Goal: Task Accomplishment & Management: Use online tool/utility

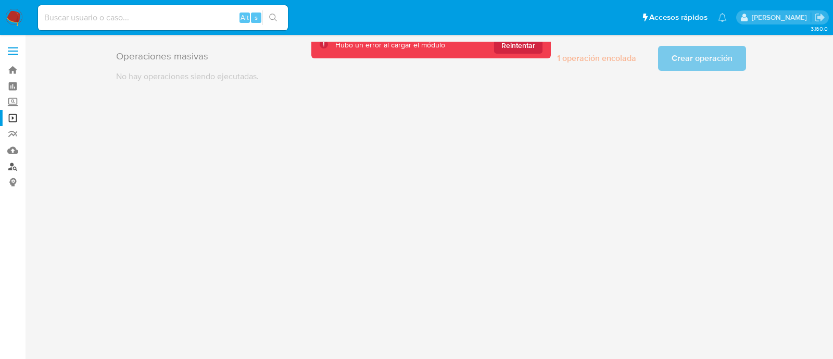
click at [10, 167] on link "Buscador de personas" at bounding box center [62, 166] width 124 height 16
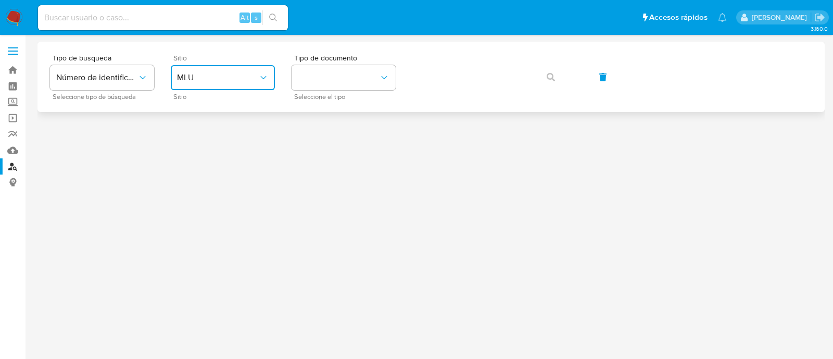
click at [229, 68] on button "MLU" at bounding box center [223, 77] width 104 height 25
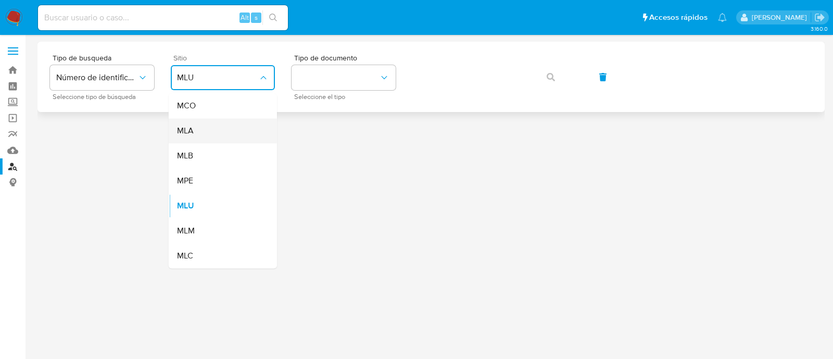
click at [231, 139] on div "MLA" at bounding box center [219, 130] width 85 height 25
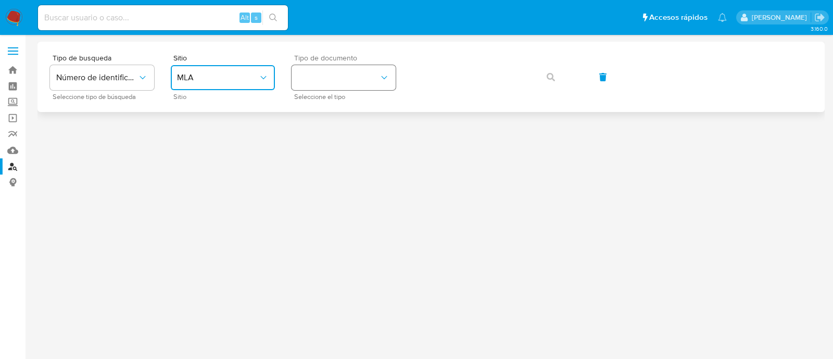
click at [323, 88] on button "identificationType" at bounding box center [344, 77] width 104 height 25
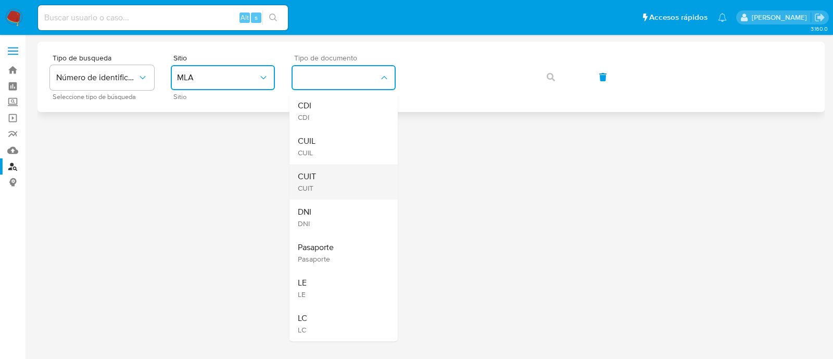
click at [318, 176] on div "CUIT CUIT" at bounding box center [340, 181] width 85 height 35
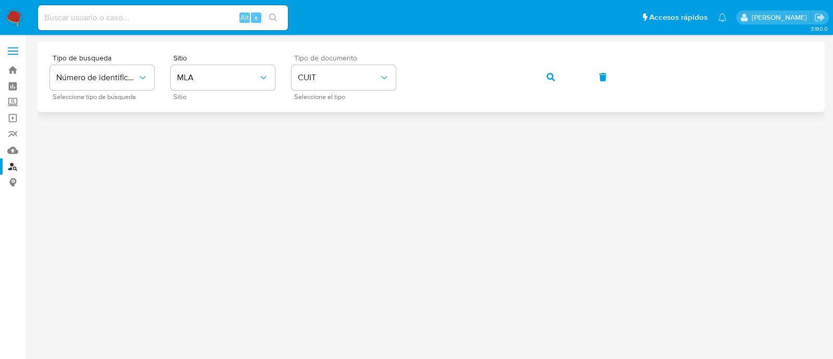
click at [544, 76] on button "button" at bounding box center [550, 77] width 35 height 25
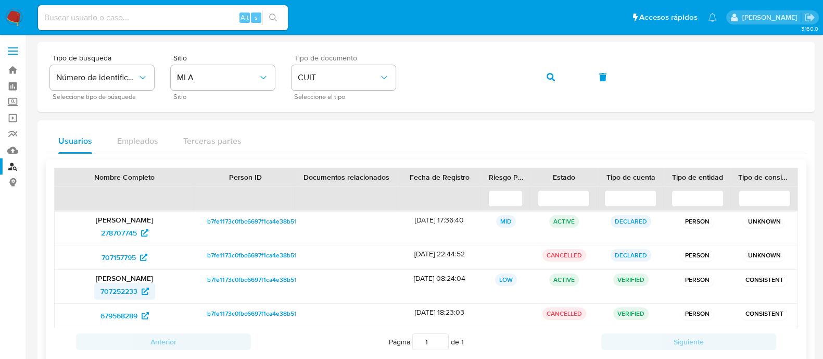
drag, startPoint x: 81, startPoint y: 291, endPoint x: 135, endPoint y: 293, distance: 54.7
click at [135, 293] on div "707252233" at bounding box center [124, 291] width 125 height 17
click at [111, 18] on input at bounding box center [163, 18] width 250 height 14
paste input "698582015"
type input "698582015"
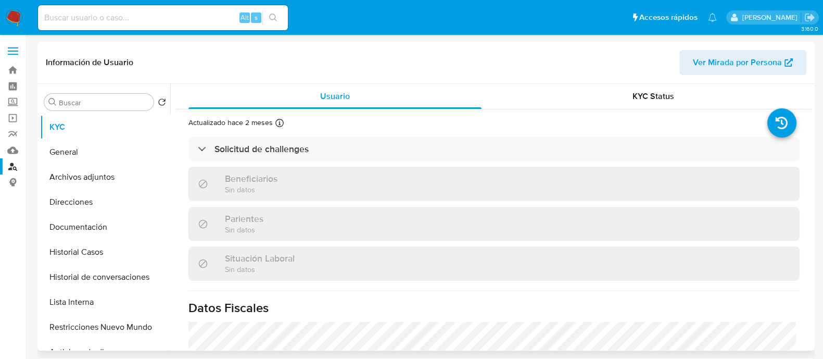
select select "10"
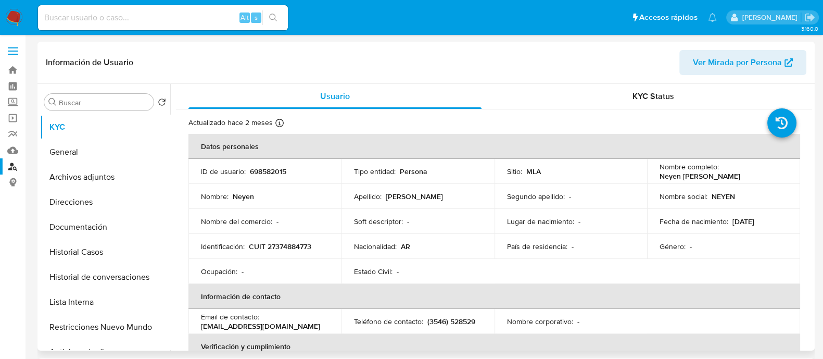
drag, startPoint x: 655, startPoint y: 175, endPoint x: 750, endPoint y: 175, distance: 95.3
click at [750, 175] on td "Nombre completo : Neyen Nicolas Lorenzetti" at bounding box center [723, 171] width 153 height 25
copy p "Neyen Nicolas Lorenzetti"
click at [113, 173] on button "Archivos adjuntos" at bounding box center [101, 177] width 122 height 25
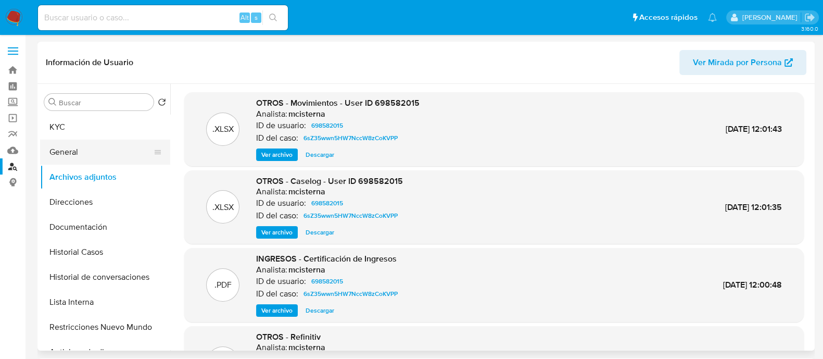
click at [108, 152] on button "General" at bounding box center [101, 152] width 122 height 25
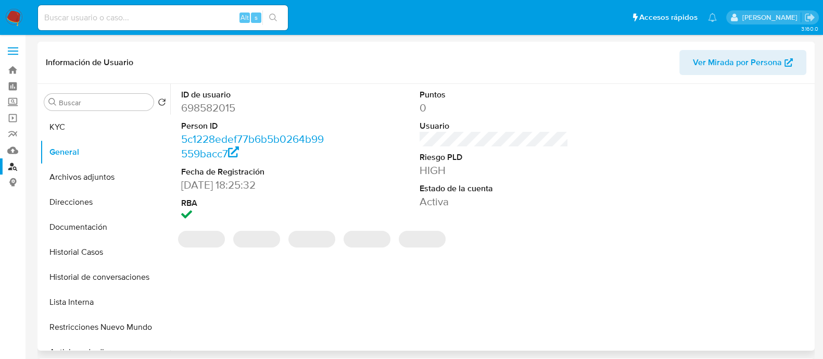
click at [227, 110] on dd "698582015" at bounding box center [255, 107] width 149 height 15
copy dd "698582015"
click at [107, 177] on button "Archivos adjuntos" at bounding box center [101, 177] width 122 height 25
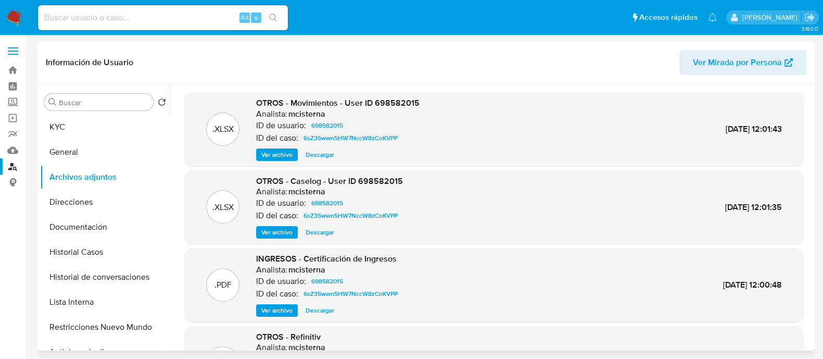
click at [261, 233] on span "Ver archivo" at bounding box center [276, 232] width 31 height 10
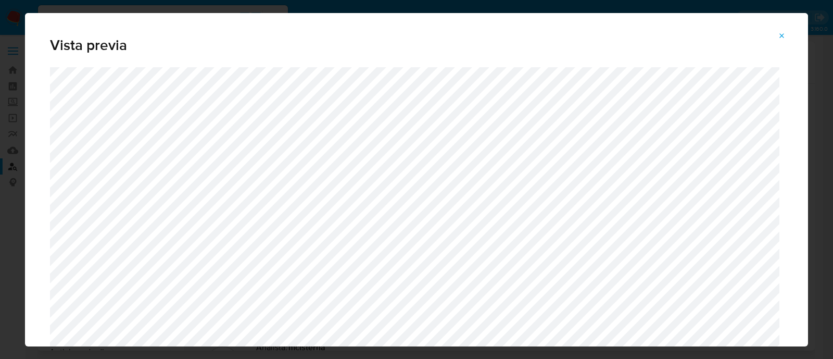
click at [784, 37] on icon "Attachment preview" at bounding box center [782, 36] width 8 height 8
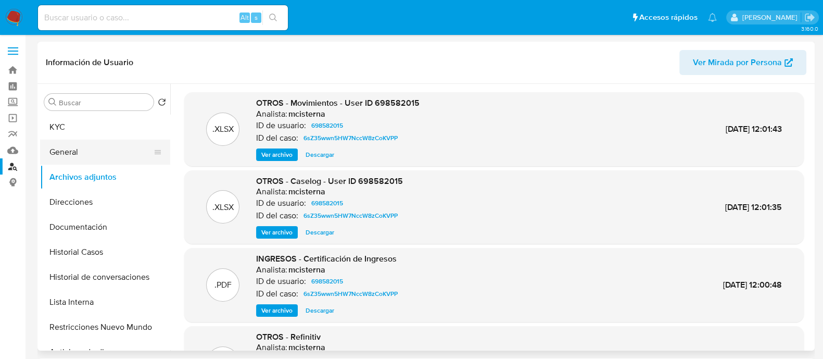
click at [78, 151] on button "General" at bounding box center [101, 152] width 122 height 25
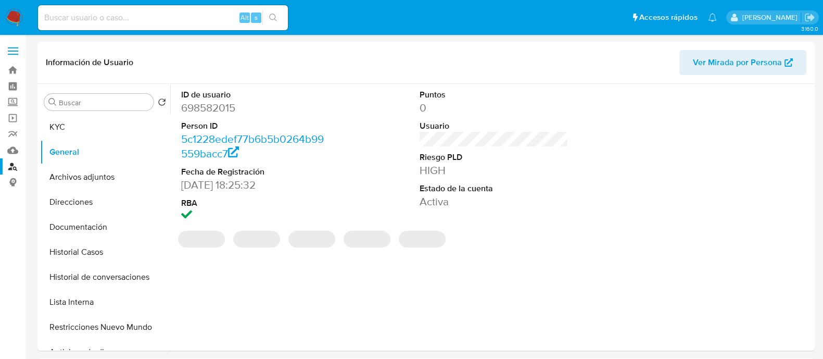
click at [223, 108] on dd "698582015" at bounding box center [255, 107] width 149 height 15
copy dd "698582015"
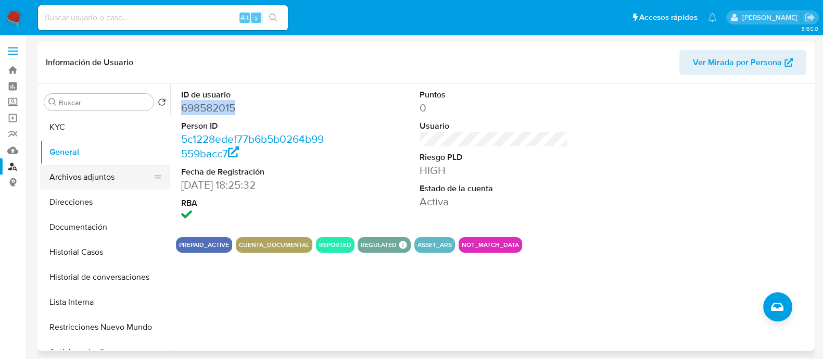
click at [129, 176] on button "Archivos adjuntos" at bounding box center [101, 177] width 122 height 25
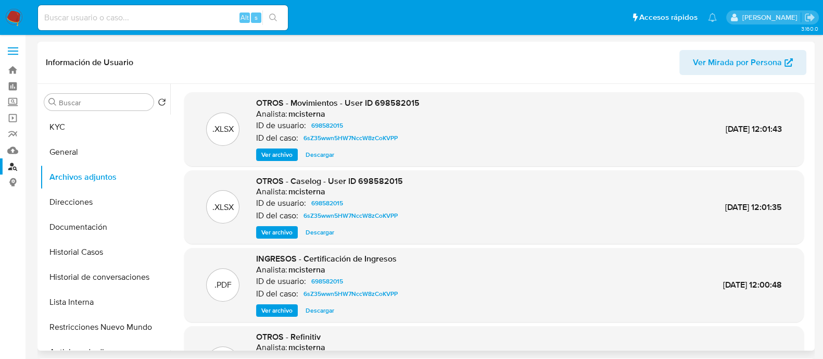
click at [277, 152] on span "Ver archivo" at bounding box center [276, 154] width 31 height 10
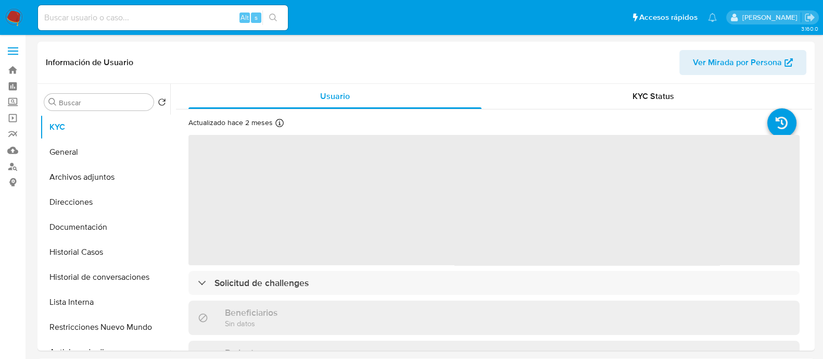
select select "10"
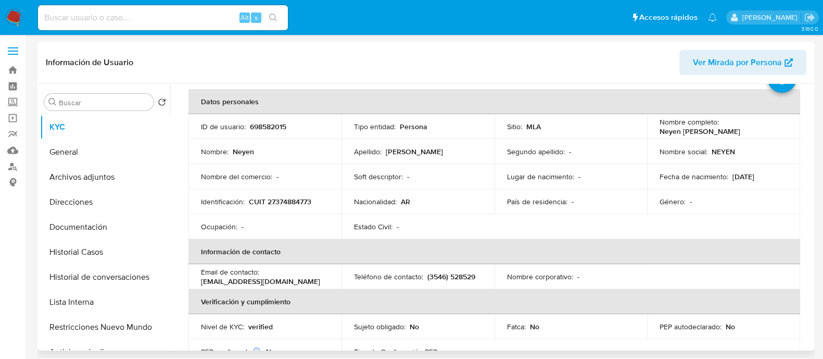
scroll to position [65, 0]
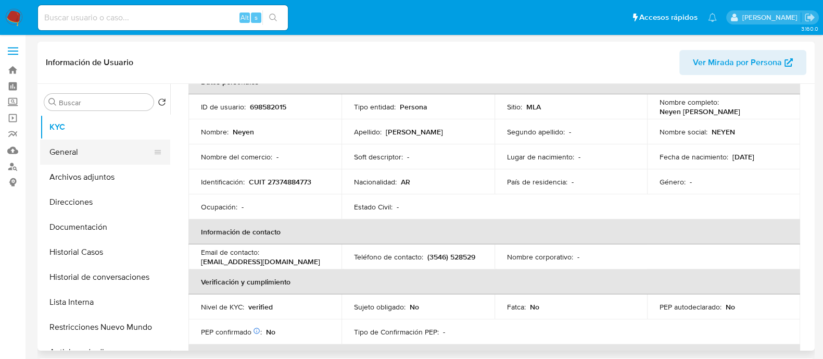
drag, startPoint x: 130, startPoint y: 161, endPoint x: 123, endPoint y: 163, distance: 7.3
click at [129, 161] on button "General" at bounding box center [101, 152] width 122 height 25
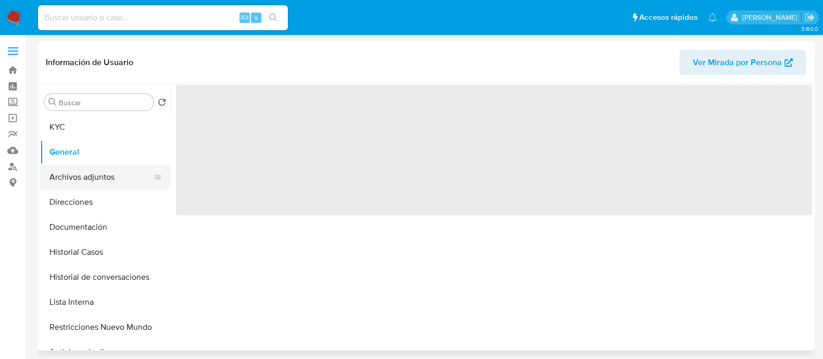
scroll to position [0, 0]
click at [107, 171] on button "Archivos adjuntos" at bounding box center [101, 177] width 122 height 25
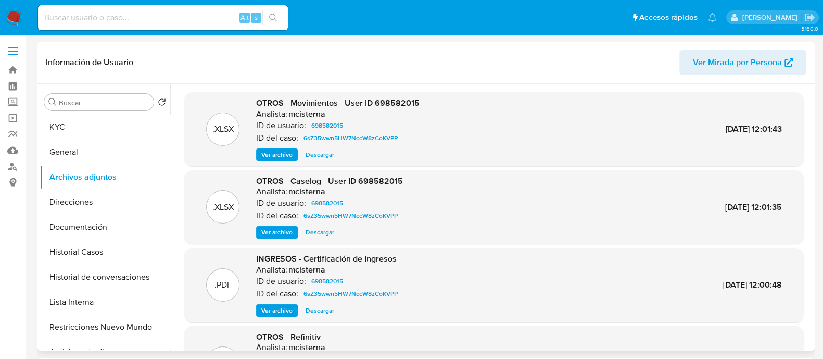
click at [318, 153] on span "Descargar" at bounding box center [320, 154] width 29 height 10
click at [321, 232] on span "Descargar" at bounding box center [320, 232] width 29 height 10
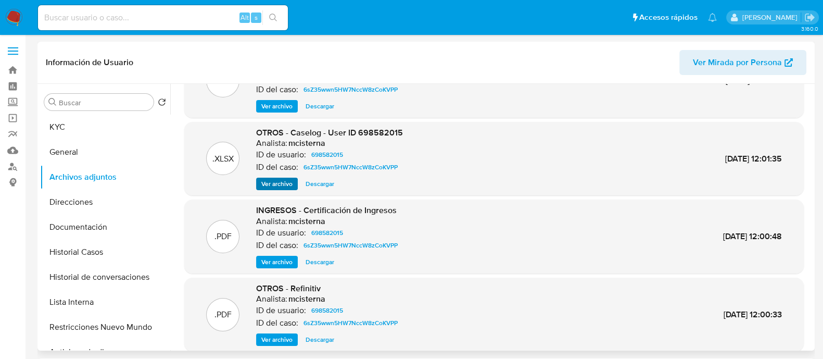
scroll to position [65, 0]
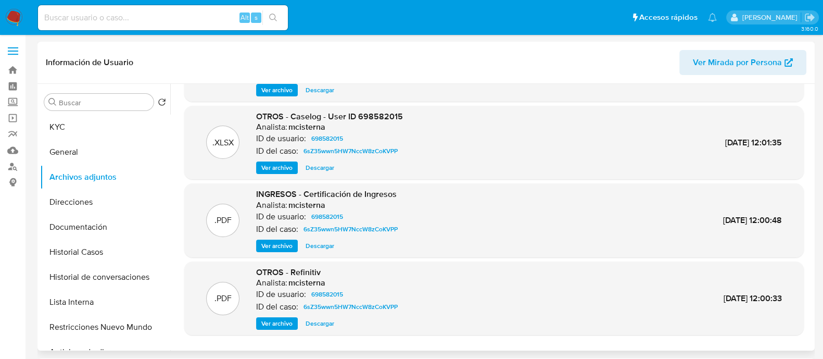
drag, startPoint x: 274, startPoint y: 244, endPoint x: 344, endPoint y: 249, distance: 69.5
click at [275, 244] on span "Ver archivo" at bounding box center [276, 246] width 31 height 10
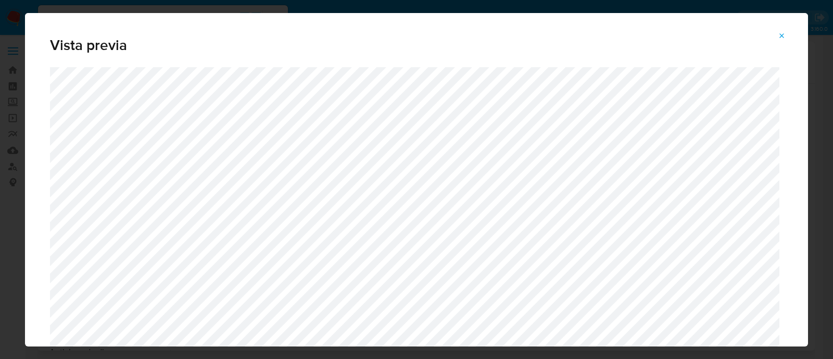
click at [785, 35] on icon "Attachment preview" at bounding box center [782, 36] width 8 height 8
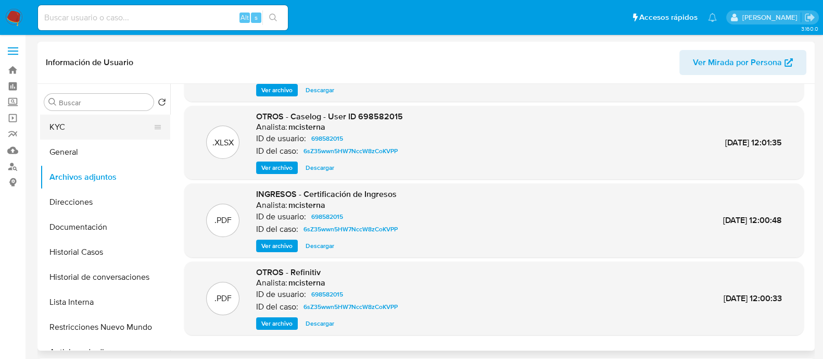
click at [110, 124] on button "KYC" at bounding box center [101, 127] width 122 height 25
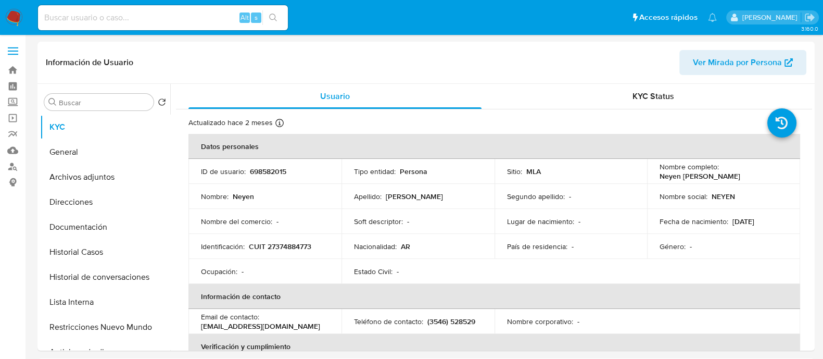
click at [304, 246] on p "CUIT 27374884773" at bounding box center [280, 246] width 62 height 9
copy p "27374884773"
click at [117, 323] on button "Restricciones Nuevo Mundo" at bounding box center [101, 326] width 122 height 25
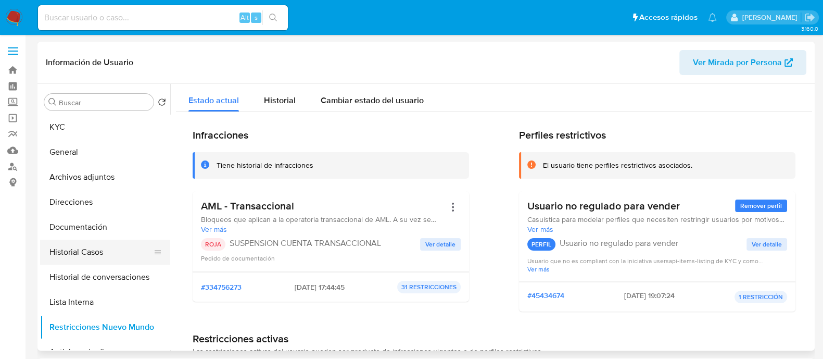
click at [106, 252] on button "Historial Casos" at bounding box center [101, 251] width 122 height 25
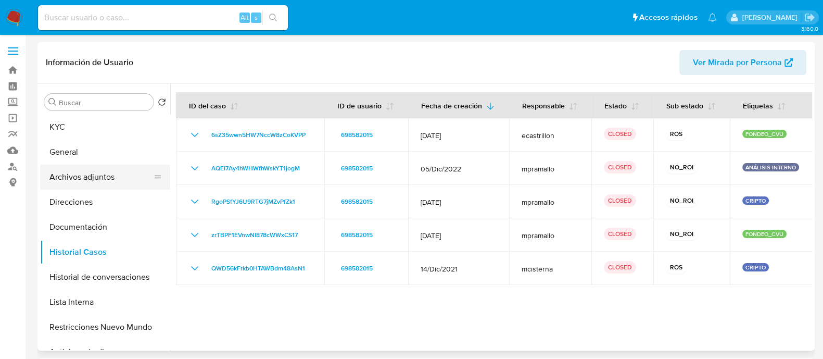
click at [107, 174] on button "Archivos adjuntos" at bounding box center [101, 177] width 122 height 25
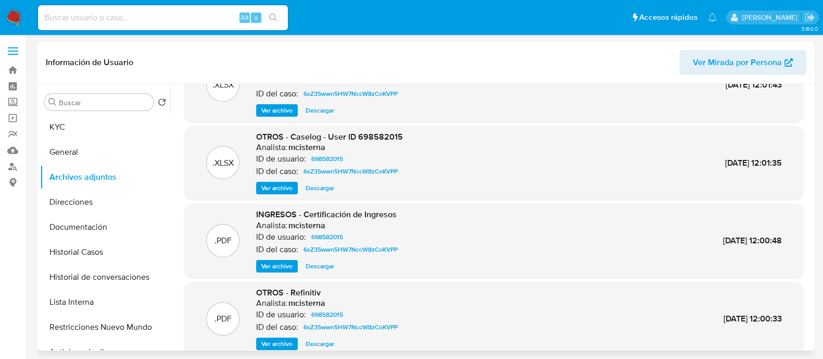
scroll to position [87, 0]
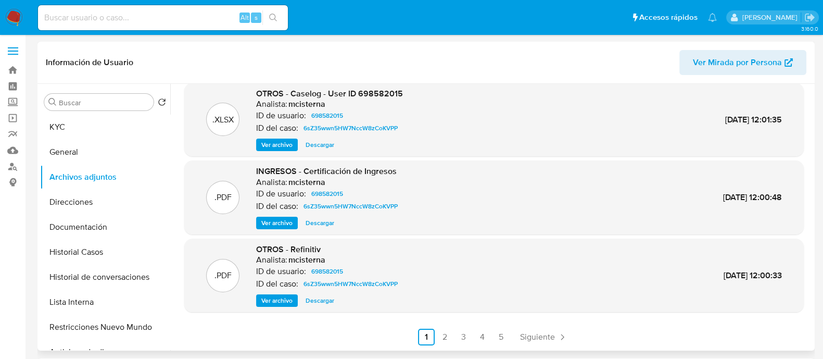
drag, startPoint x: 283, startPoint y: 225, endPoint x: 292, endPoint y: 225, distance: 8.9
click at [283, 225] on span "Ver archivo" at bounding box center [276, 223] width 31 height 10
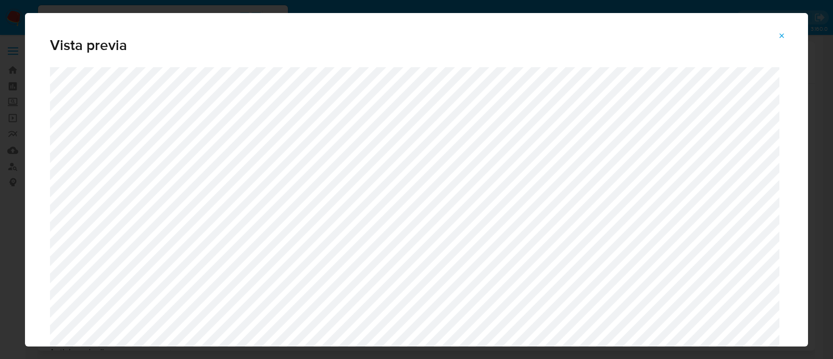
click at [781, 35] on icon "Attachment preview" at bounding box center [782, 36] width 8 height 8
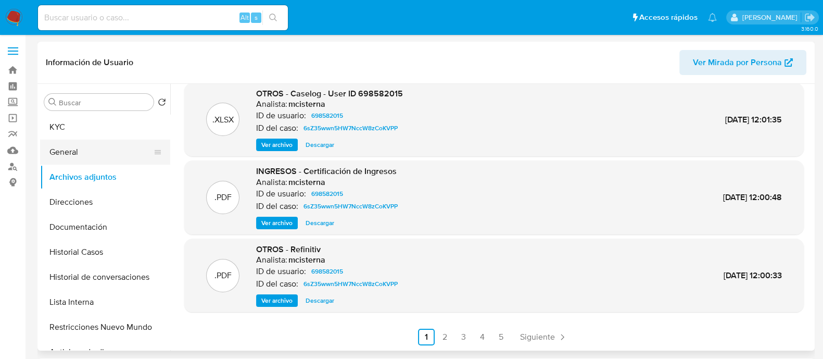
click at [99, 149] on button "General" at bounding box center [101, 152] width 122 height 25
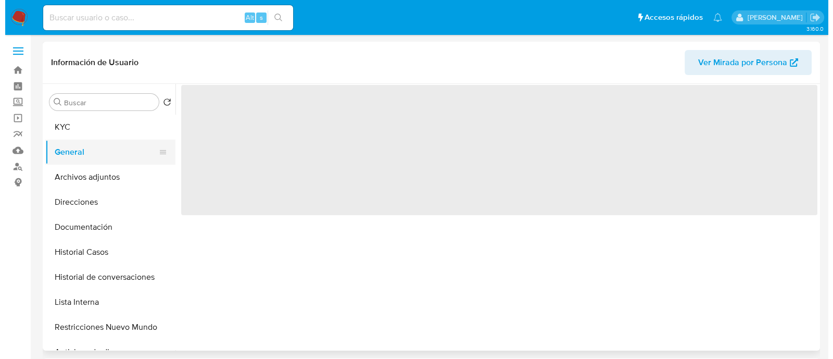
scroll to position [0, 0]
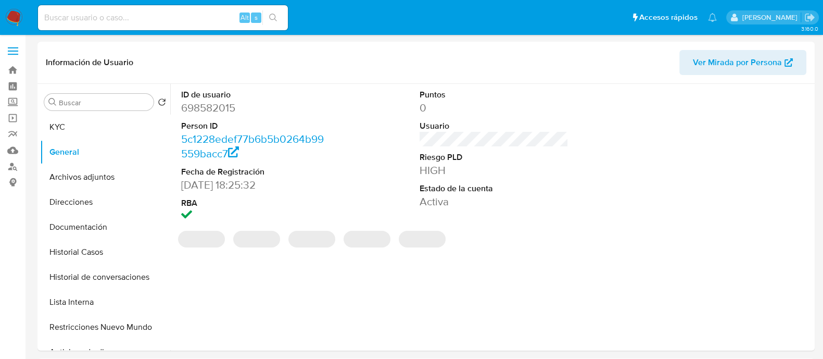
click at [228, 109] on dd "698582015" at bounding box center [255, 107] width 149 height 15
copy dd "698582015"
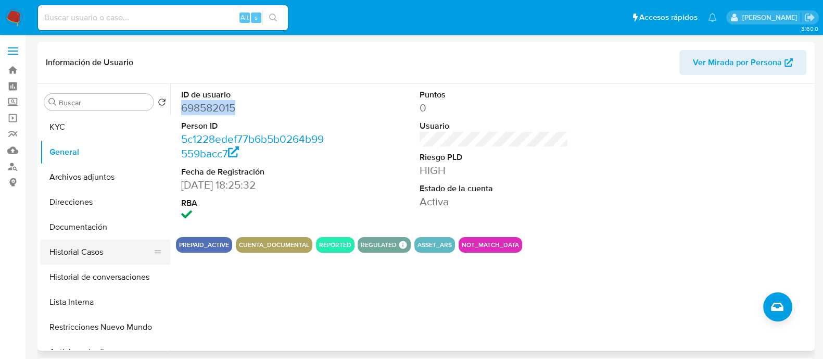
click at [92, 249] on button "Historial Casos" at bounding box center [101, 251] width 122 height 25
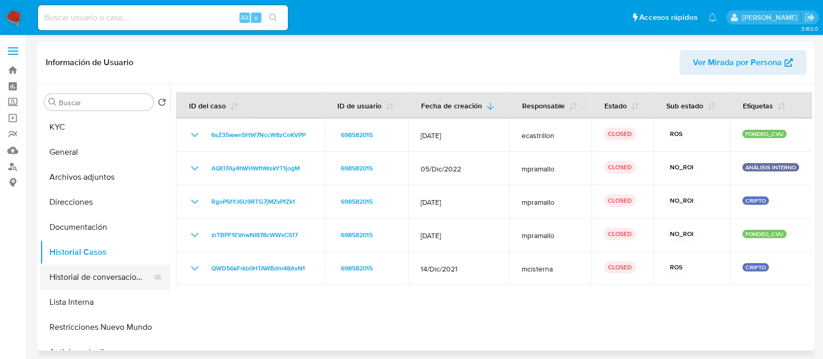
click at [118, 280] on button "Historial de conversaciones" at bounding box center [101, 276] width 122 height 25
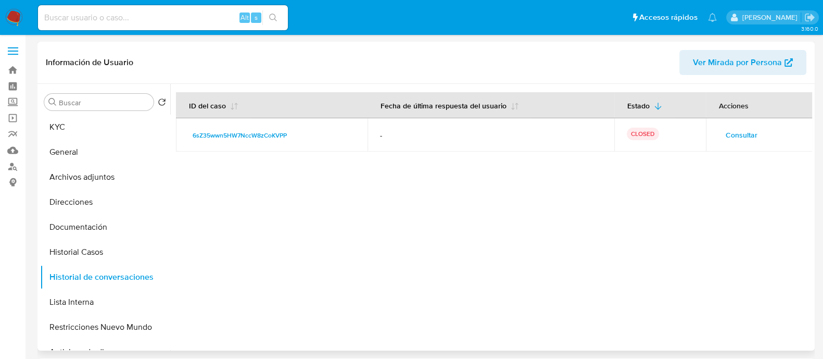
click at [726, 136] on span "Consultar" at bounding box center [742, 135] width 32 height 15
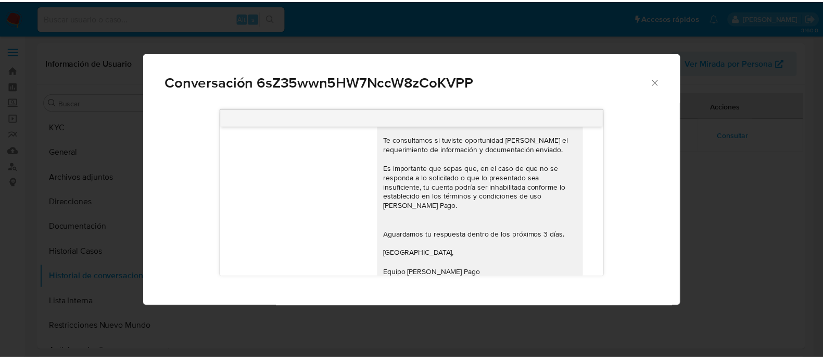
scroll to position [470, 0]
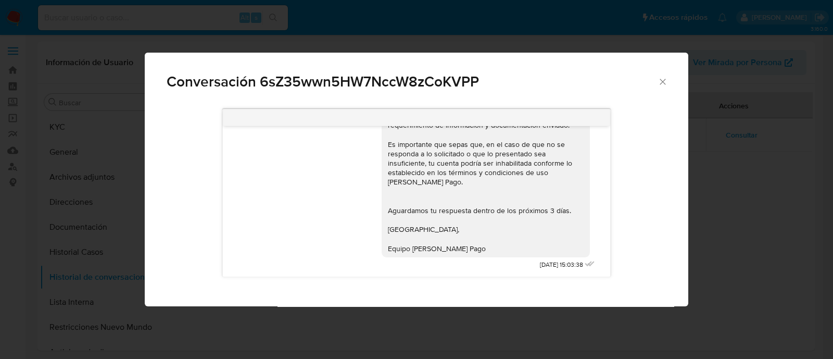
click at [339, 39] on div "Conversación 6sZ35wwn5HW7NccW8zCoKVPP 05/02/2024 14:58:40 Hola Neyen Nicolas Lo…" at bounding box center [416, 179] width 833 height 359
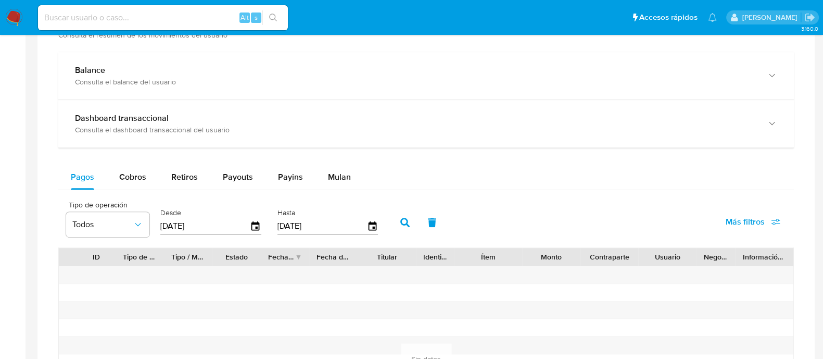
drag, startPoint x: 340, startPoint y: 179, endPoint x: 389, endPoint y: 162, distance: 52.4
click at [340, 180] on span "Mulan" at bounding box center [339, 177] width 23 height 12
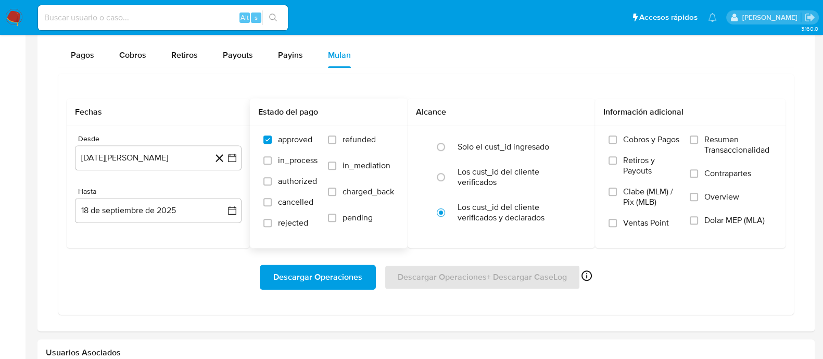
scroll to position [651, 0]
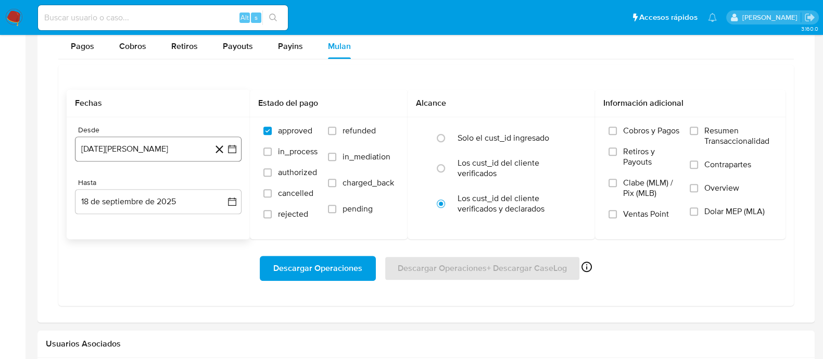
click at [179, 147] on button "18 de agosto de 2024" at bounding box center [158, 148] width 167 height 25
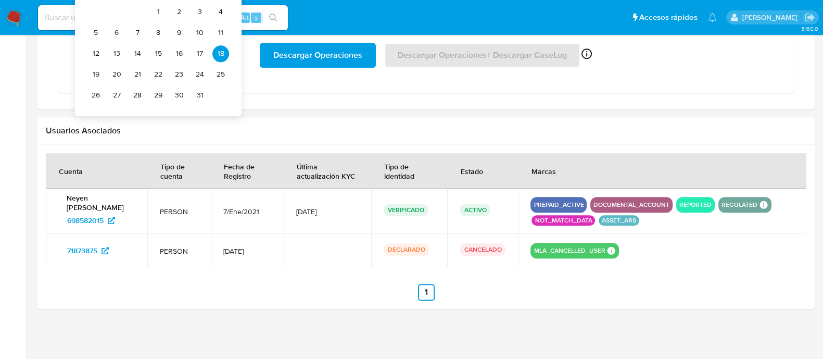
scroll to position [734, 0]
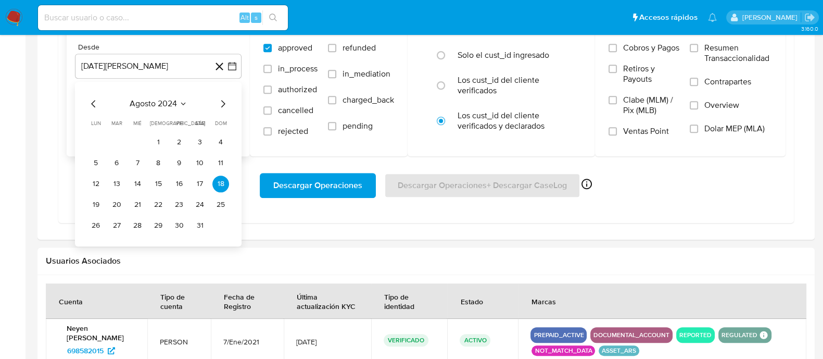
click at [90, 103] on icon "Mes anterior" at bounding box center [93, 103] width 12 height 12
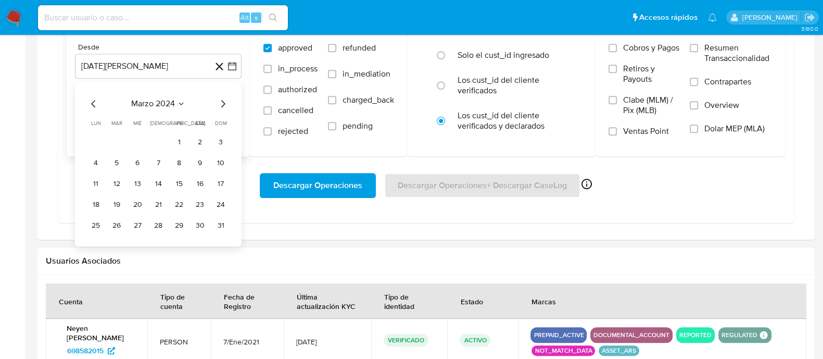
click at [90, 103] on icon "Mes anterior" at bounding box center [93, 103] width 12 height 12
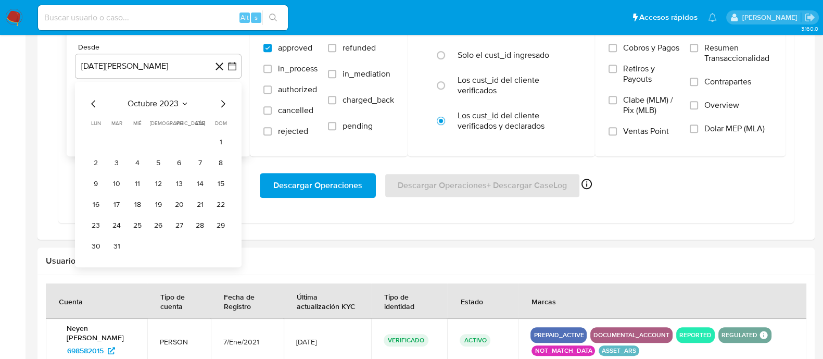
click at [90, 103] on icon "Mes anterior" at bounding box center [93, 103] width 12 height 12
click at [175, 143] on button "1" at bounding box center [179, 142] width 17 height 17
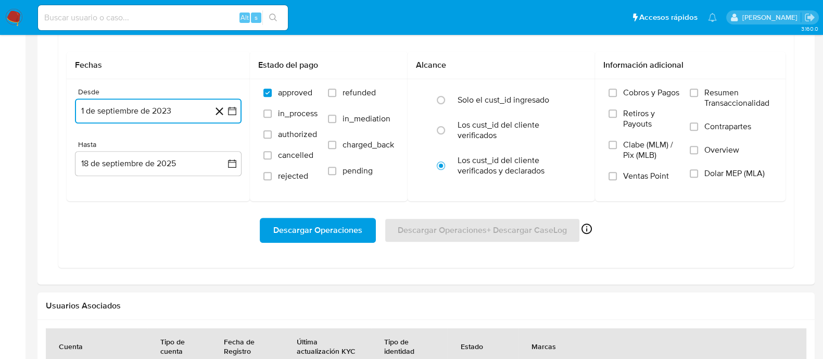
scroll to position [668, 0]
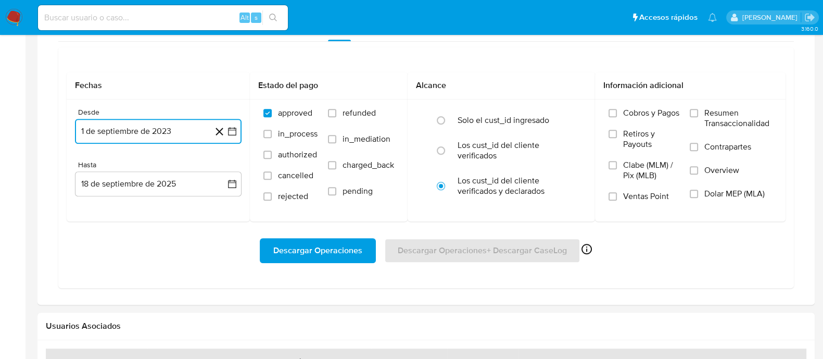
click at [170, 186] on button "18 de septiembre de 2025" at bounding box center [158, 183] width 167 height 25
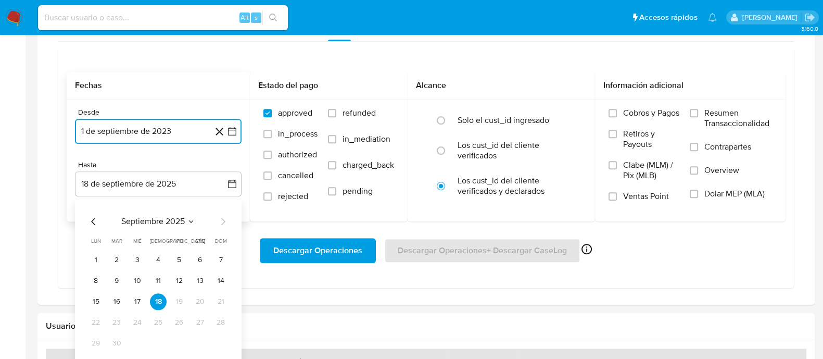
click at [99, 221] on icon "Mes anterior" at bounding box center [93, 221] width 12 height 12
click at [97, 221] on icon "Mes anterior" at bounding box center [93, 221] width 12 height 12
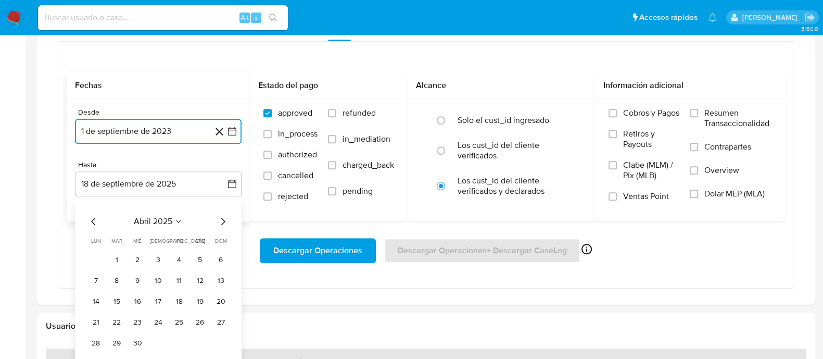
click at [97, 221] on icon "Mes anterior" at bounding box center [93, 221] width 12 height 12
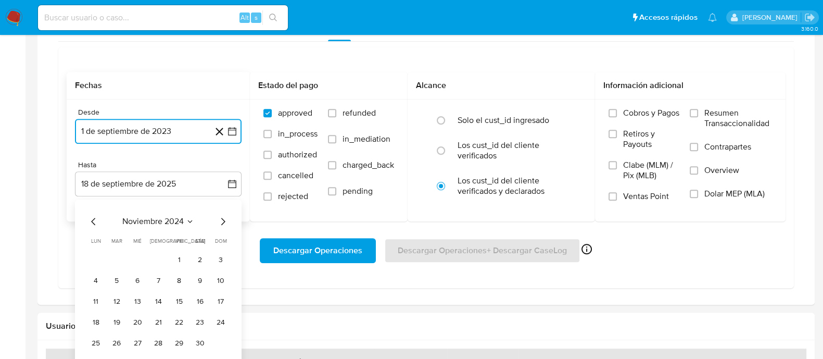
click at [97, 221] on icon "Mes anterior" at bounding box center [93, 221] width 12 height 12
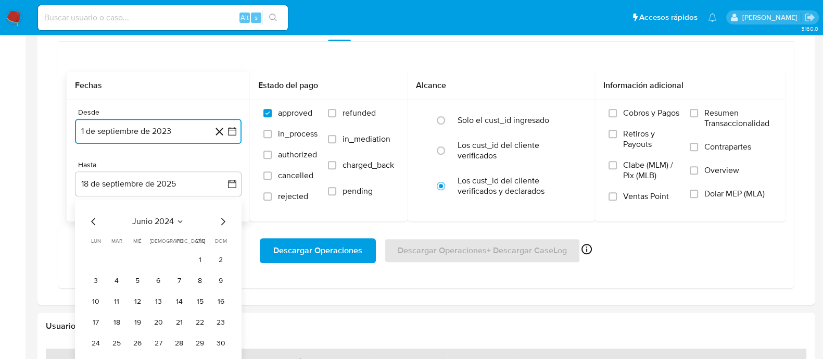
click at [97, 221] on icon "Mes anterior" at bounding box center [93, 221] width 12 height 12
click at [159, 338] on button "29" at bounding box center [158, 343] width 17 height 17
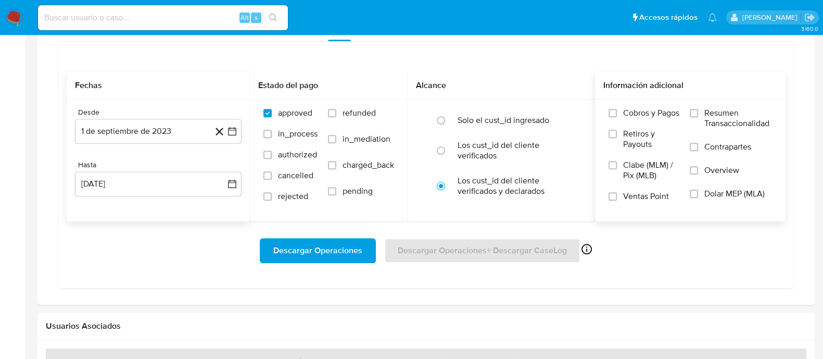
click at [691, 198] on label "Dolar MEP (MLA)" at bounding box center [731, 199] width 82 height 23
click at [691, 198] on input "Dolar MEP (MLA)" at bounding box center [694, 194] width 8 height 8
click at [328, 252] on span "Descargar Operaciones" at bounding box center [317, 250] width 89 height 23
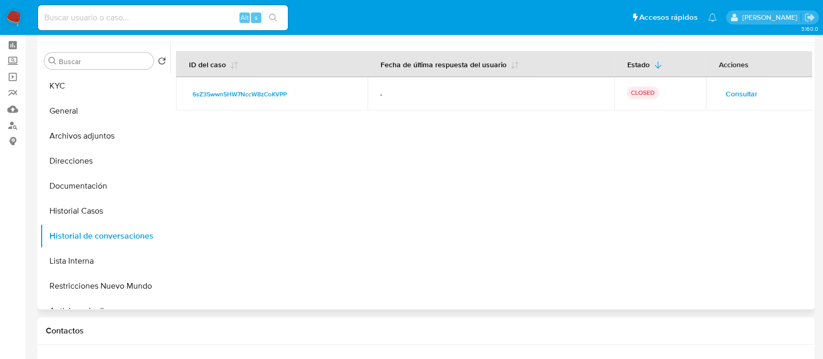
scroll to position [0, 0]
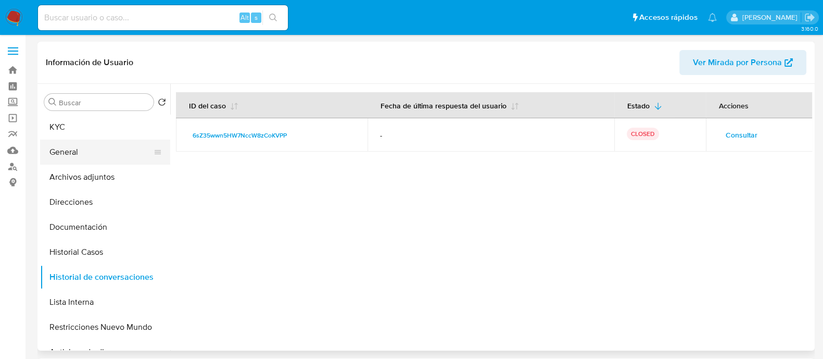
click at [111, 156] on button "General" at bounding box center [101, 152] width 122 height 25
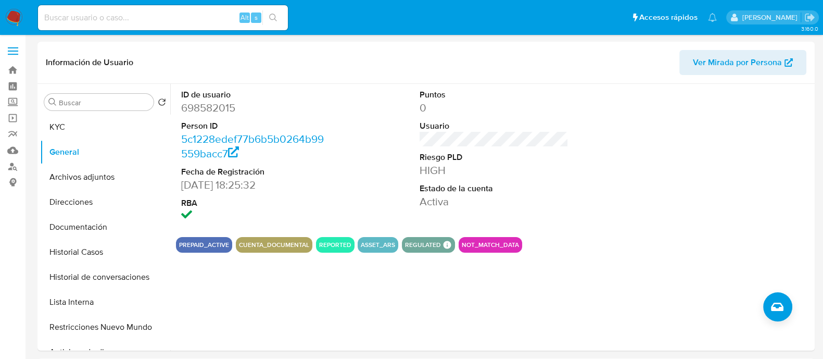
click at [139, 18] on input at bounding box center [163, 18] width 250 height 14
paste input "11472477"
type input "11472477"
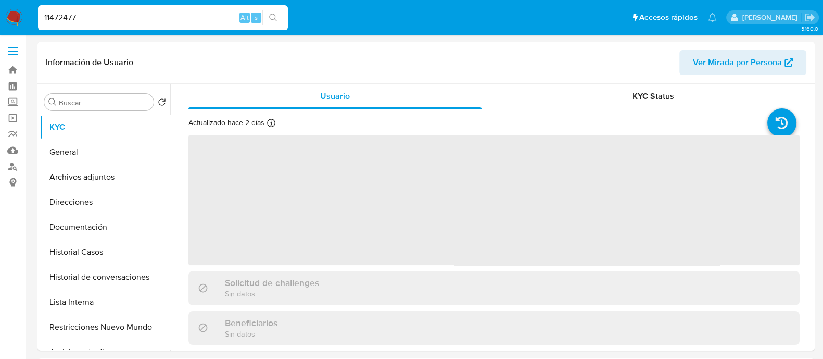
select select "10"
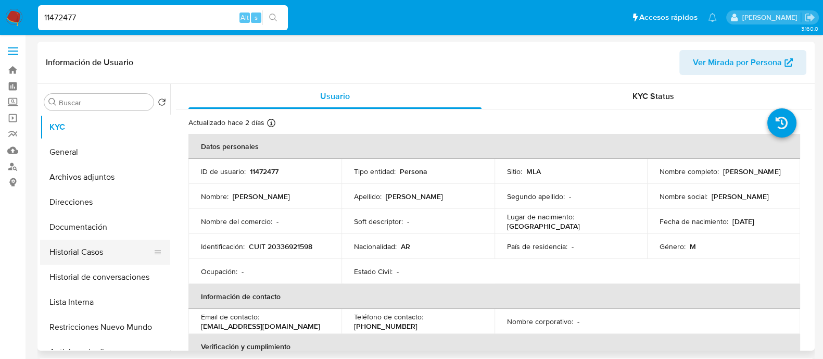
click at [98, 249] on button "Historial Casos" at bounding box center [101, 251] width 122 height 25
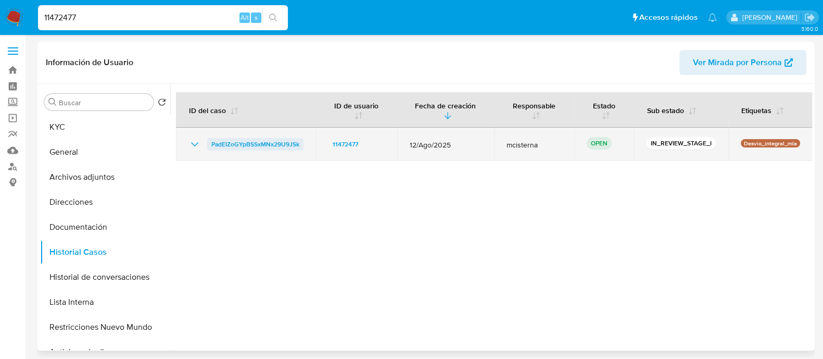
click at [264, 145] on span "PadEIZoGYpBSSxMNx29U9JSk" at bounding box center [255, 144] width 88 height 12
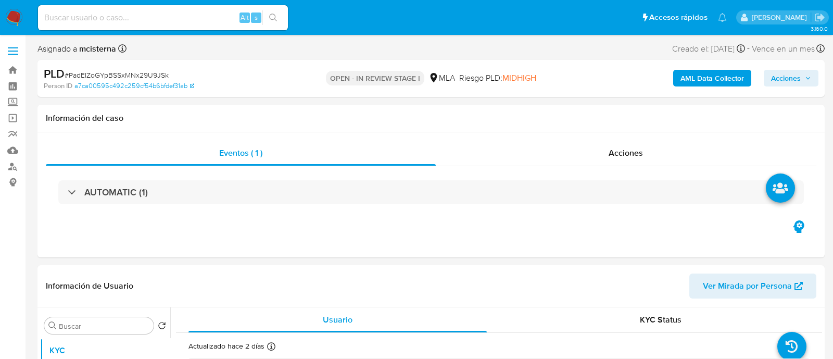
select select "10"
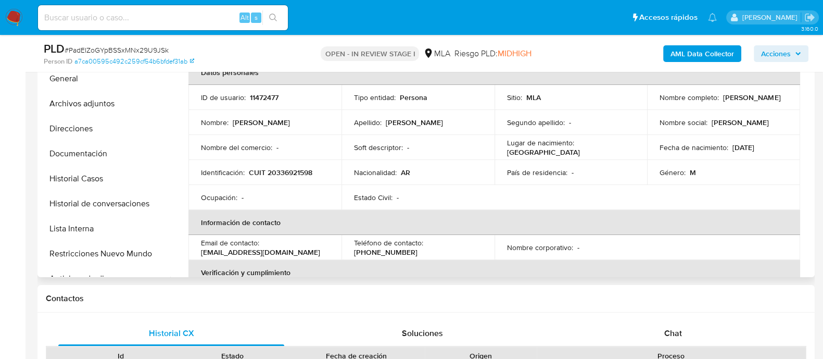
click at [261, 97] on p "11472477" at bounding box center [264, 97] width 29 height 9
copy p "11472477"
click at [94, 159] on button "Documentación" at bounding box center [101, 153] width 122 height 25
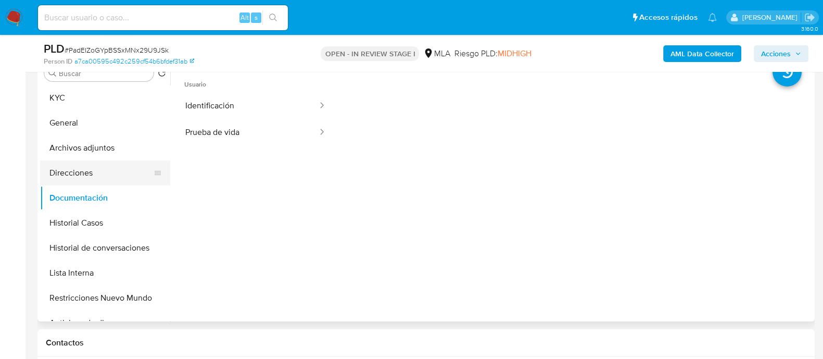
scroll to position [195, 0]
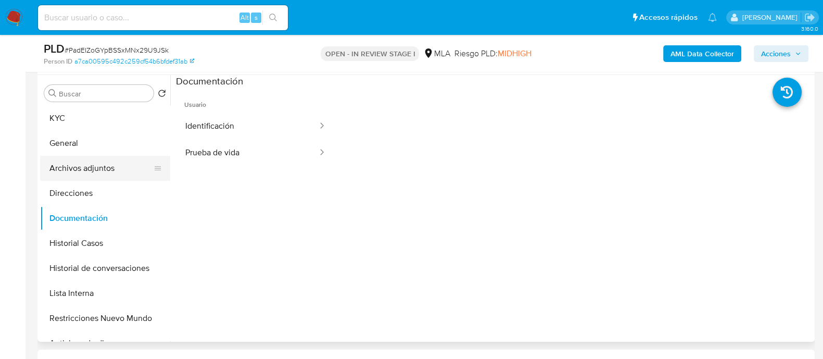
click at [117, 163] on button "Archivos adjuntos" at bounding box center [101, 168] width 122 height 25
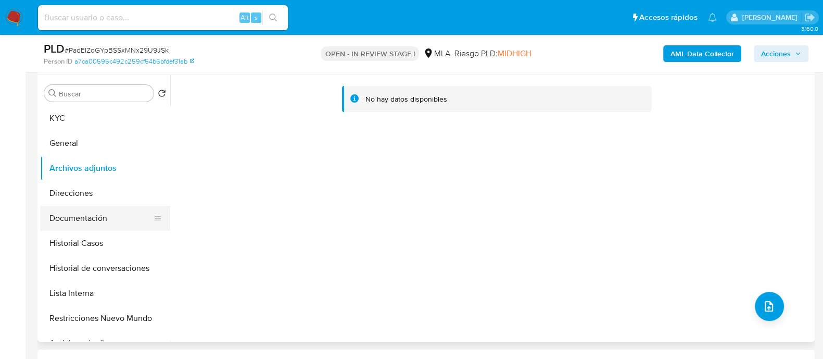
click at [94, 215] on button "Documentación" at bounding box center [101, 218] width 122 height 25
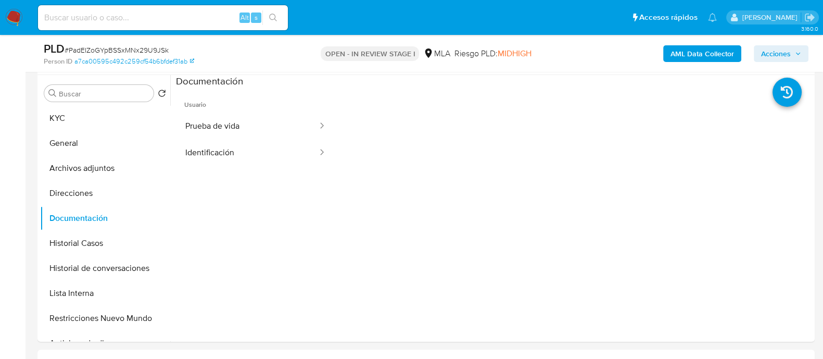
drag, startPoint x: 14, startPoint y: 14, endPoint x: 93, endPoint y: 5, distance: 80.2
click at [14, 14] on img at bounding box center [14, 18] width 18 height 18
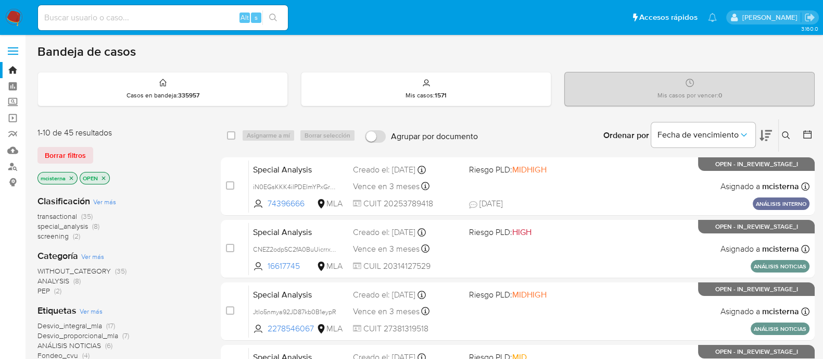
click at [141, 17] on input at bounding box center [163, 18] width 250 height 14
paste input "PadEIZoGYpBSSxMNx29U9JSk"
type input "PadEIZoGYpBSSxMNx29U9JSk"
click at [279, 18] on button "search-icon" at bounding box center [272, 17] width 21 height 15
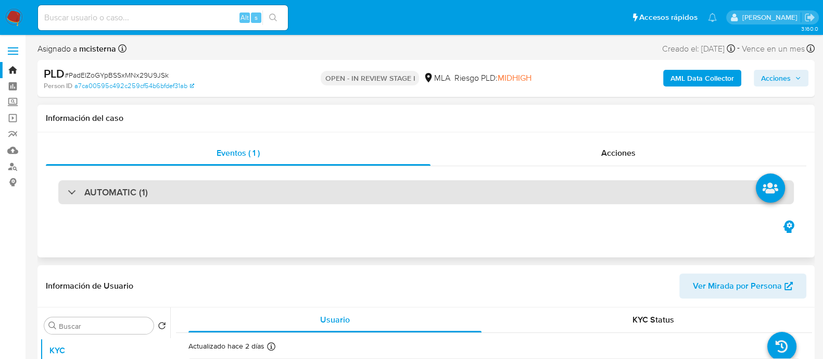
select select "10"
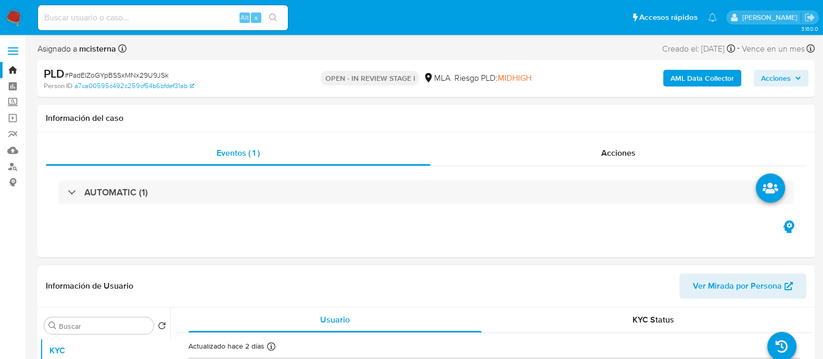
scroll to position [130, 0]
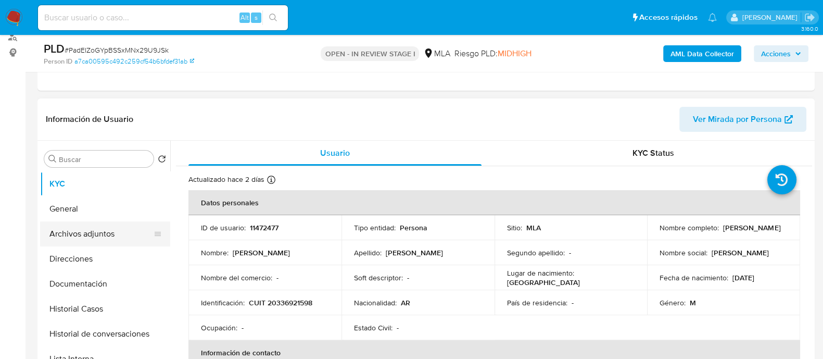
click at [137, 234] on button "Archivos adjuntos" at bounding box center [101, 233] width 122 height 25
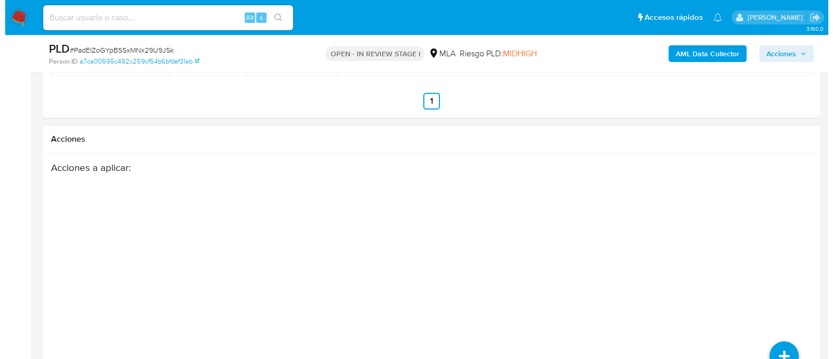
scroll to position [1432, 0]
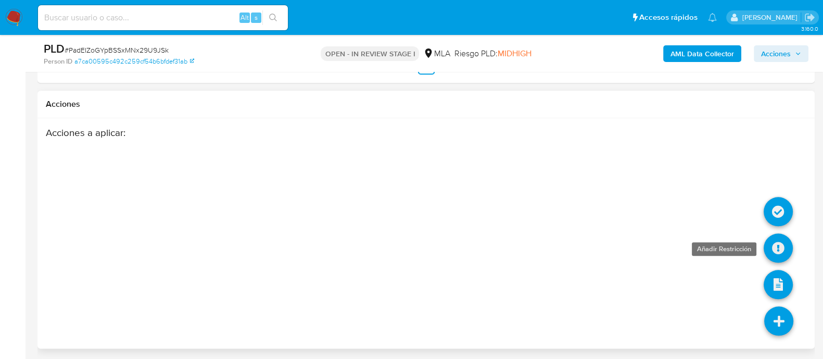
click at [778, 255] on icon at bounding box center [778, 247] width 29 height 29
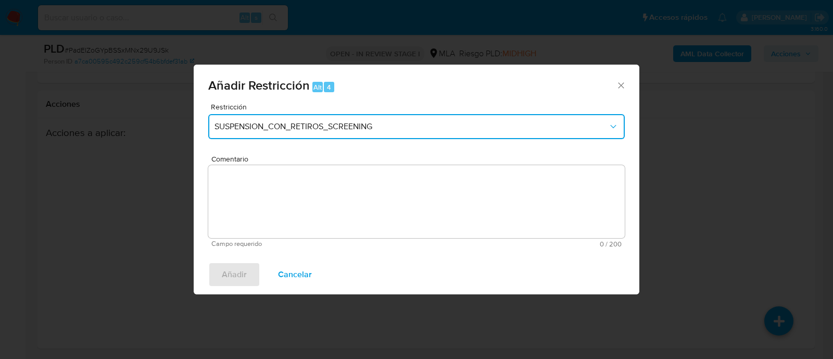
click at [274, 126] on span "SUSPENSION_CON_RETIROS_SCREENING" at bounding box center [411, 126] width 394 height 10
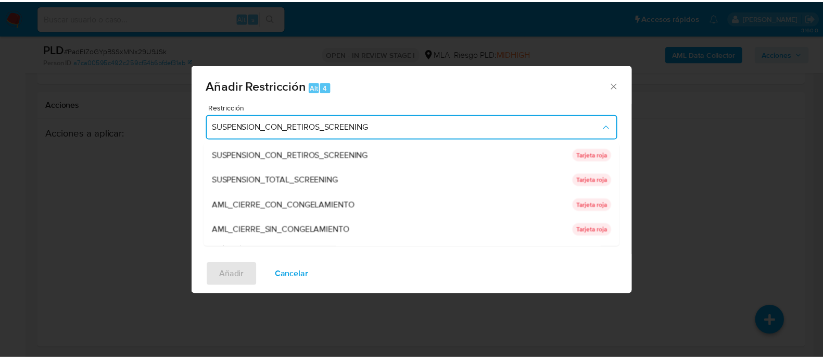
scroll to position [195, 0]
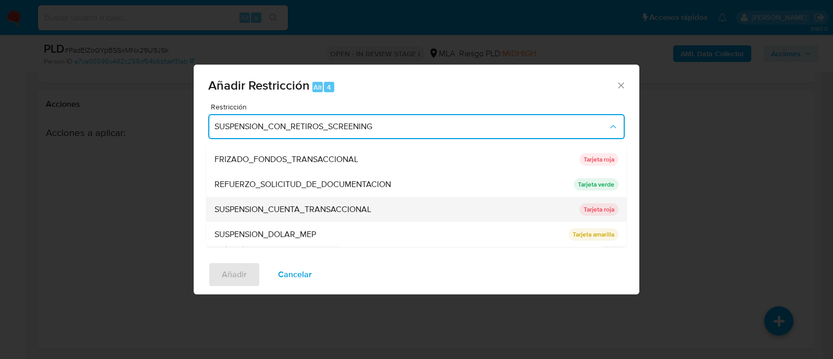
click at [320, 199] on div "SUSPENSION_CUENTA_TRANSACCIONAL" at bounding box center [393, 209] width 359 height 25
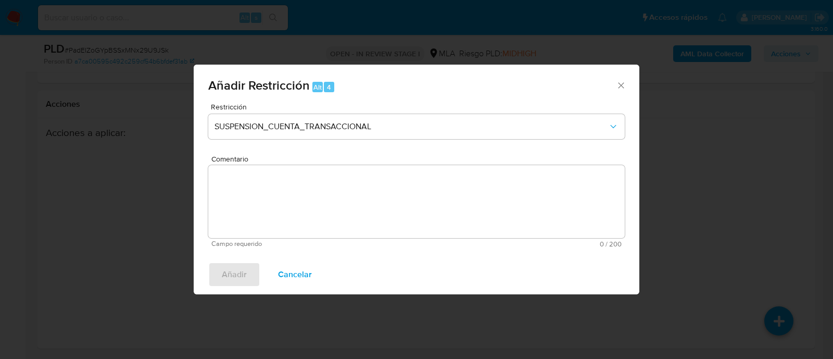
click at [394, 212] on textarea "Comentario" at bounding box center [416, 201] width 416 height 73
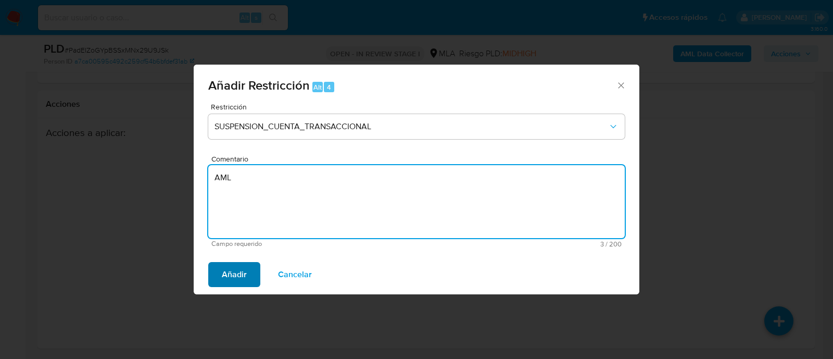
type textarea "AML"
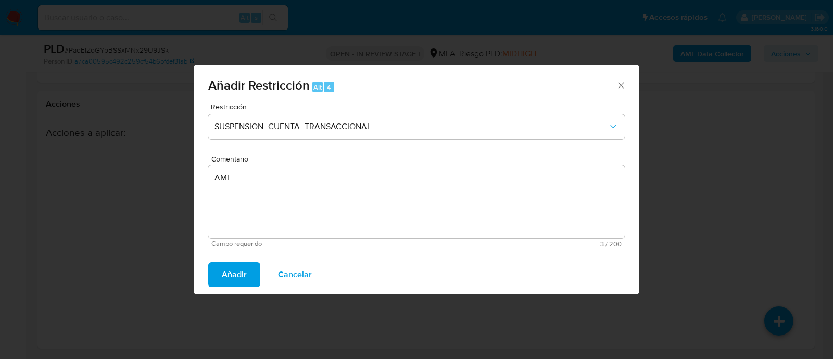
click at [235, 274] on span "Añadir" at bounding box center [234, 274] width 25 height 23
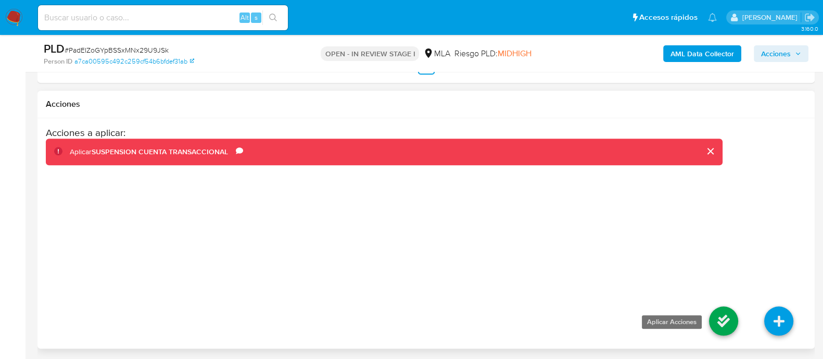
click at [716, 317] on icon at bounding box center [723, 320] width 29 height 29
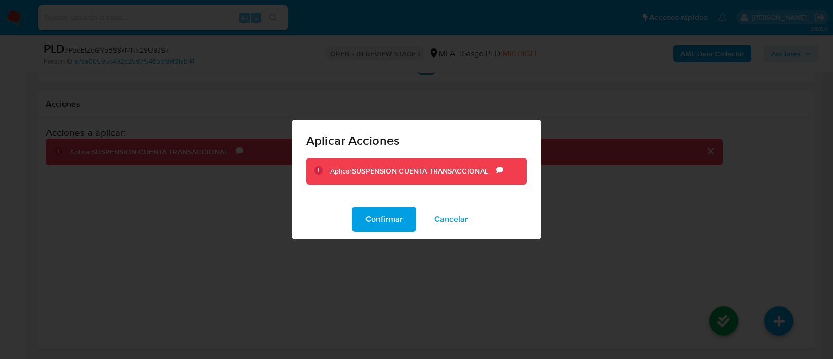
click at [387, 232] on div "Confirmar Cancelar" at bounding box center [417, 219] width 250 height 40
click at [387, 228] on span "Confirmar" at bounding box center [383, 219] width 37 height 23
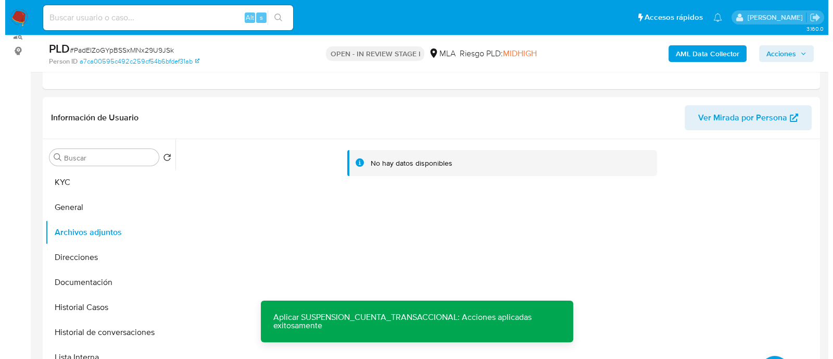
scroll to position [130, 0]
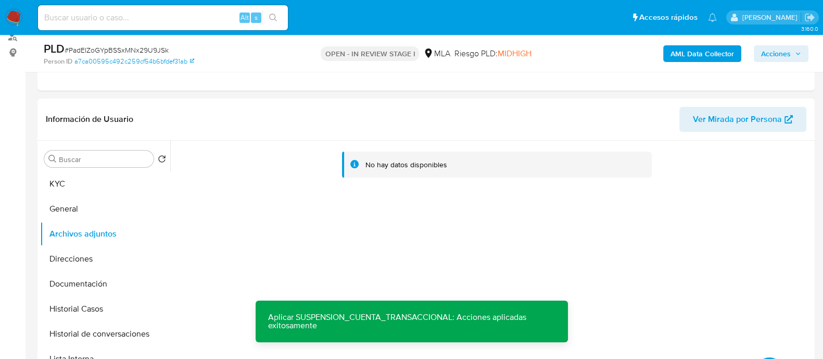
click at [698, 49] on b "AML Data Collector" at bounding box center [703, 53] width 64 height 17
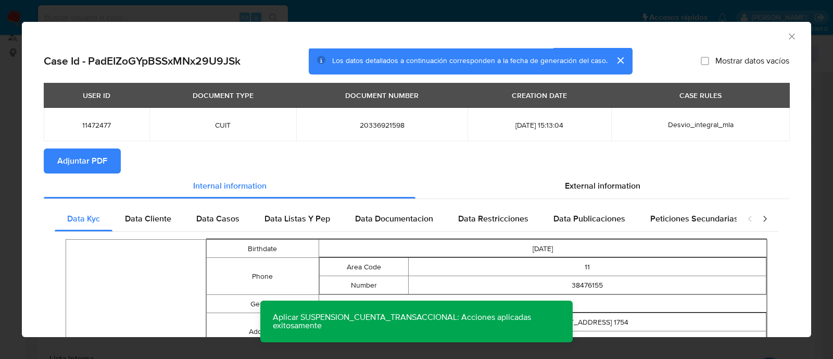
click at [107, 160] on button "Adjuntar PDF" at bounding box center [82, 160] width 77 height 25
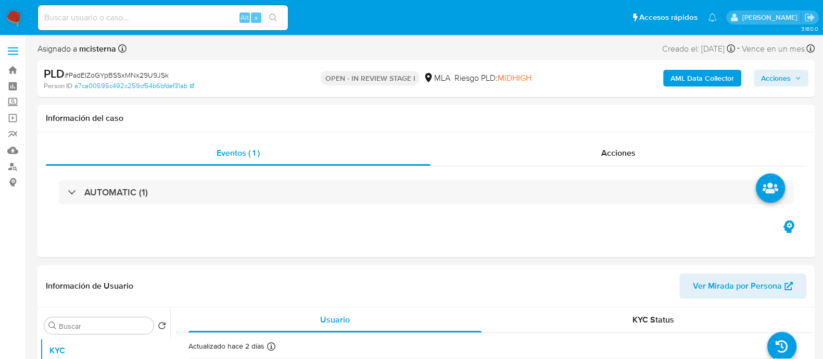
select select "10"
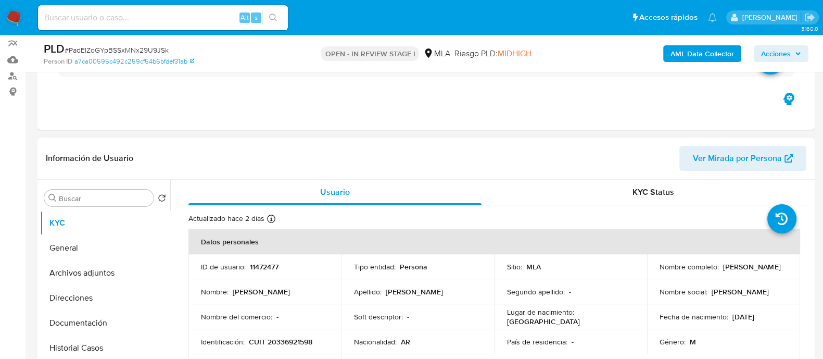
scroll to position [130, 0]
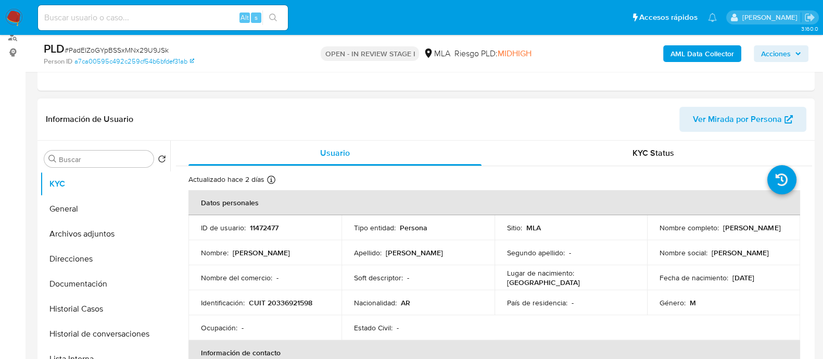
click at [289, 298] on p "CUIT 20336921598" at bounding box center [281, 302] width 64 height 9
copy p "20336921598"
click at [73, 305] on button "Historial Casos" at bounding box center [101, 308] width 122 height 25
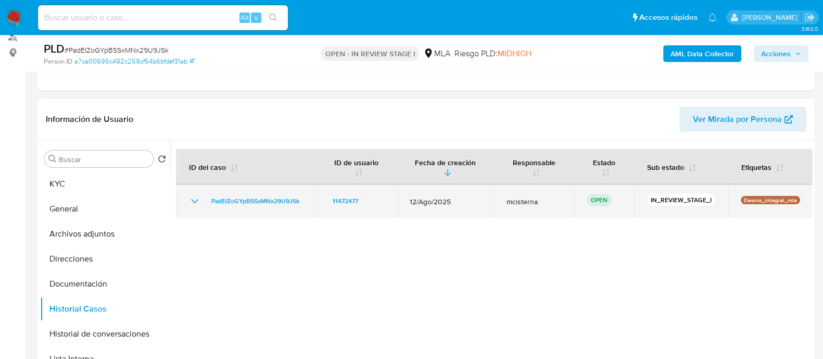
click at [306, 205] on td "PadEIZoGYpBSSxMNx29U9JSk" at bounding box center [246, 200] width 140 height 33
click at [286, 203] on span "PadEIZoGYpBSSxMNx29U9JSk" at bounding box center [255, 201] width 88 height 12
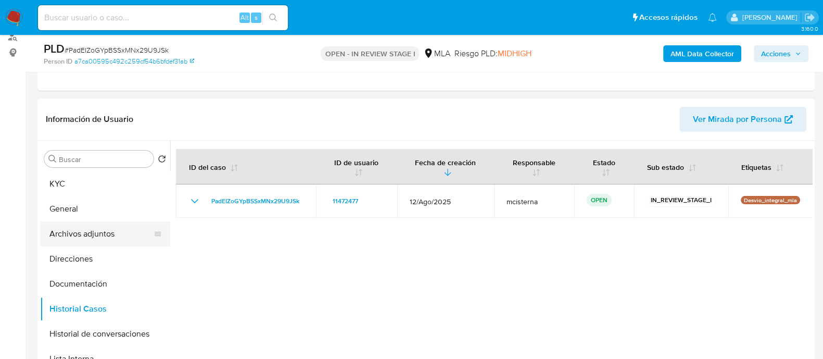
click at [128, 237] on button "Archivos adjuntos" at bounding box center [101, 233] width 122 height 25
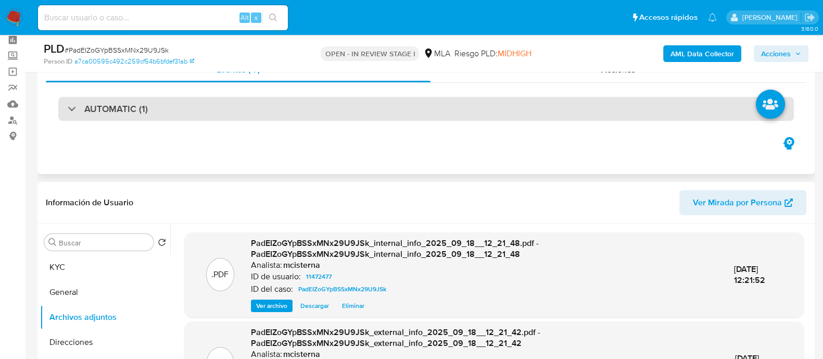
scroll to position [0, 0]
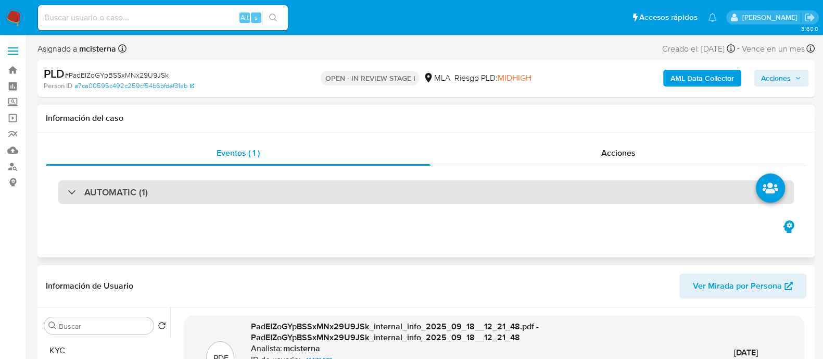
click at [187, 182] on div "AUTOMATIC (1)" at bounding box center [426, 192] width 736 height 24
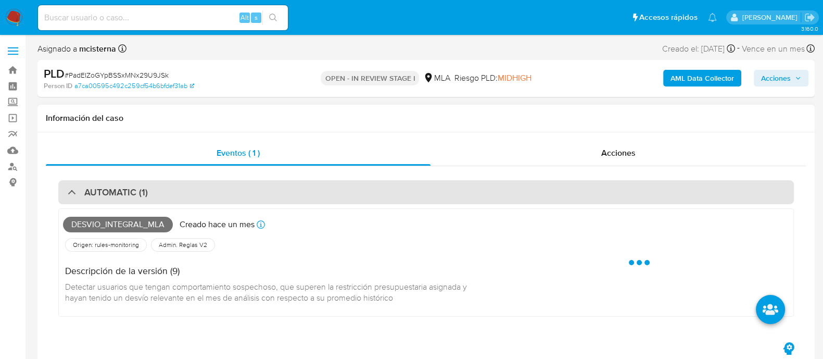
click at [184, 187] on div "AUTOMATIC (1)" at bounding box center [426, 192] width 736 height 24
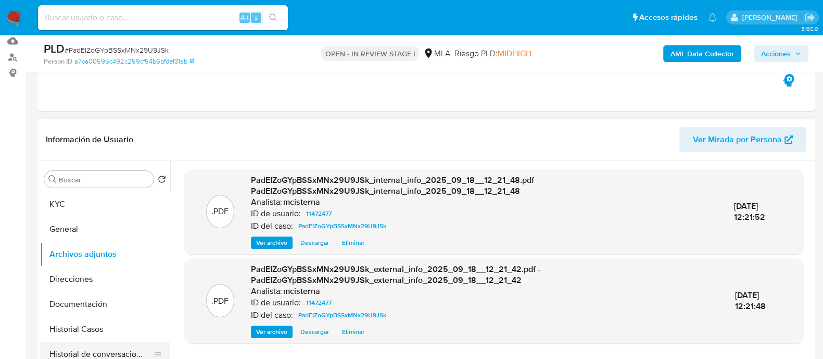
scroll to position [195, 0]
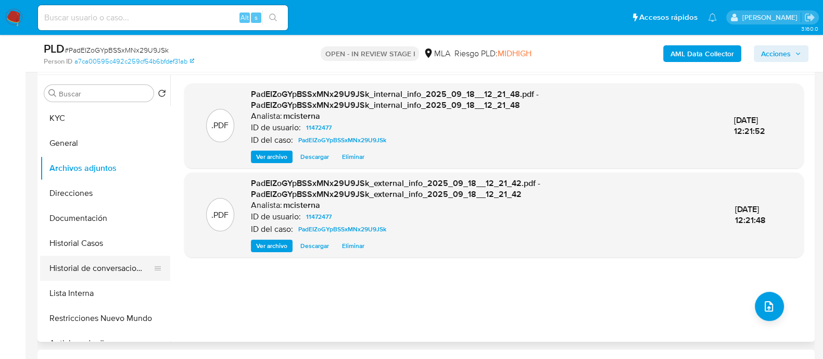
click at [120, 271] on button "Historial de conversaciones" at bounding box center [101, 268] width 122 height 25
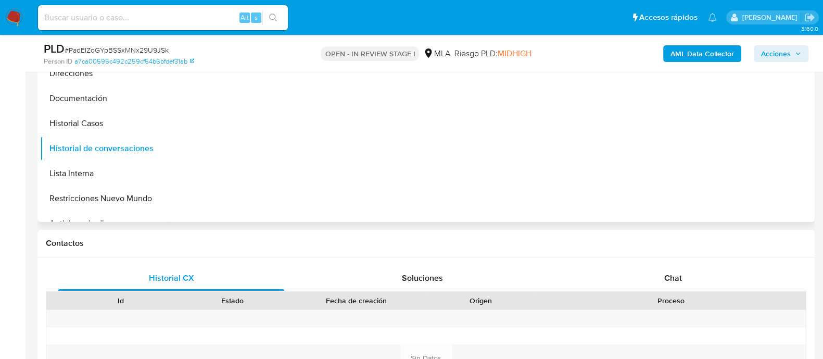
scroll to position [390, 0]
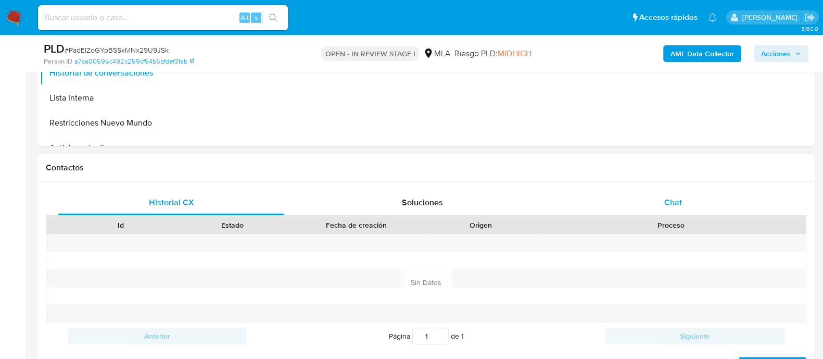
click at [677, 196] on span "Chat" at bounding box center [673, 202] width 18 height 12
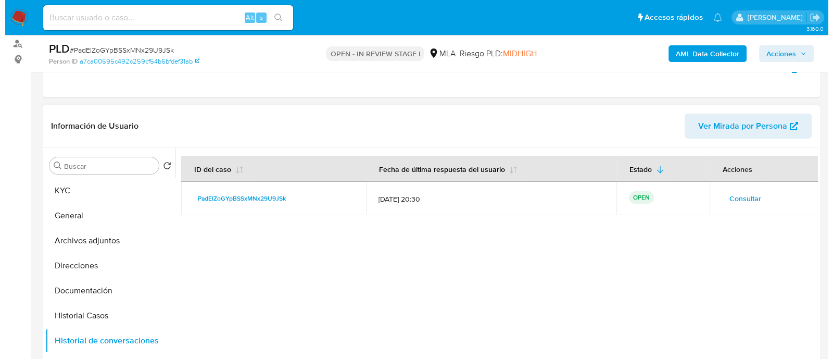
scroll to position [65, 0]
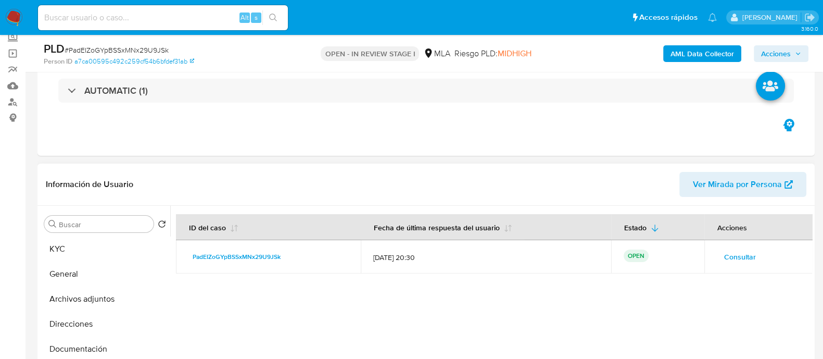
click at [728, 256] on span "Consultar" at bounding box center [740, 256] width 32 height 15
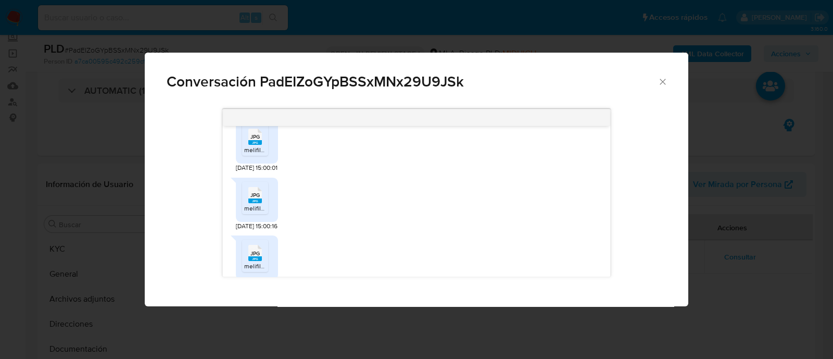
scroll to position [1302, 0]
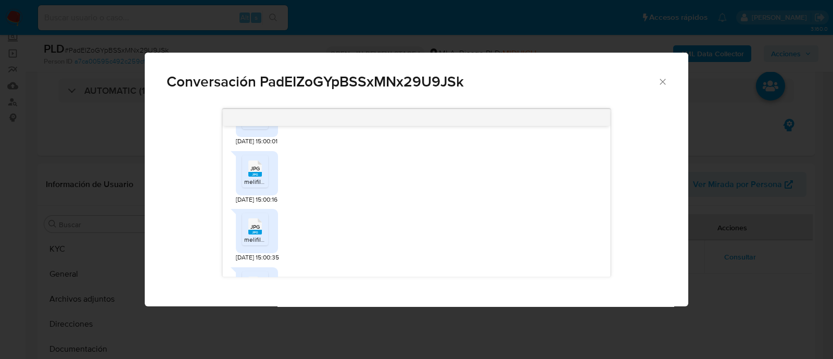
click at [247, 128] on span "melifile1560039561262117007.jpg" at bounding box center [290, 123] width 92 height 9
click at [257, 172] on span "JPG" at bounding box center [254, 168] width 9 height 7
click at [259, 165] on span "JPG" at bounding box center [254, 161] width 9 height 7
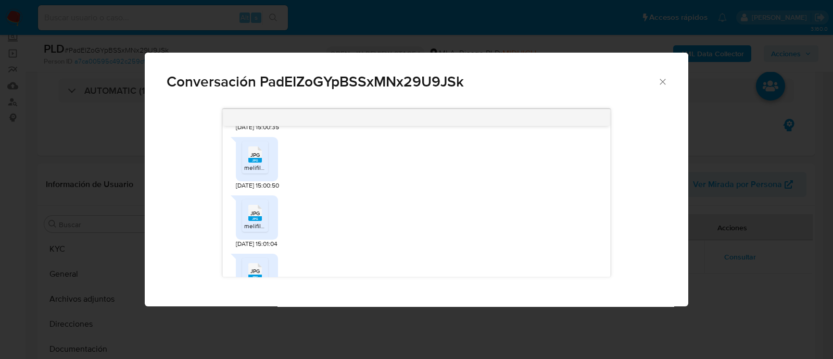
click at [259, 172] on span "melifile7797981915859605475.jpg" at bounding box center [291, 167] width 95 height 9
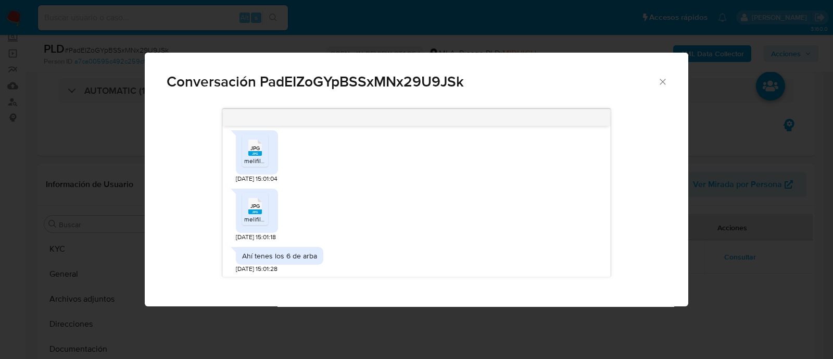
click at [252, 165] on span "melifile2370255703011809.jpg" at bounding box center [286, 160] width 85 height 9
click at [261, 215] on div "JPG JPG" at bounding box center [255, 205] width 22 height 20
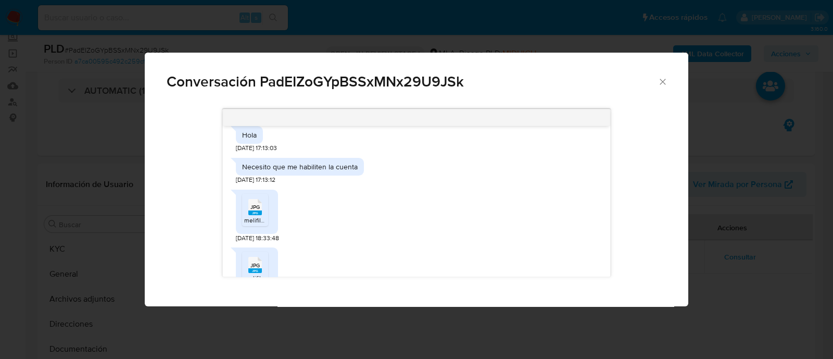
scroll to position [1757, 0]
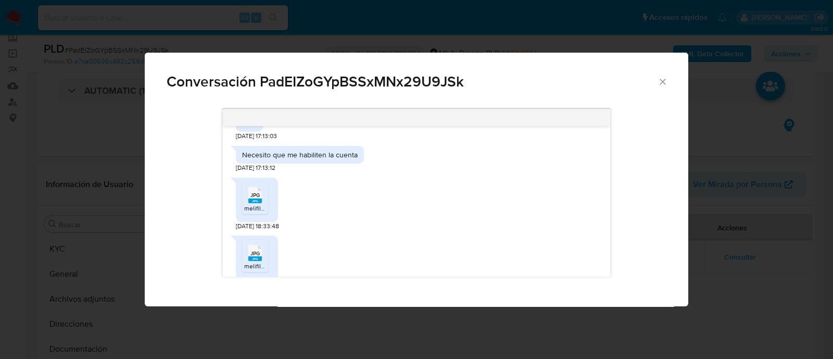
click at [263, 204] on div "JPG JPG" at bounding box center [255, 194] width 22 height 20
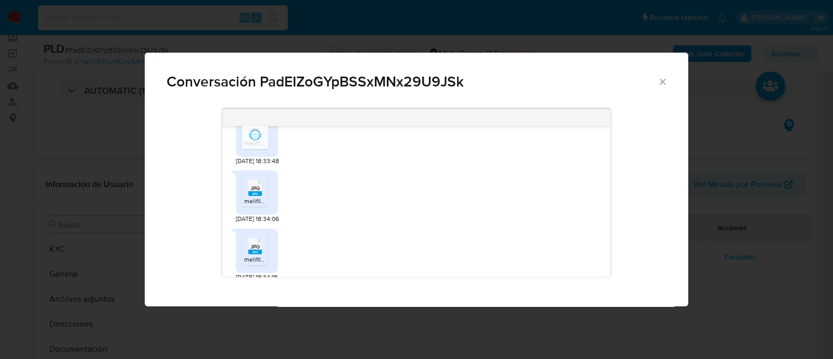
click at [261, 197] on div "JPG JPG" at bounding box center [255, 186] width 22 height 20
click at [256, 185] on span "JPG" at bounding box center [254, 181] width 9 height 7
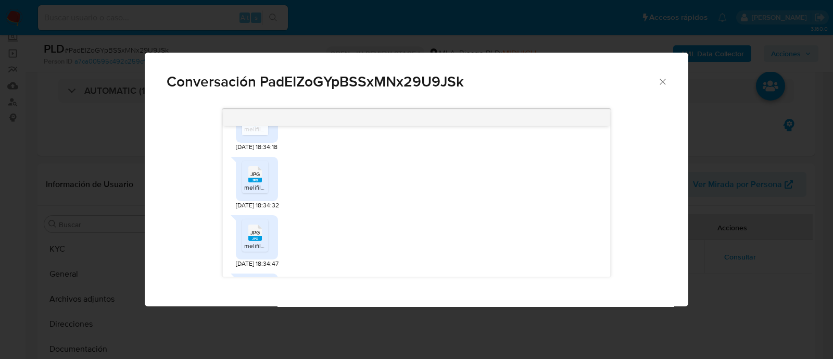
click at [259, 182] on rect "Comunicación" at bounding box center [255, 180] width 14 height 5
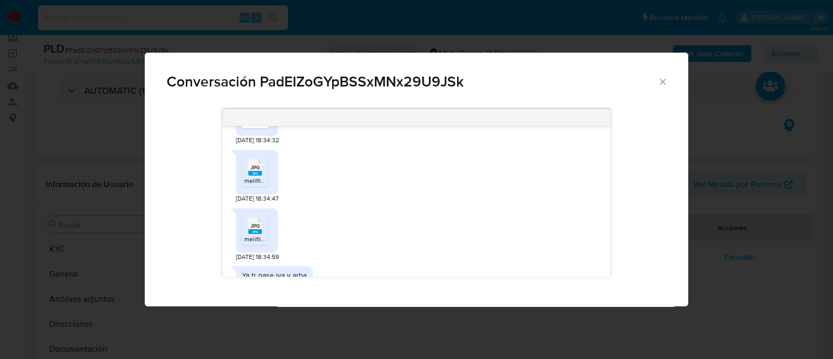
click at [254, 175] on rect "Comunicación" at bounding box center [255, 173] width 14 height 5
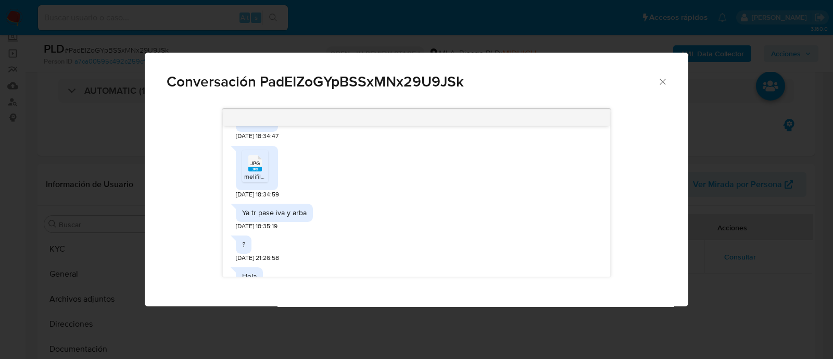
scroll to position [2148, 0]
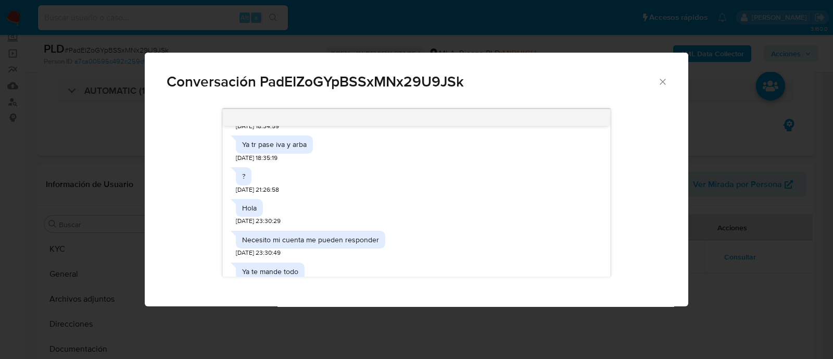
click at [252, 112] on span "melifile3238697193846661750.jpg" at bounding box center [292, 108] width 96 height 9
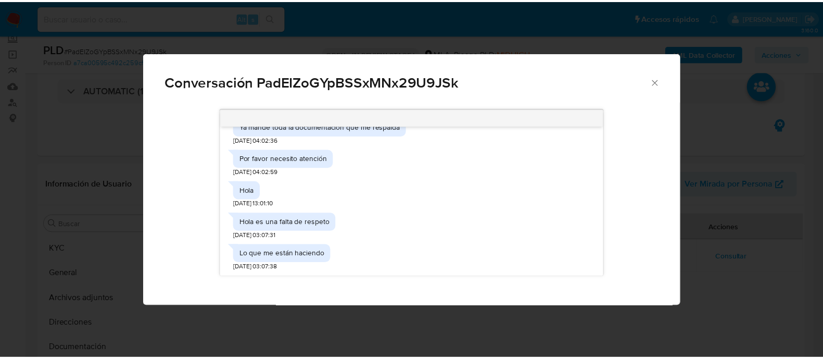
scroll to position [2402, 0]
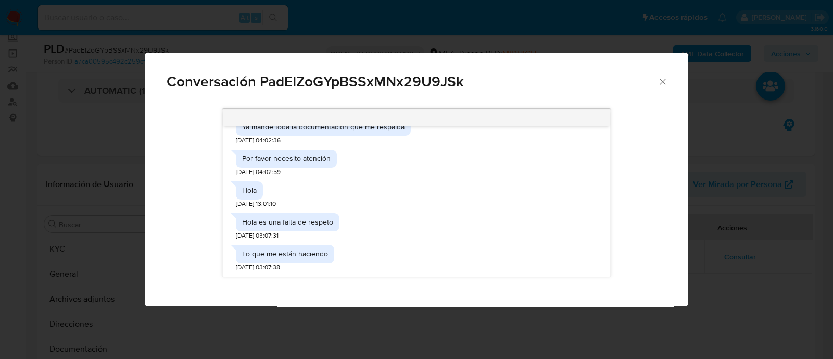
click at [660, 84] on icon "Cerrar" at bounding box center [663, 82] width 6 height 6
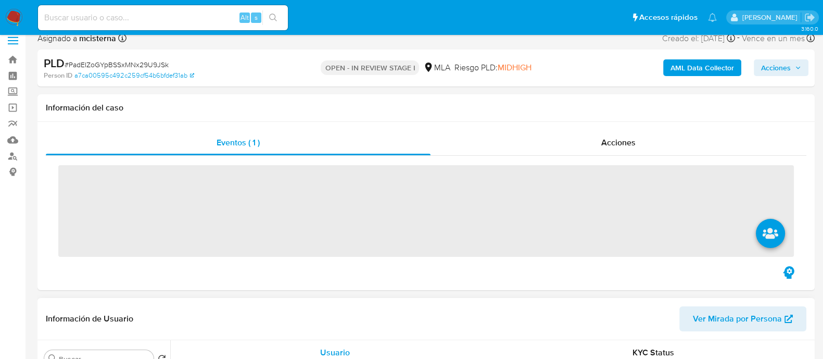
scroll to position [130, 0]
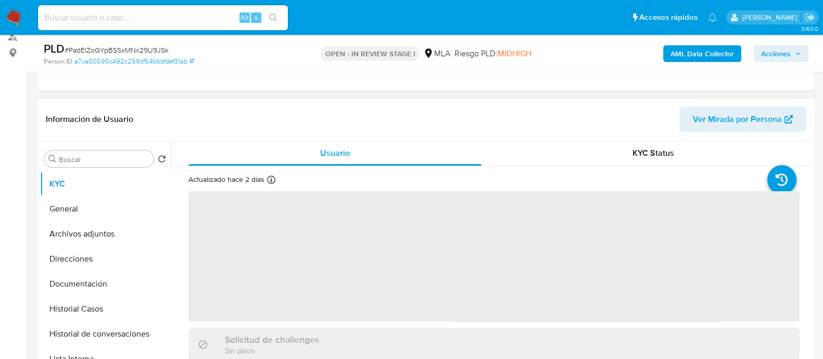
select select "10"
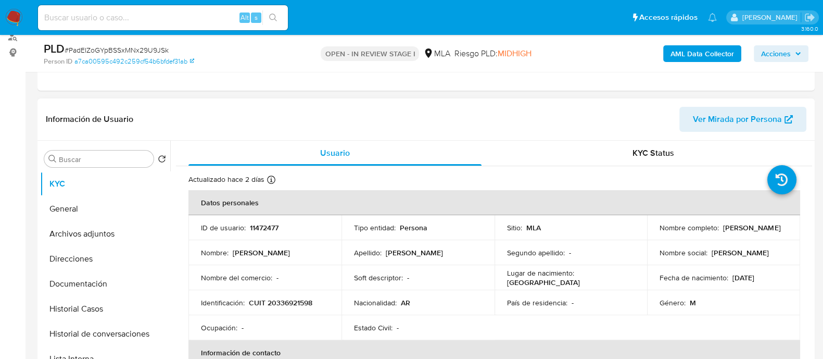
drag, startPoint x: 656, startPoint y: 231, endPoint x: 769, endPoint y: 231, distance: 113.0
click at [769, 231] on td "Nombre completo : [PERSON_NAME]" at bounding box center [723, 227] width 153 height 25
copy p "[PERSON_NAME]"
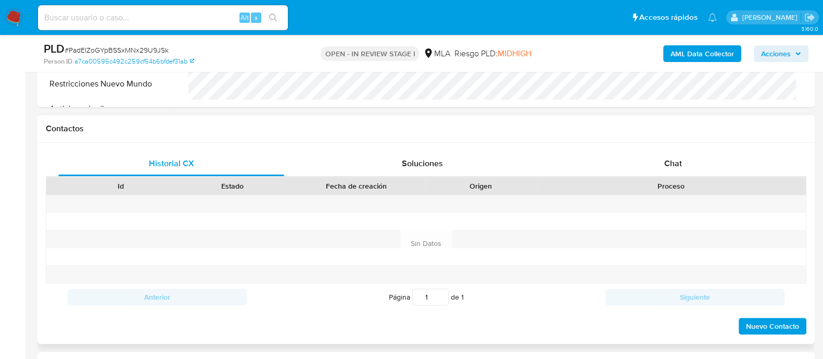
scroll to position [455, 0]
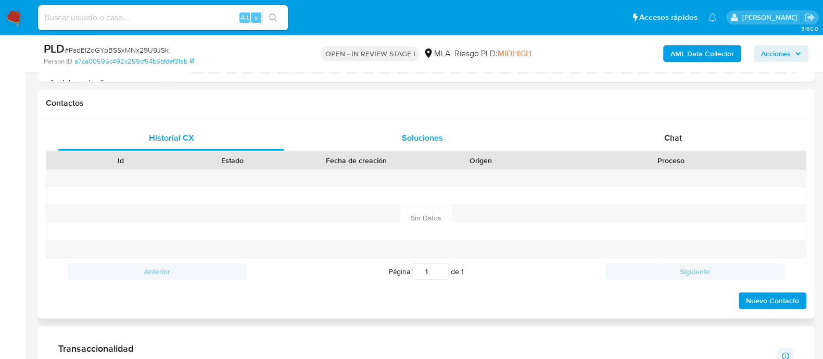
click at [661, 131] on div "Chat" at bounding box center [673, 137] width 226 height 25
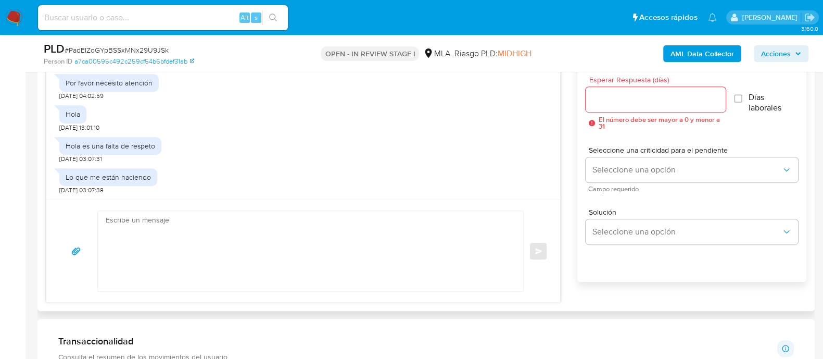
scroll to position [586, 0]
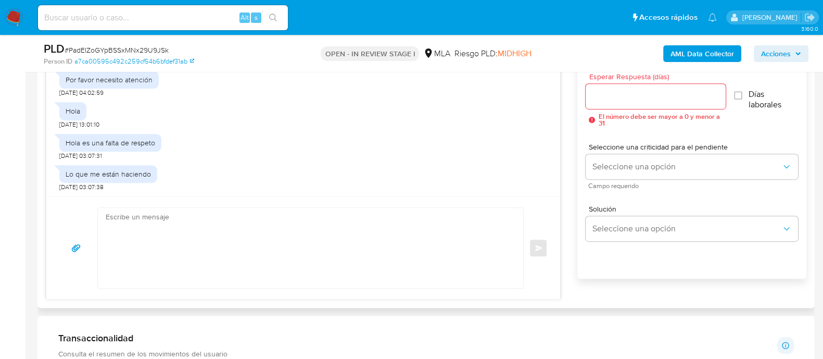
click at [423, 256] on textarea at bounding box center [308, 248] width 405 height 80
paste textarea "[PERSON_NAME]"
click at [106, 215] on textarea "[PERSON_NAME]" at bounding box center [308, 248] width 405 height 80
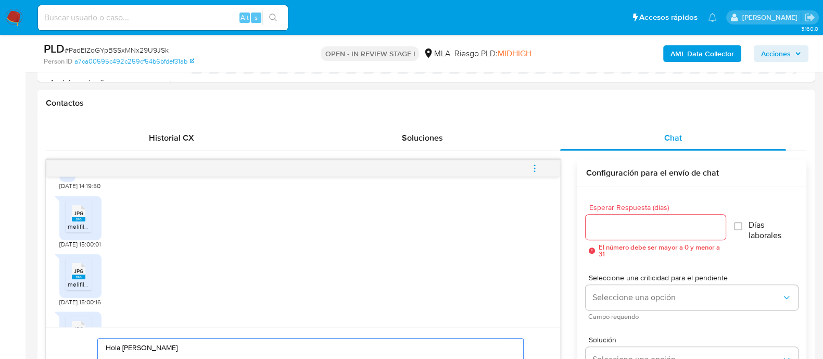
scroll to position [1302, 0]
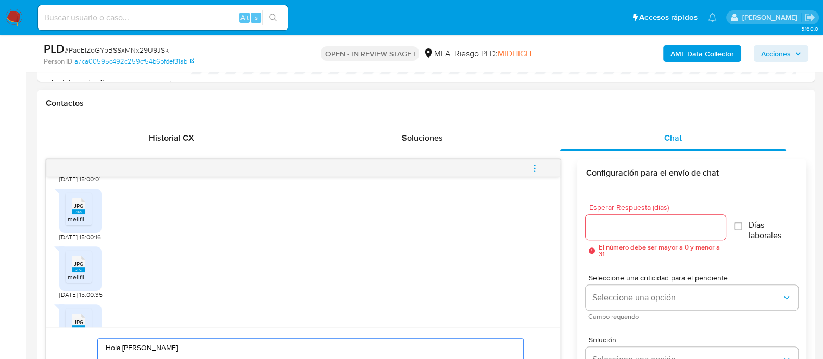
click at [70, 157] on div "JPG JPG" at bounding box center [79, 147] width 22 height 20
click at [78, 214] on rect at bounding box center [79, 211] width 14 height 5
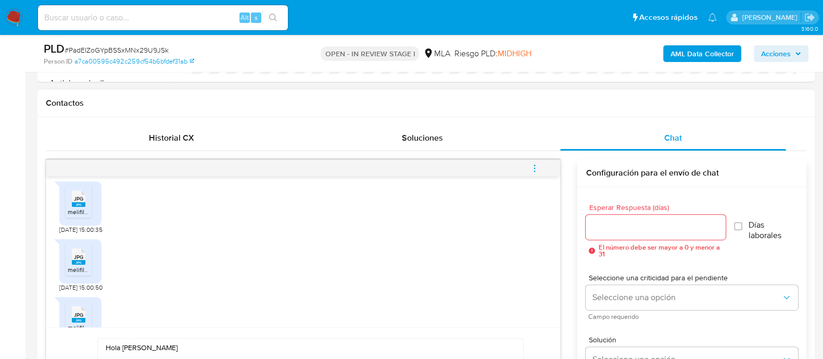
click at [79, 202] on span "JPG" at bounding box center [78, 198] width 9 height 7
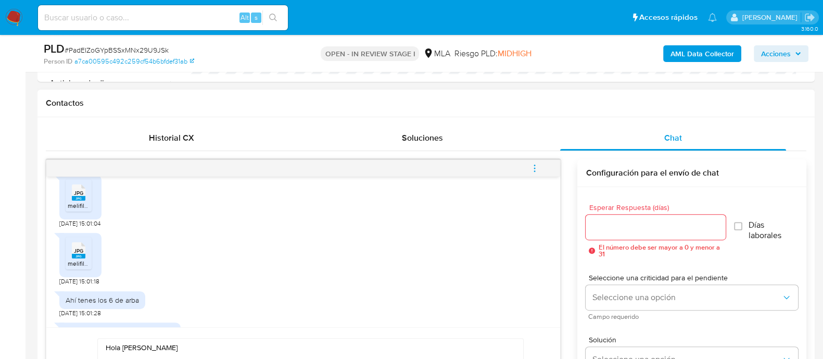
scroll to position [1497, 0]
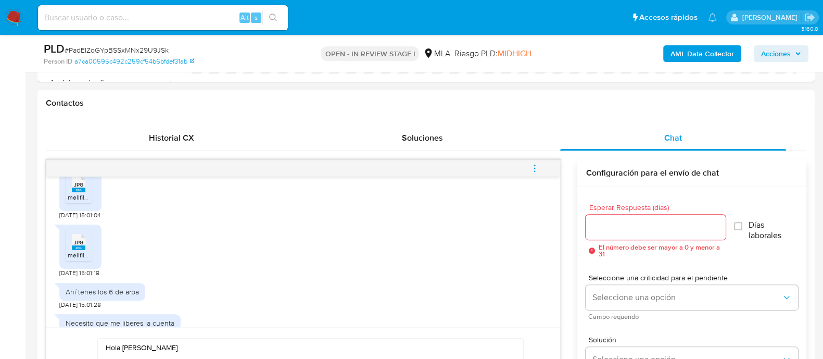
click at [80, 145] on li "JPG JPG melifile7797981915859605475.jpg" at bounding box center [79, 129] width 26 height 32
click at [80, 193] on icon "JPG" at bounding box center [79, 184] width 14 height 18
click at [80, 250] on rect at bounding box center [79, 247] width 14 height 5
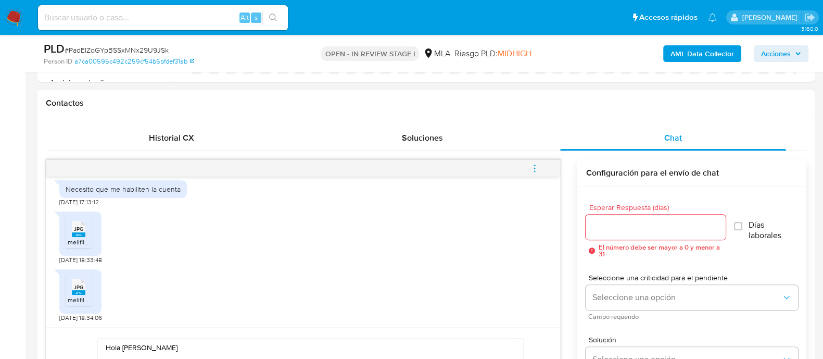
click at [87, 238] on div "JPG JPG" at bounding box center [79, 228] width 22 height 20
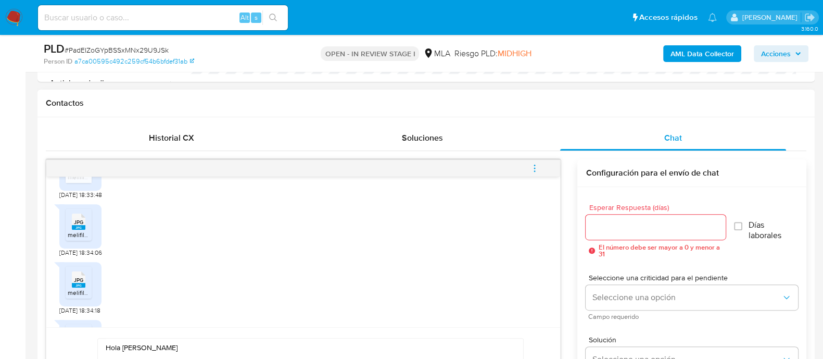
drag, startPoint x: 73, startPoint y: 269, endPoint x: 149, endPoint y: 239, distance: 81.6
click at [74, 225] on span "JPG" at bounding box center [78, 222] width 9 height 7
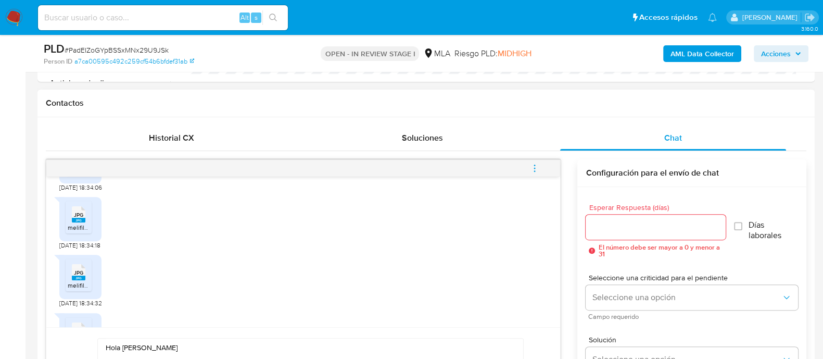
click at [78, 218] on span "JPG" at bounding box center [78, 214] width 9 height 7
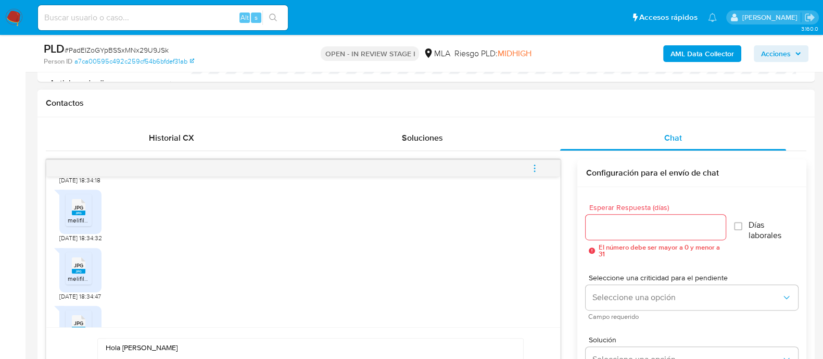
click at [81, 211] on span "JPG" at bounding box center [78, 207] width 9 height 7
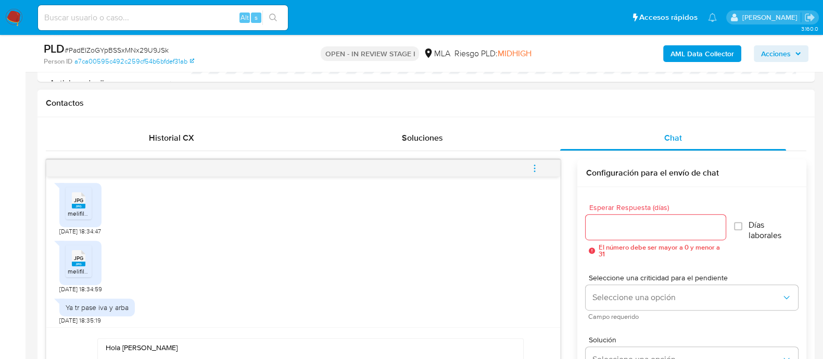
click at [77, 204] on span "JPG" at bounding box center [78, 200] width 9 height 7
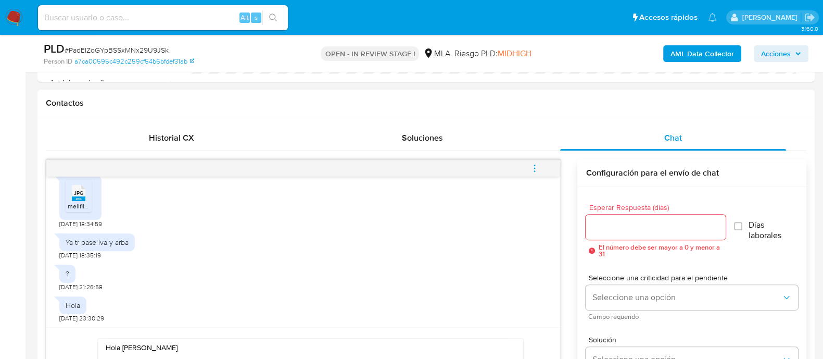
click at [87, 202] on div "JPG JPG" at bounding box center [79, 192] width 22 height 20
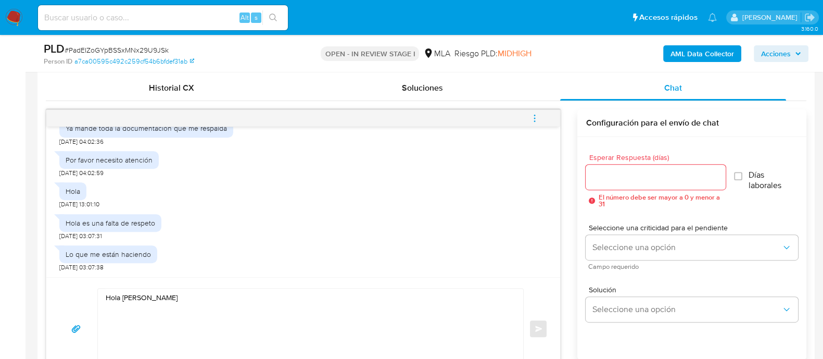
scroll to position [520, 0]
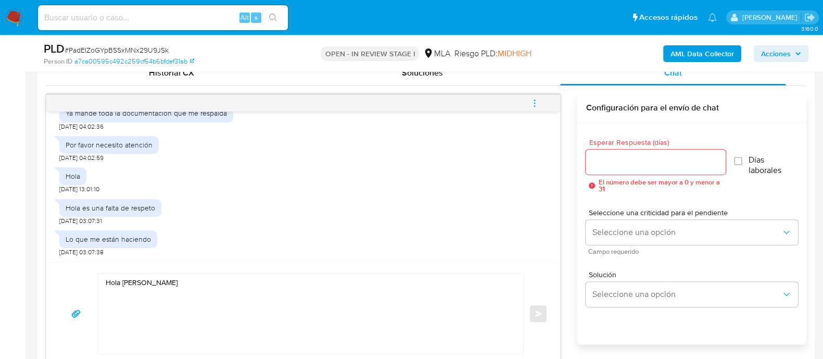
click at [207, 309] on textarea "Hola Alejandro Nicolas Esposito" at bounding box center [308, 313] width 405 height 80
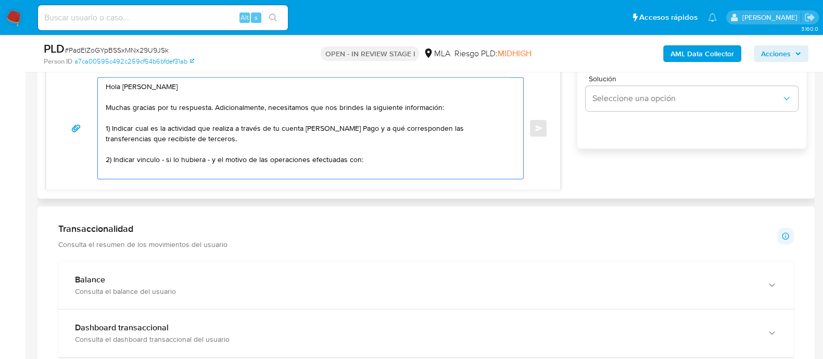
scroll to position [4, 0]
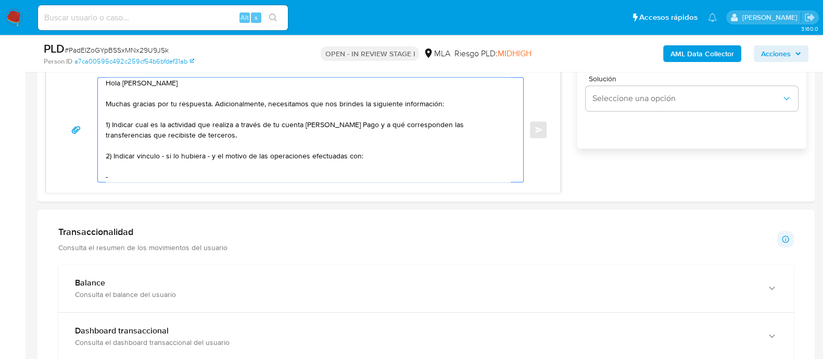
paste textarea "LOVATTI WALTER RUBEN - CUIL 20350255401"
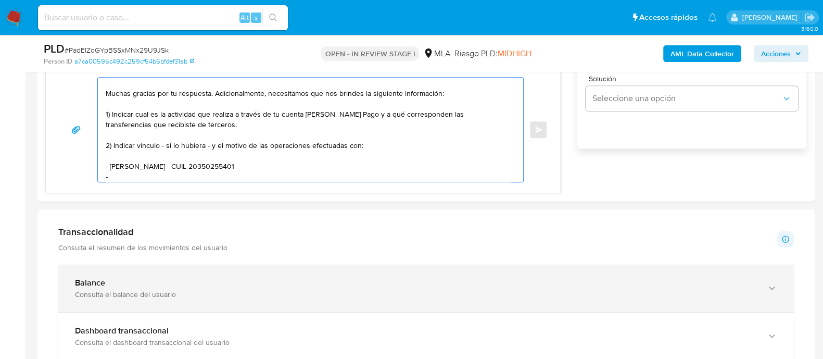
paste textarea "SUAREZ AGUSTINA - CUIL 27435981661"
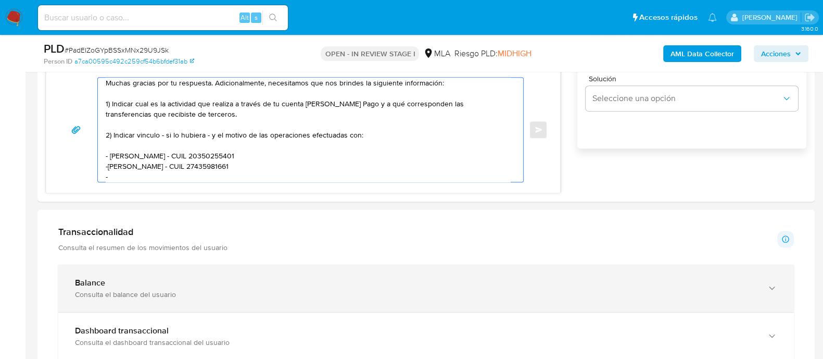
paste textarea "SUAREZ SILVIA IVANNA - CUIL 27359886522"
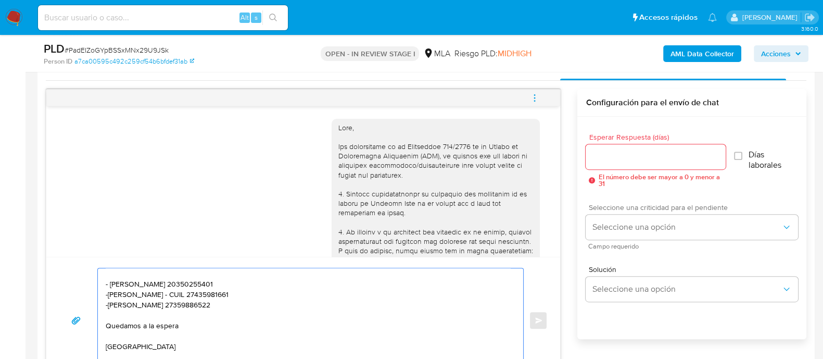
scroll to position [521, 0]
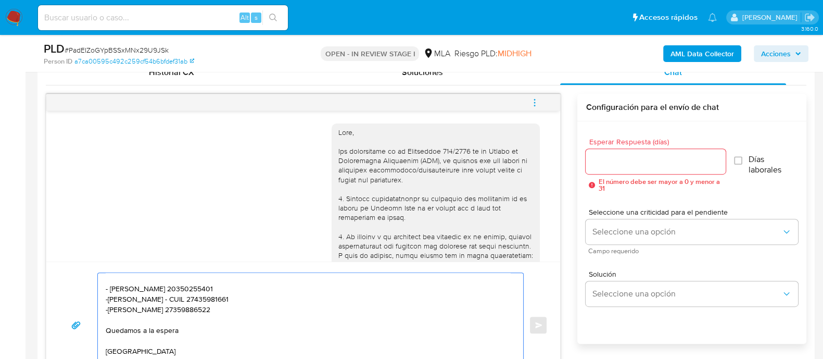
type textarea "Hola Alejandro Nicolas Esposito Muchas gracias por tu respuesta. Adicionalmente…"
click at [608, 155] on input "Esperar Respuesta (días)" at bounding box center [656, 162] width 140 height 14
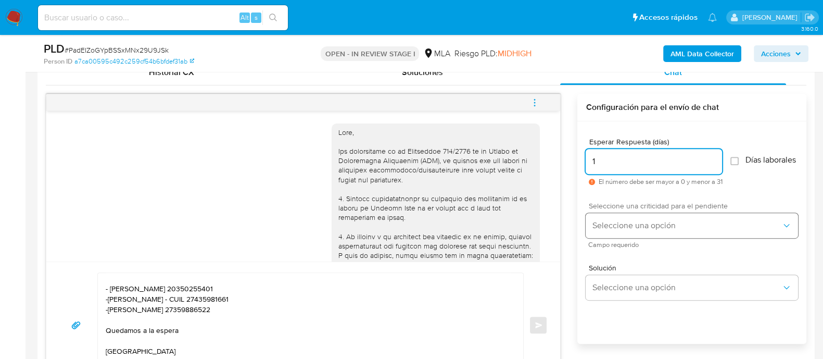
type input "1"
click at [614, 225] on span "Seleccione una opción" at bounding box center [687, 225] width 190 height 10
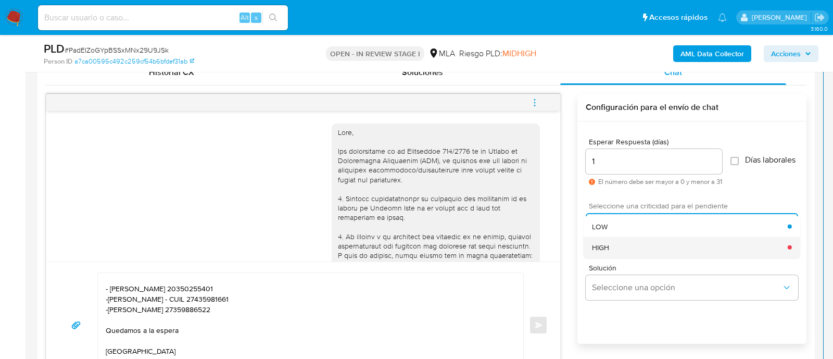
click at [608, 248] on span "HIGH" at bounding box center [600, 246] width 17 height 9
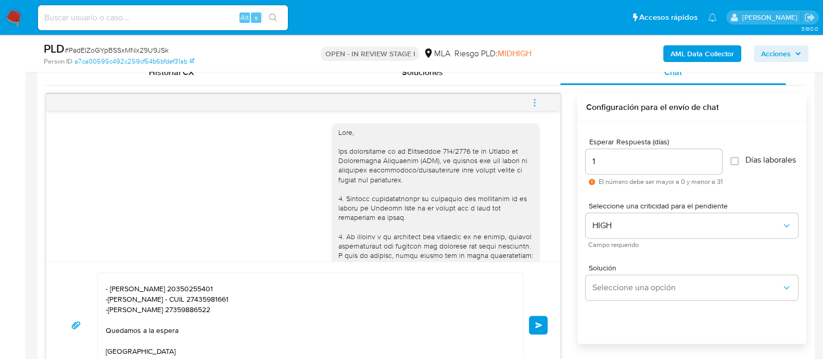
click at [546, 318] on button "Enviar" at bounding box center [538, 324] width 19 height 19
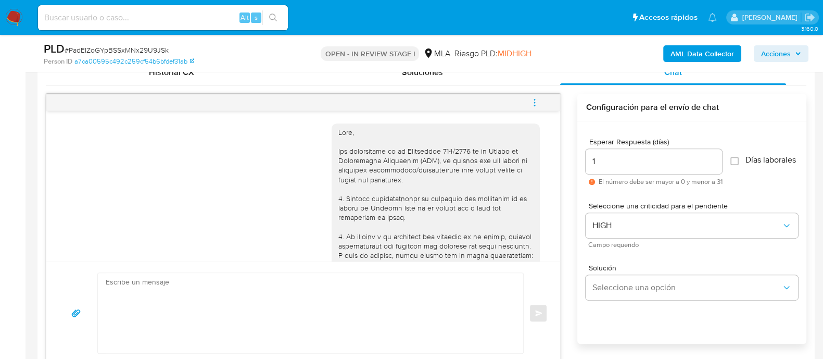
scroll to position [2619, 0]
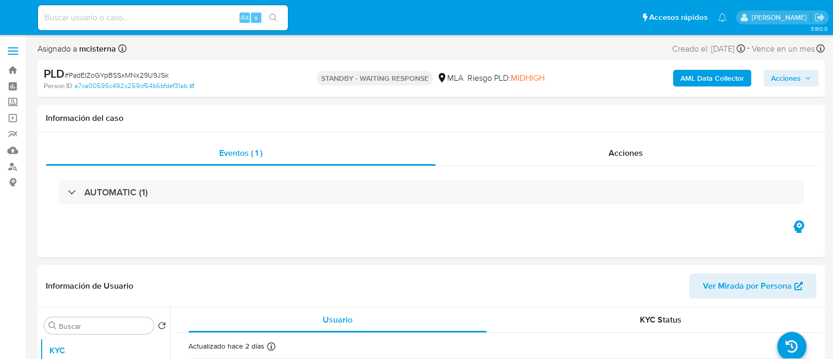
select select "10"
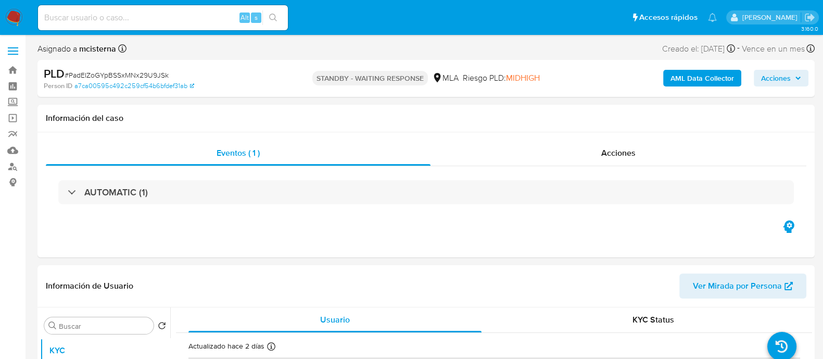
click at [189, 16] on input at bounding box center [163, 18] width 250 height 14
paste input "LdqLrwOSloLLnYay85VyLTMp"
type input "LdqLrwOSloLLnYay85VyLTMp"
click at [271, 19] on icon "search-icon" at bounding box center [273, 18] width 8 height 8
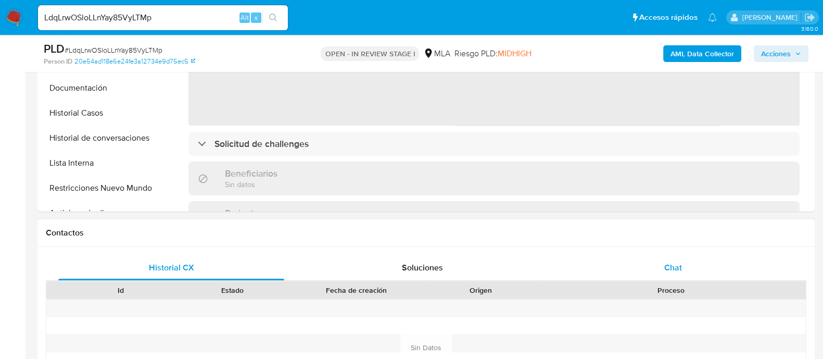
select select "10"
click at [691, 259] on div "Chat" at bounding box center [673, 267] width 226 height 25
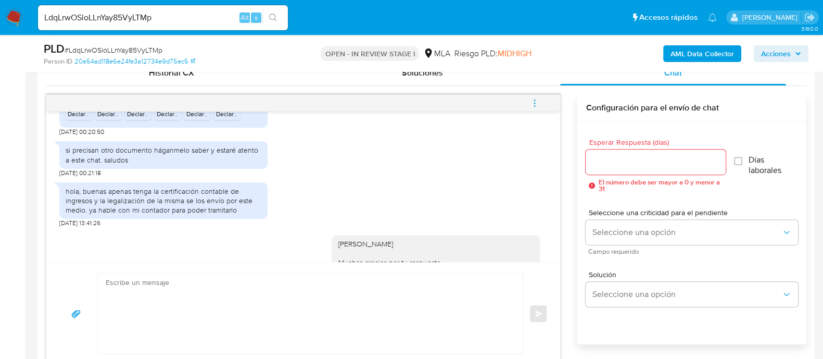
scroll to position [1320, 0]
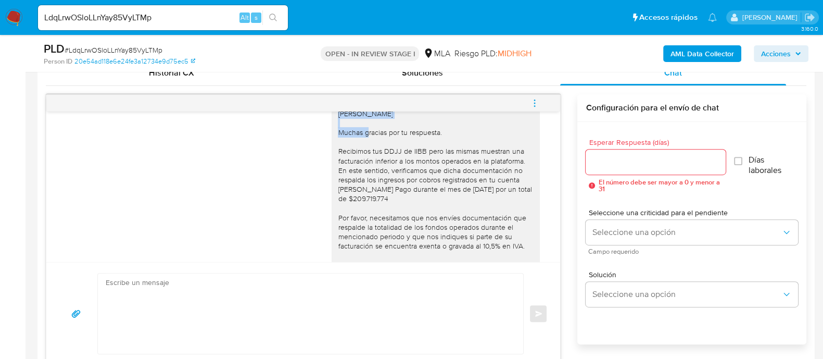
drag, startPoint x: 327, startPoint y: 150, endPoint x: 413, endPoint y: 154, distance: 86.0
click at [413, 153] on div "Hola Raul Osvaldo Huens Muchas gracias por tu respuesta. Recibimos tus DDJJ de …" at bounding box center [436, 227] width 208 height 245
copy div "Hola Raul Osvaldo Huens"
click at [297, 332] on textarea at bounding box center [308, 313] width 405 height 80
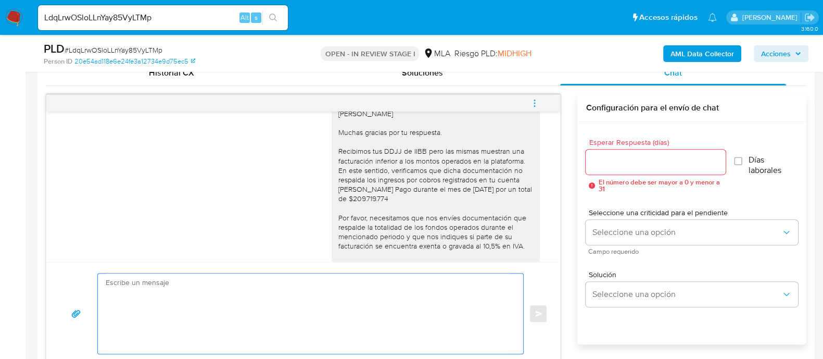
paste textarea "Hola Raul Osvaldo Huens"
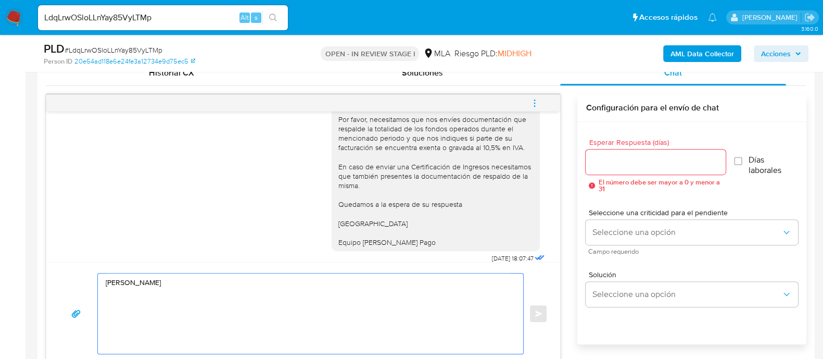
scroll to position [1515, 0]
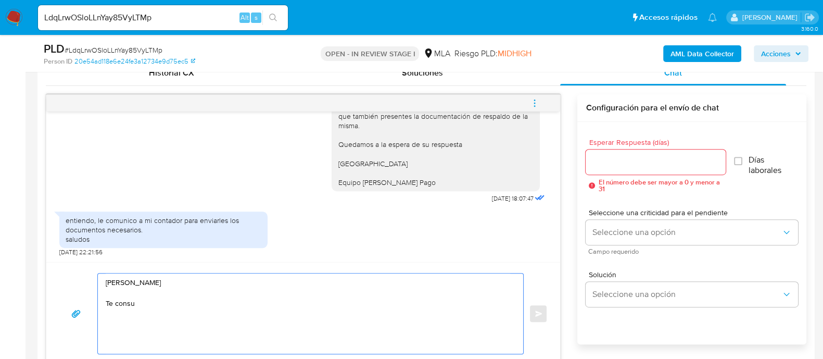
type textarea "Hola Raul Osvaldo Huens Te consu"
click at [179, 15] on input "LdqLrwOSloLLnYay85VyLTMp" at bounding box center [163, 18] width 250 height 14
paste input "jTLh2LdfEEEVlClUdWKLuYX9"
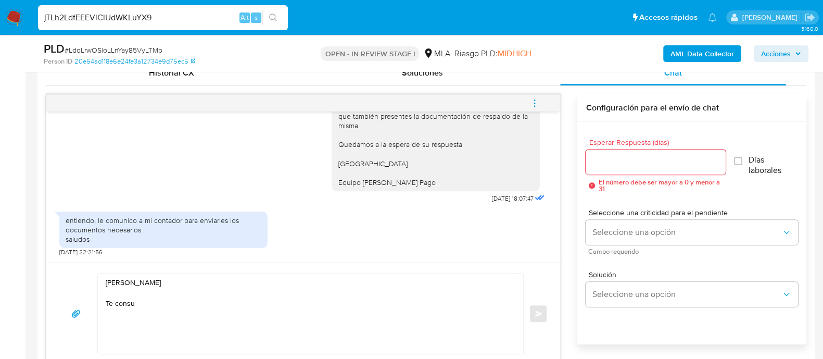
type input "jTLh2LdfEEEVlClUdWKLuYX9"
click at [282, 15] on button "search-icon" at bounding box center [272, 17] width 21 height 15
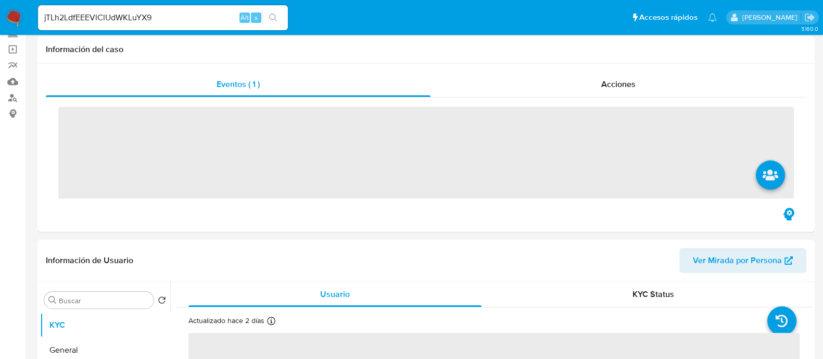
scroll to position [260, 0]
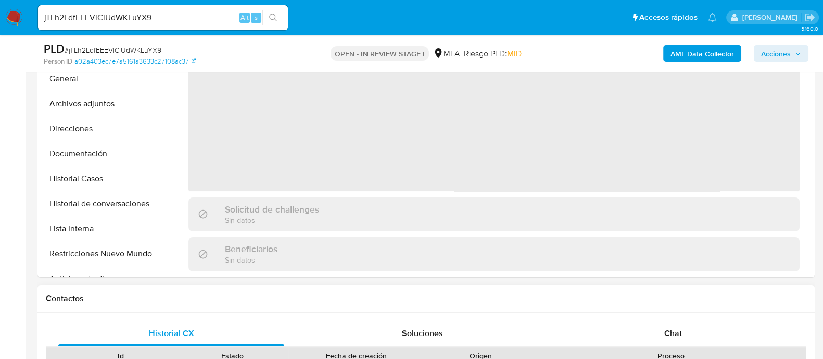
select select "10"
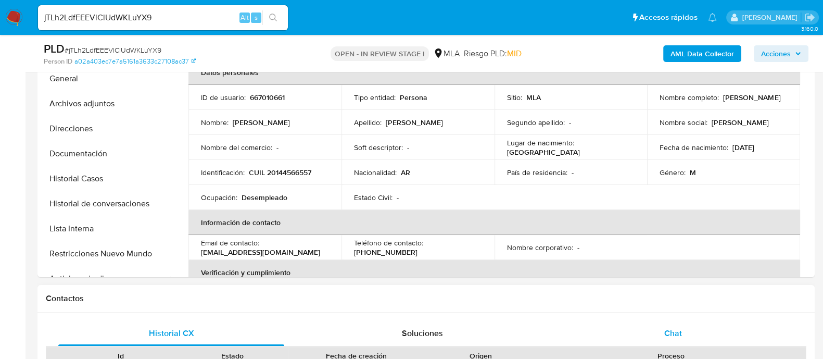
click at [679, 337] on span "Chat" at bounding box center [673, 333] width 18 height 12
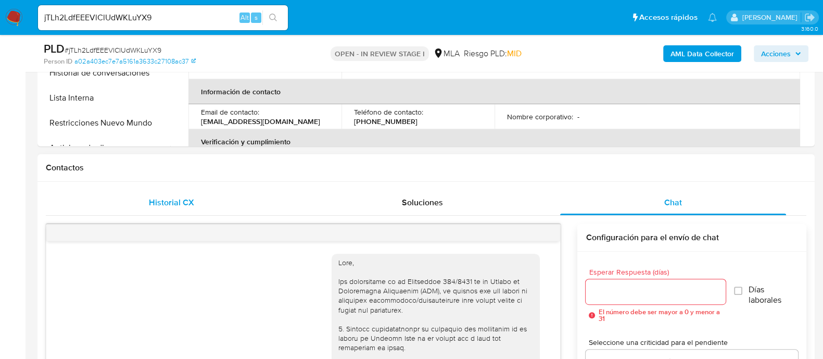
scroll to position [878, 0]
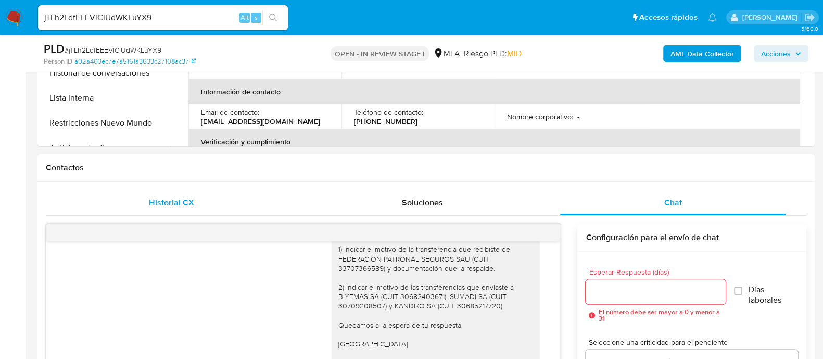
click at [162, 201] on span "Historial CX" at bounding box center [171, 202] width 45 height 12
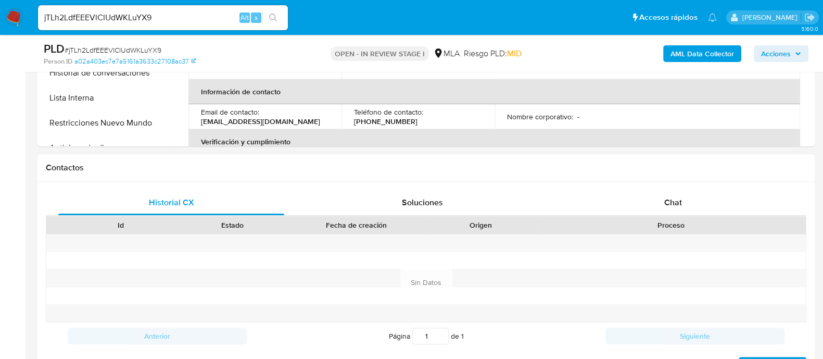
scroll to position [260, 0]
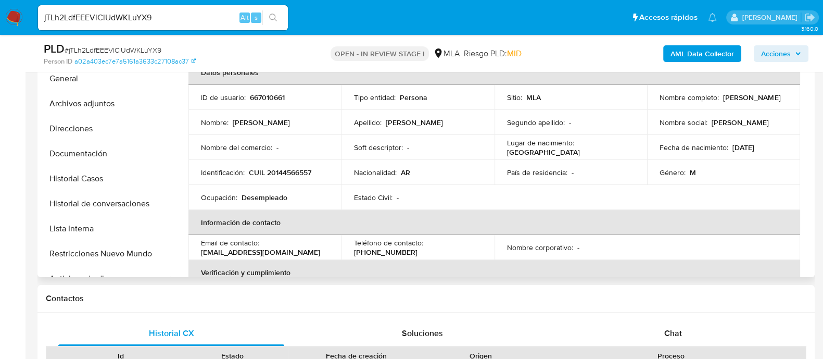
drag, startPoint x: 198, startPoint y: 255, endPoint x: 317, endPoint y: 252, distance: 118.7
click at [317, 252] on td "Email de contacto : jorgeoscarrodriguez61@gmail.com" at bounding box center [264, 247] width 153 height 25
copy p "jorgeoscarrodriguez61@gmail.com"
click at [261, 96] on p "667010661" at bounding box center [267, 97] width 35 height 9
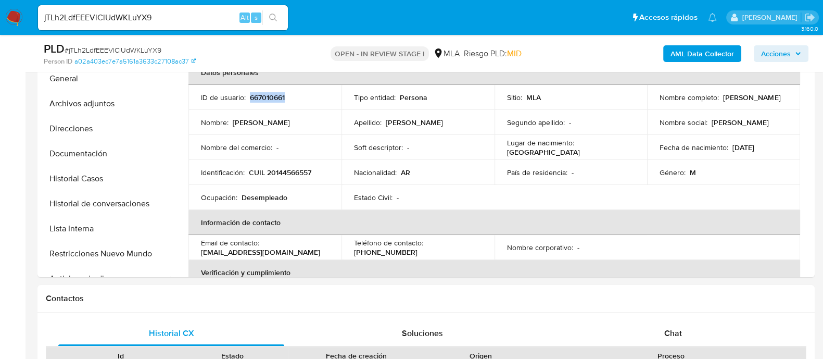
copy p "667010661"
click at [99, 108] on button "Archivos adjuntos" at bounding box center [101, 103] width 122 height 25
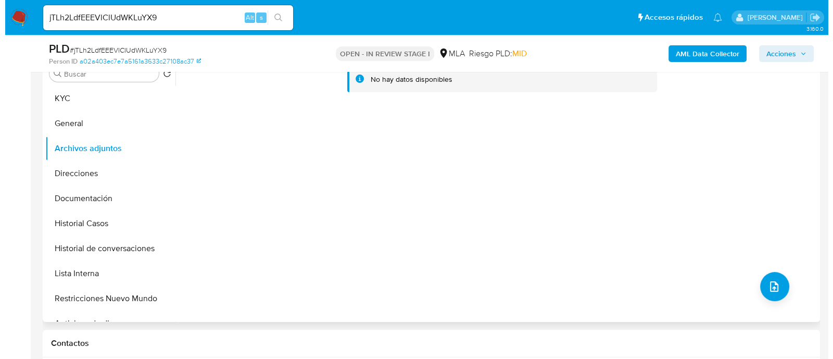
scroll to position [195, 0]
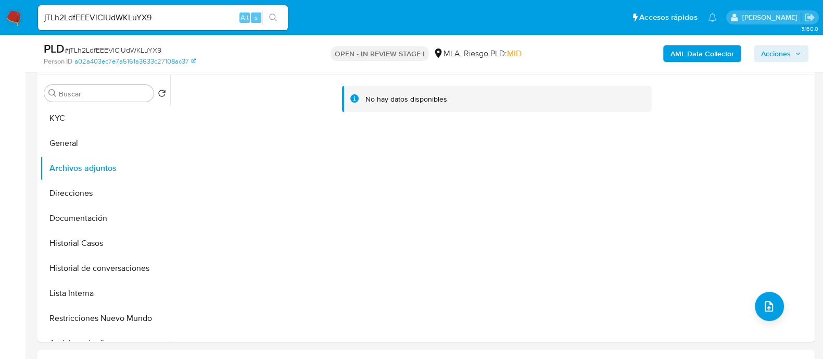
click at [696, 48] on b "AML Data Collector" at bounding box center [703, 53] width 64 height 17
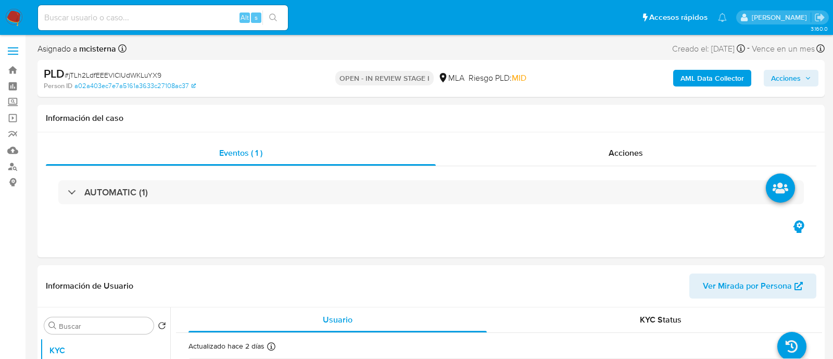
select select "10"
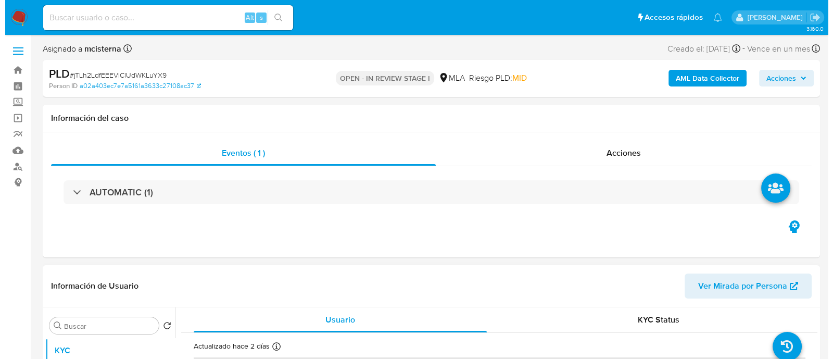
scroll to position [195, 0]
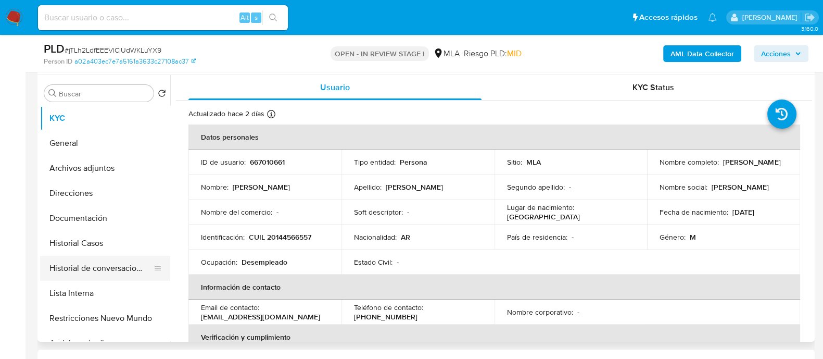
click at [124, 271] on button "Historial de conversaciones" at bounding box center [101, 268] width 122 height 25
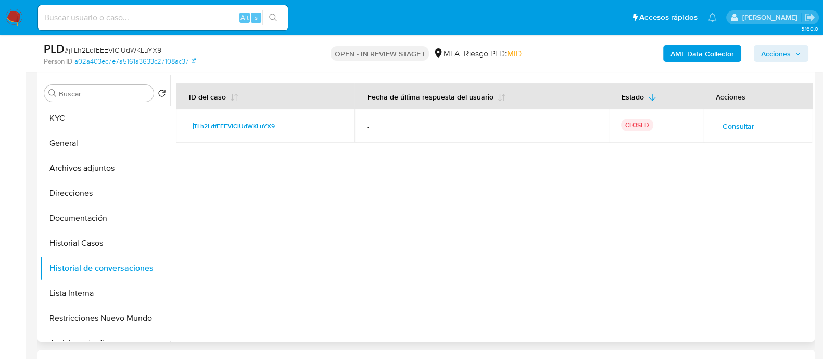
click at [738, 126] on span "Consultar" at bounding box center [739, 126] width 32 height 15
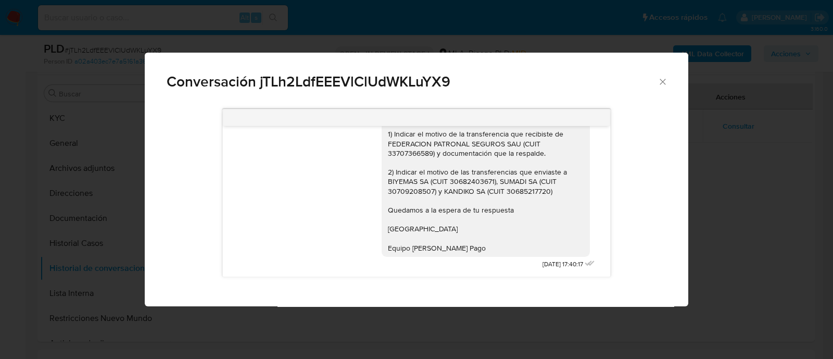
scroll to position [879, 0]
click at [95, 195] on div "Conversación jTLh2LdfEEEVlClUdWKLuYX9 [DATE] 17:44:08 Hola, Esperamos que te en…" at bounding box center [416, 179] width 833 height 359
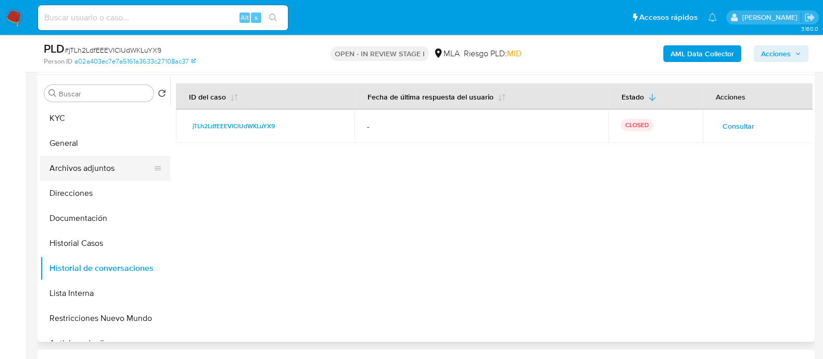
click at [94, 173] on button "Archivos adjuntos" at bounding box center [101, 168] width 122 height 25
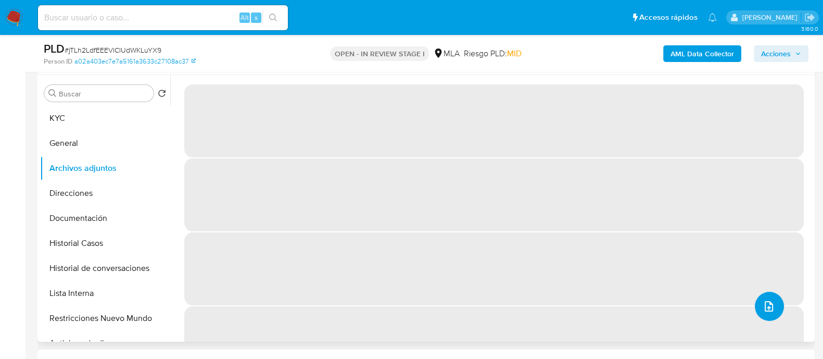
click at [765, 311] on icon "upload-file" at bounding box center [769, 306] width 8 height 10
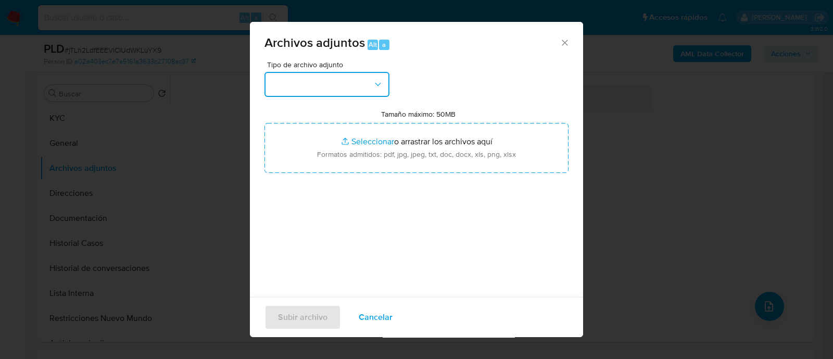
click at [328, 86] on button "button" at bounding box center [326, 84] width 125 height 25
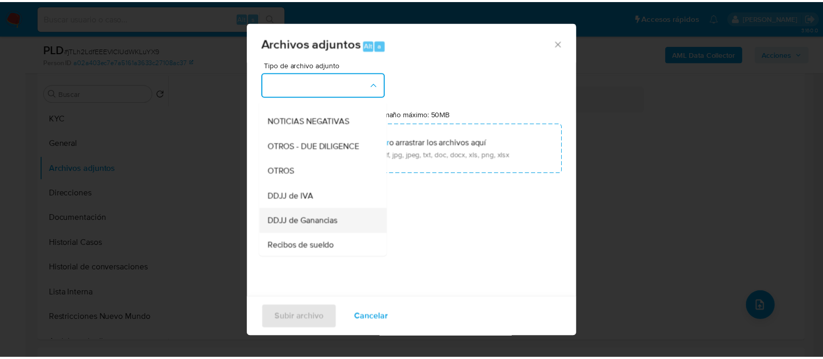
scroll to position [195, 0]
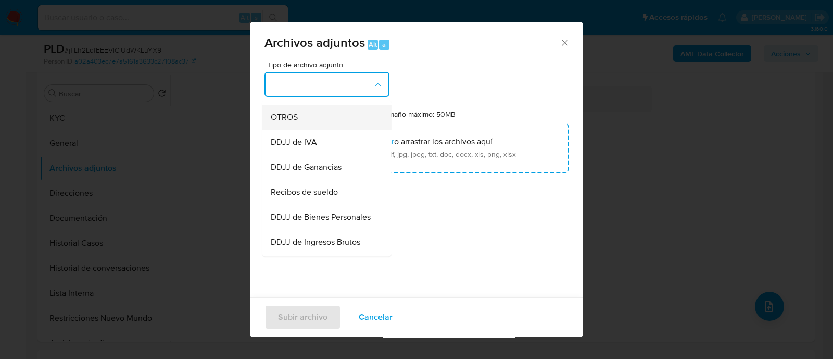
click at [327, 130] on div "OTROS" at bounding box center [324, 117] width 106 height 25
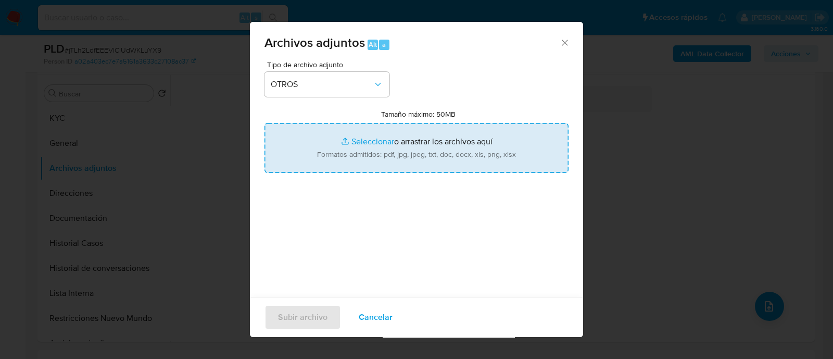
type input "C:\fakepath\Caselog jTLh2LdfEEEVlClUdWKLuYX9_2025_08_19_14_02_14.docx"
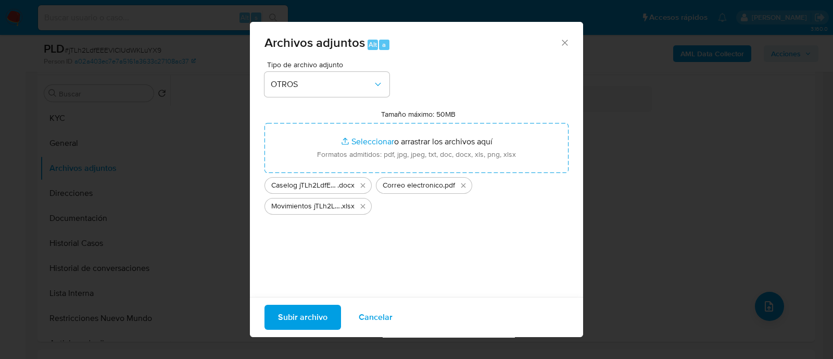
click at [297, 314] on span "Subir archivo" at bounding box center [302, 317] width 49 height 23
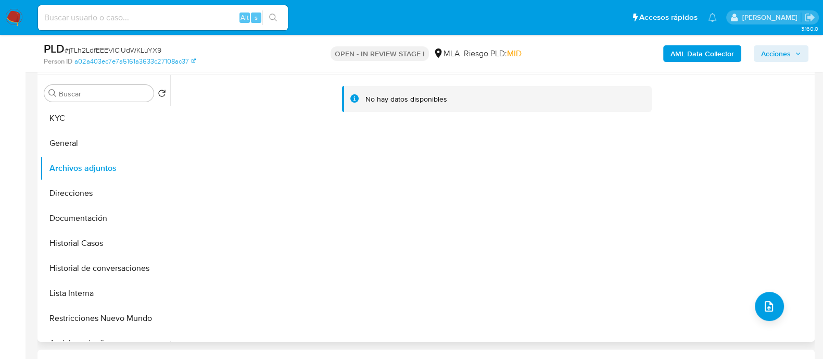
click at [455, 242] on div "No hay datos disponibles" at bounding box center [491, 208] width 642 height 267
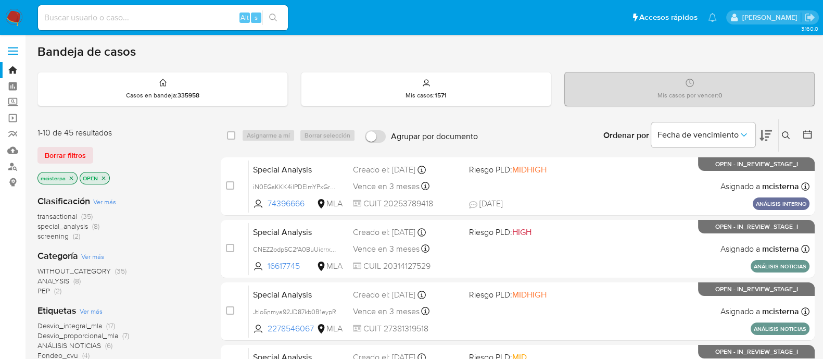
click at [788, 134] on icon at bounding box center [786, 135] width 8 height 8
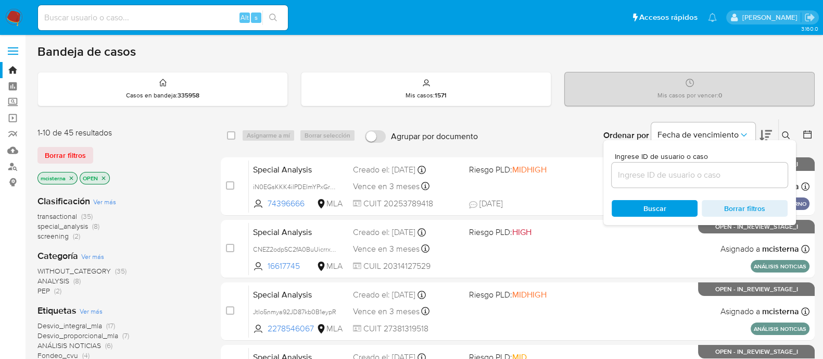
click at [742, 170] on input at bounding box center [700, 175] width 176 height 14
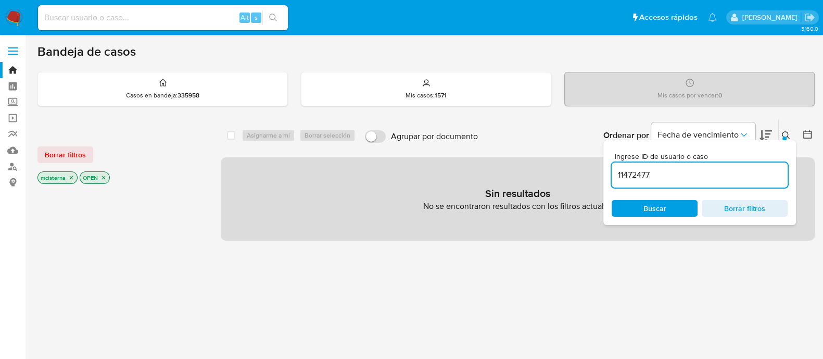
click at [702, 179] on input "11472477" at bounding box center [700, 175] width 176 height 14
type input "11472477"
click at [72, 176] on icon "close-filter" at bounding box center [71, 177] width 6 height 6
click at [64, 178] on icon "close-filter" at bounding box center [61, 177] width 6 height 6
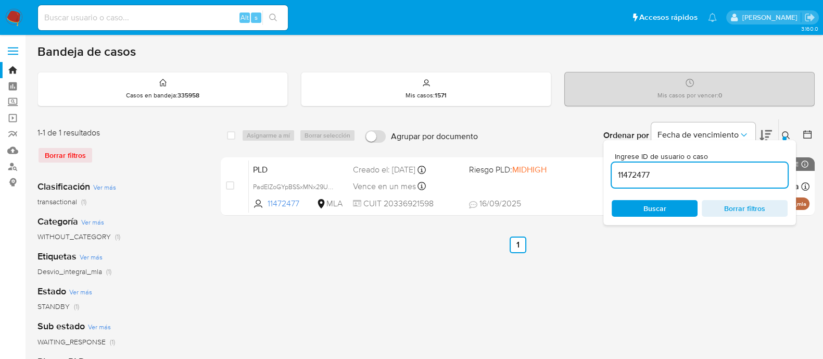
click at [410, 292] on div "select-all-cases-checkbox Asignarme a mí Borrar selección Agrupar por documento…" at bounding box center [518, 347] width 594 height 457
click at [787, 134] on icon at bounding box center [786, 135] width 8 height 8
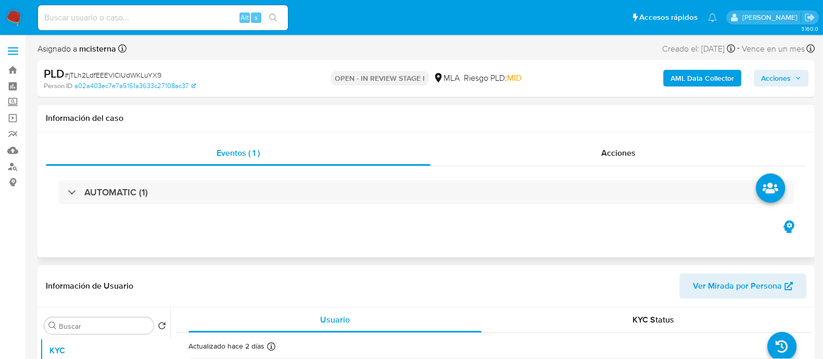
select select "10"
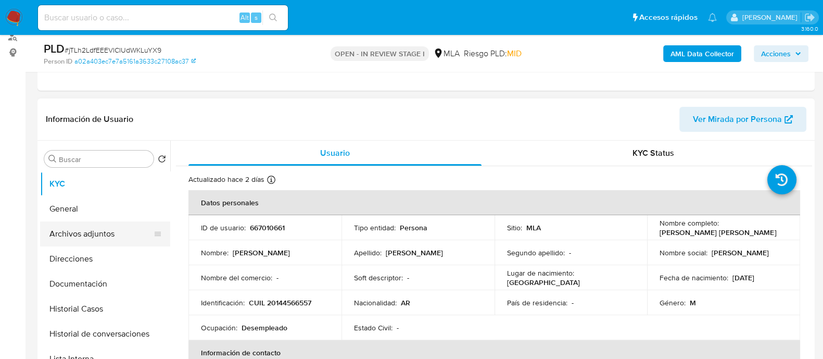
click at [121, 232] on button "Archivos adjuntos" at bounding box center [101, 233] width 122 height 25
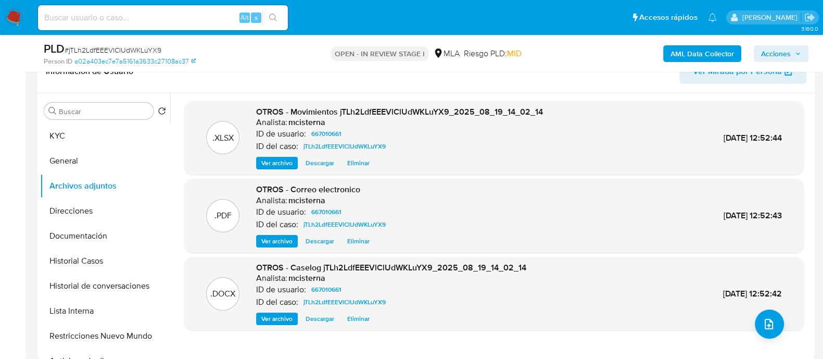
scroll to position [195, 0]
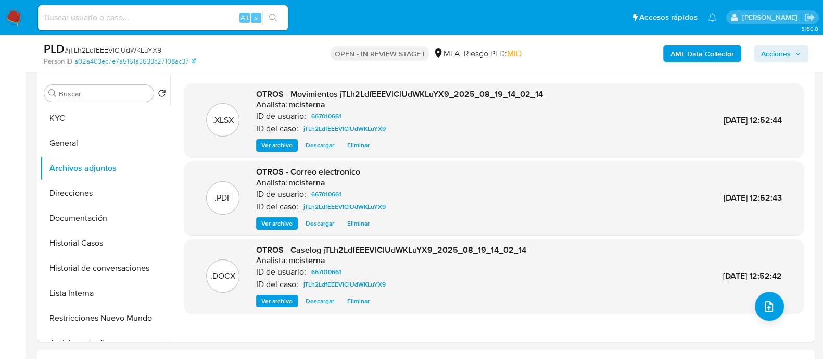
click at [767, 43] on div "AML Data Collector Acciones" at bounding box center [683, 53] width 252 height 24
click at [775, 59] on span "Acciones" at bounding box center [776, 53] width 30 height 17
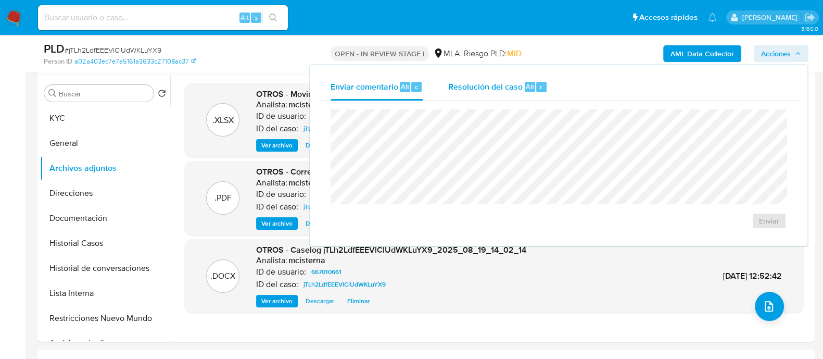
click at [481, 100] on div "Resolución del caso Alt r" at bounding box center [497, 86] width 99 height 27
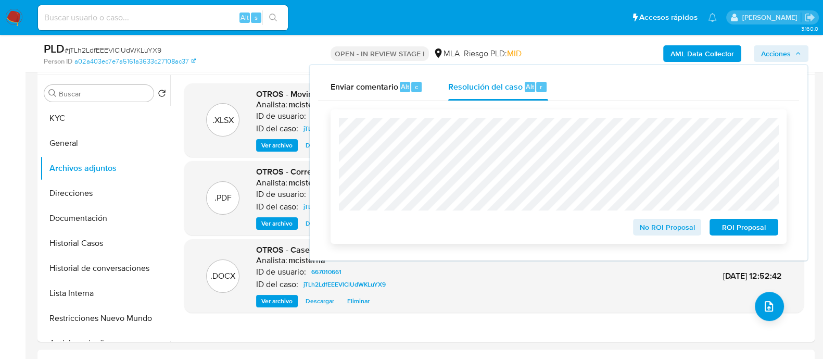
click at [737, 226] on span "ROI Proposal" at bounding box center [744, 227] width 54 height 15
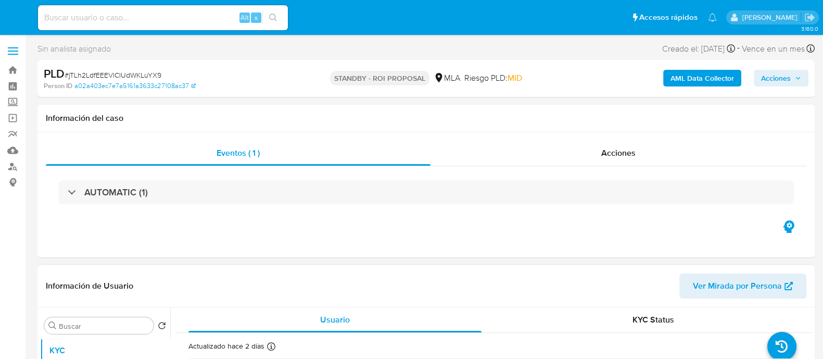
select select "10"
click at [201, 21] on input at bounding box center [163, 18] width 250 height 14
paste input "sSIp3ybfkxUpkZ8SXqWVxYej"
type input "sSIp3ybfkxUpkZ8SXqWVxYej"
click at [277, 17] on icon "search-icon" at bounding box center [273, 18] width 8 height 8
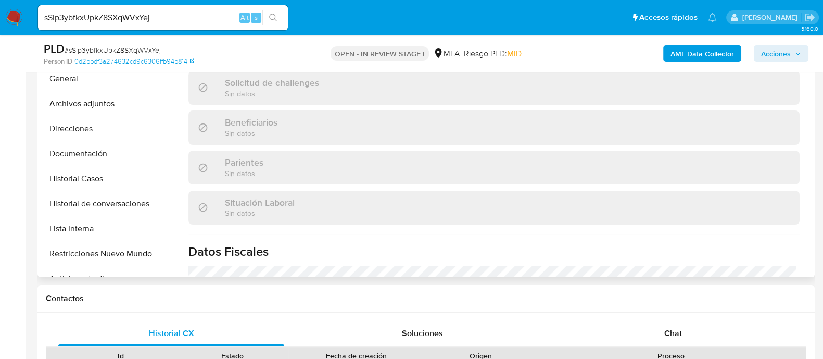
scroll to position [260, 0]
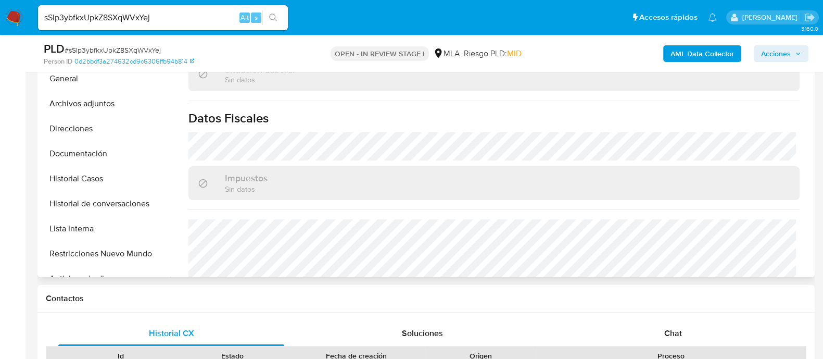
select select "10"
click at [674, 330] on span "Chat" at bounding box center [673, 333] width 18 height 12
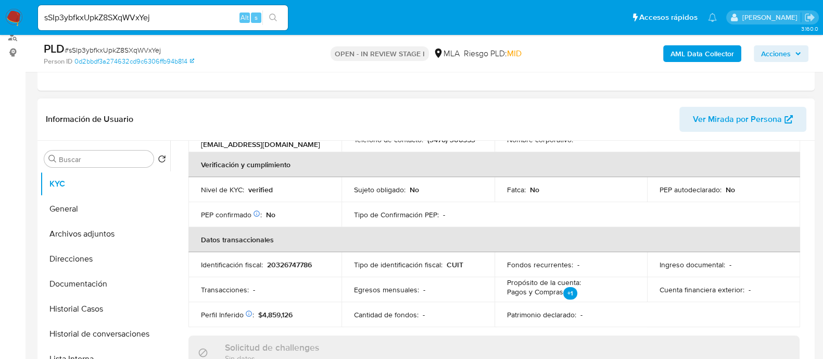
scroll to position [181, 0]
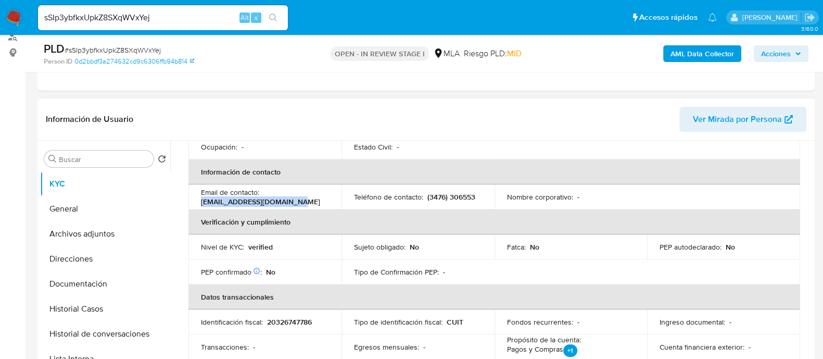
drag, startPoint x: 198, startPoint y: 200, endPoint x: 320, endPoint y: 200, distance: 121.3
click at [320, 200] on td "Email de contacto : [EMAIL_ADDRESS][DOMAIN_NAME]" at bounding box center [264, 196] width 153 height 25
copy p "[EMAIL_ADDRESS][DOMAIN_NAME]"
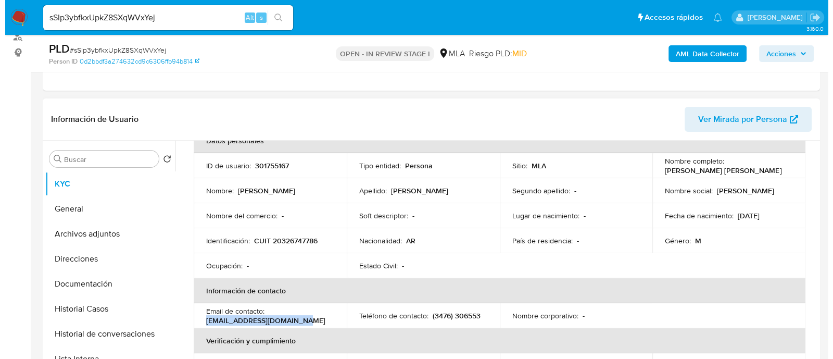
scroll to position [0, 0]
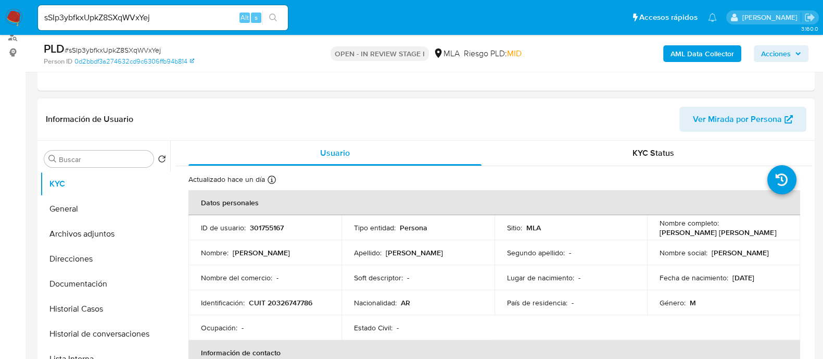
click at [260, 225] on p "301755167" at bounding box center [267, 227] width 34 height 9
copy p "301755167"
click at [308, 298] on p "CUIT 20326747786" at bounding box center [281, 302] width 64 height 9
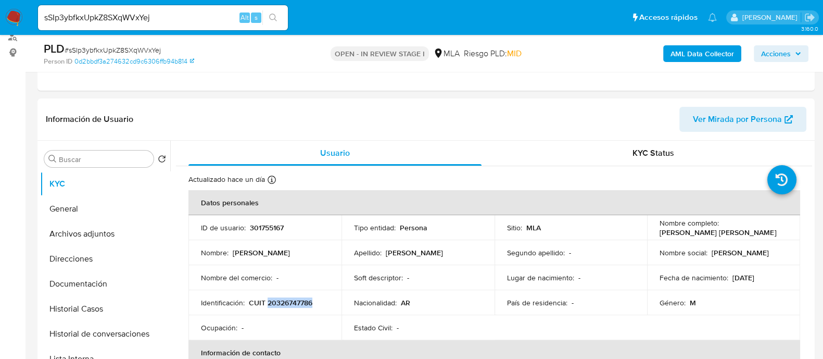
copy p "20326747786"
click at [256, 226] on p "301755167" at bounding box center [267, 227] width 34 height 9
copy p "301755167"
click at [281, 302] on p "CUIT 20326747786" at bounding box center [281, 302] width 64 height 9
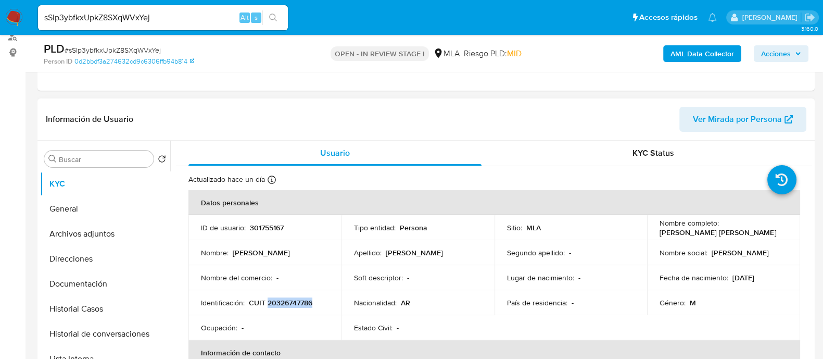
click at [281, 302] on p "CUIT 20326747786" at bounding box center [281, 302] width 64 height 9
copy p "20326747786"
click at [266, 229] on p "301755167" at bounding box center [267, 227] width 34 height 9
copy p "301755167"
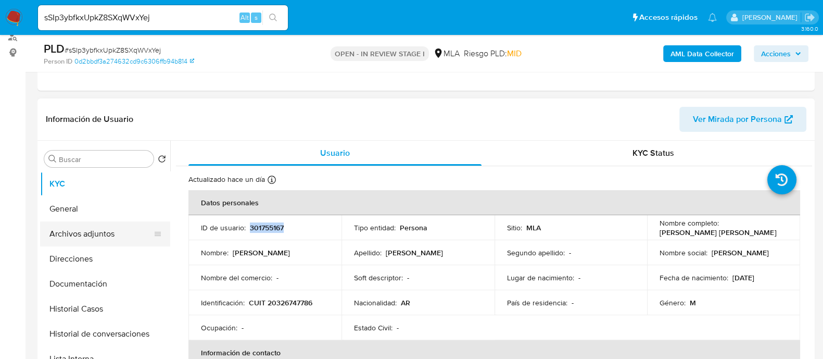
click at [117, 236] on button "Archivos adjuntos" at bounding box center [101, 233] width 122 height 25
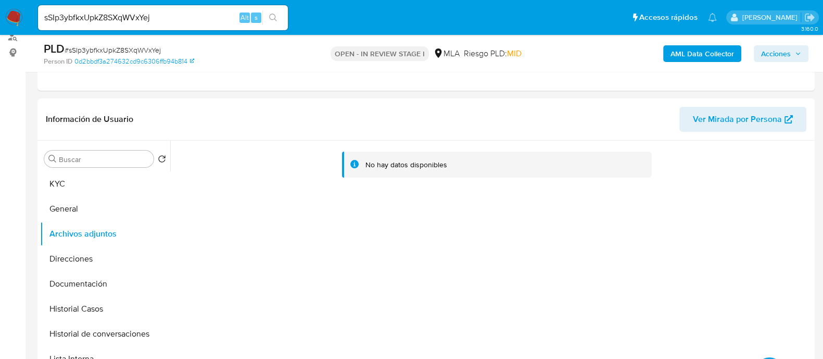
click at [683, 58] on b "AML Data Collector" at bounding box center [703, 53] width 64 height 17
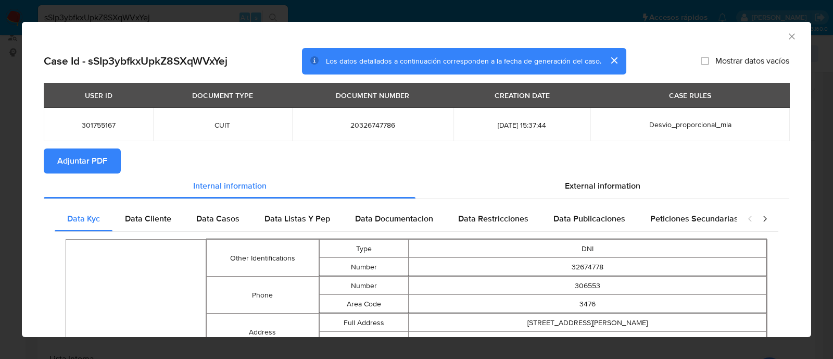
click at [104, 159] on span "Adjuntar PDF" at bounding box center [82, 160] width 50 height 23
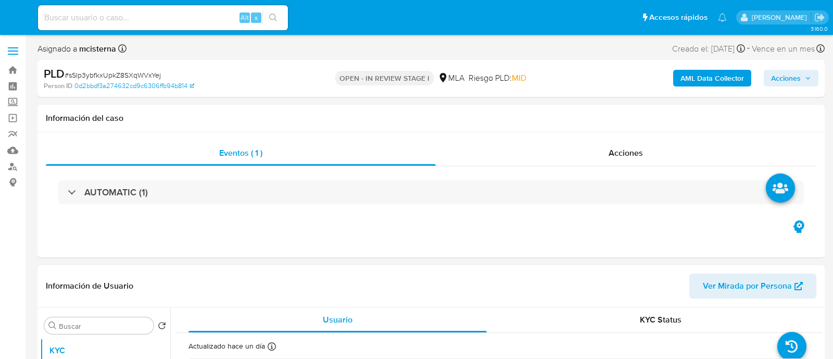
select select "10"
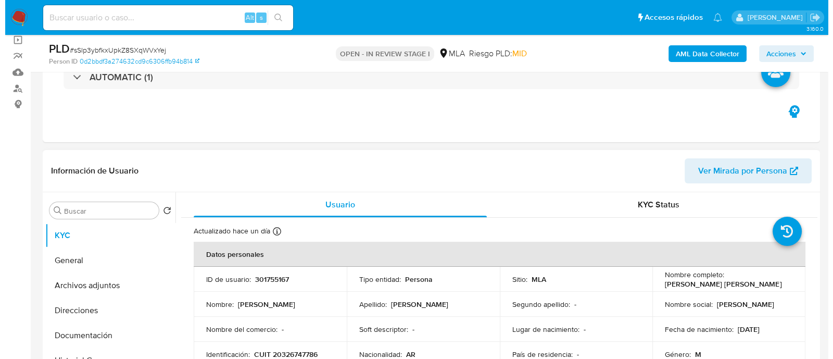
scroll to position [195, 0]
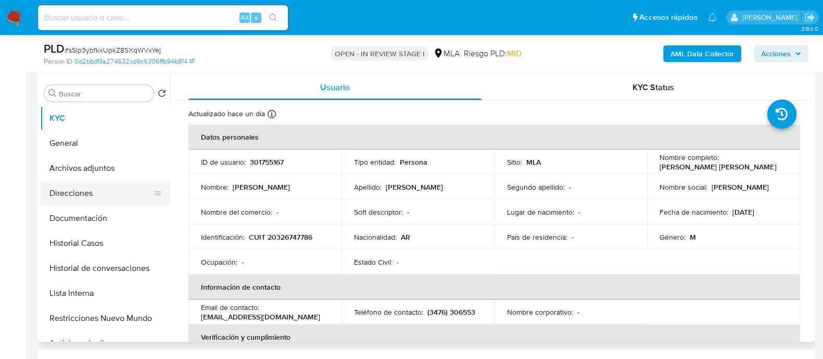
click at [104, 192] on button "Direcciones" at bounding box center [101, 193] width 122 height 25
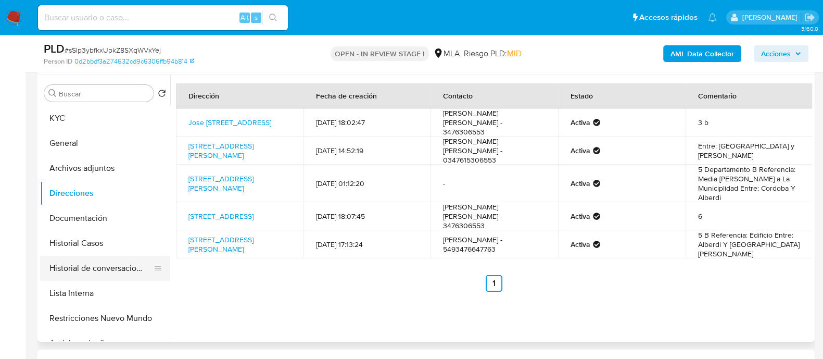
drag, startPoint x: 102, startPoint y: 271, endPoint x: 110, endPoint y: 267, distance: 9.3
click at [102, 271] on button "Historial de conversaciones" at bounding box center [101, 268] width 122 height 25
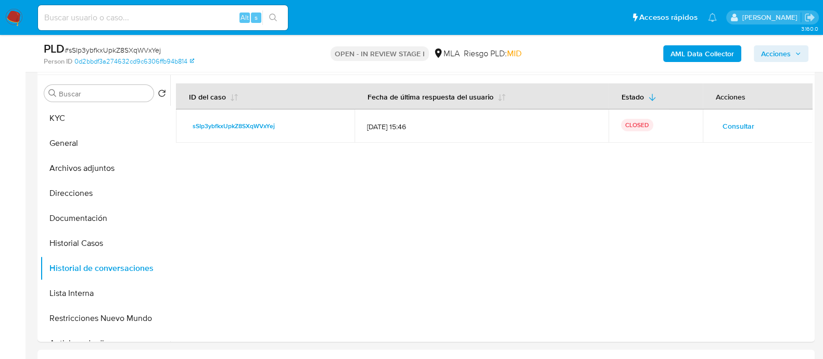
click at [716, 122] on button "Consultar" at bounding box center [738, 126] width 46 height 17
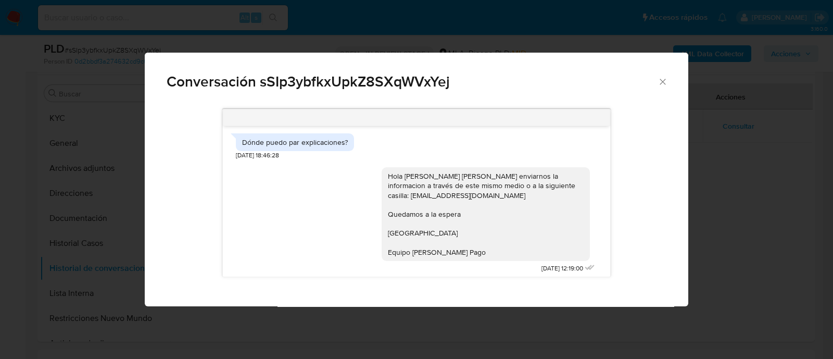
scroll to position [1054, 0]
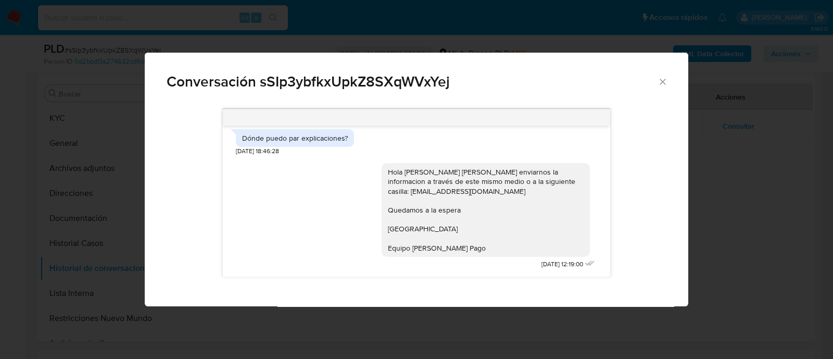
click at [661, 84] on icon "Cerrar" at bounding box center [663, 82] width 10 height 10
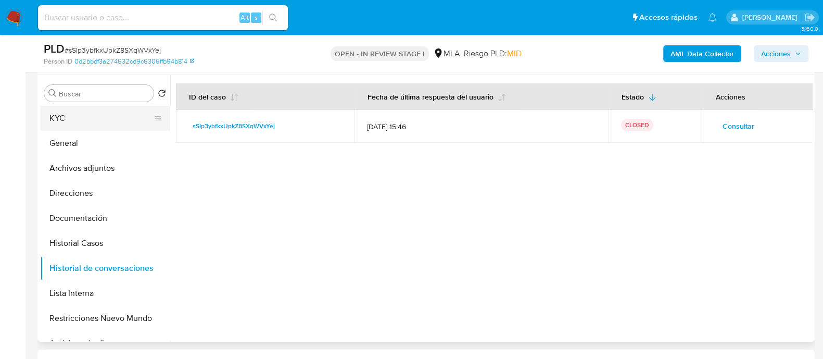
click at [85, 126] on button "KYC" at bounding box center [101, 118] width 122 height 25
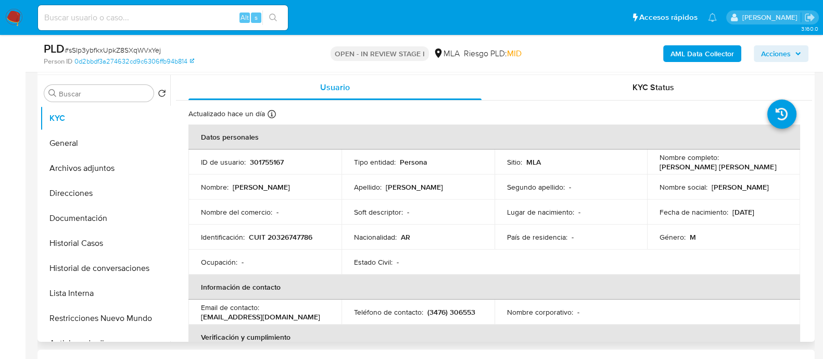
click at [280, 238] on p "CUIT 20326747786" at bounding box center [281, 236] width 64 height 9
copy p "20326747786"
click at [118, 173] on button "Archivos adjuntos" at bounding box center [101, 168] width 122 height 25
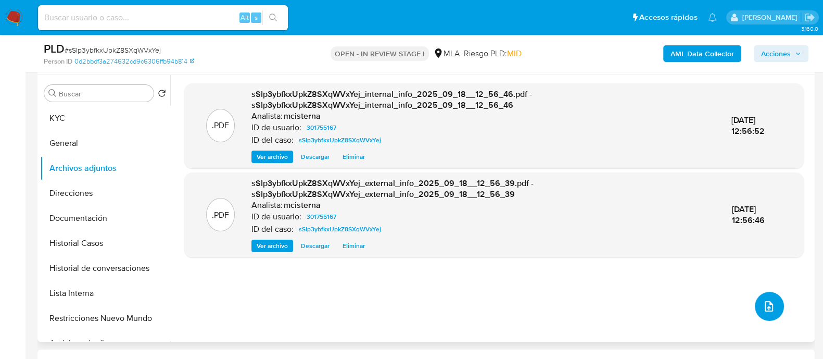
click at [763, 300] on icon "upload-file" at bounding box center [769, 306] width 12 height 12
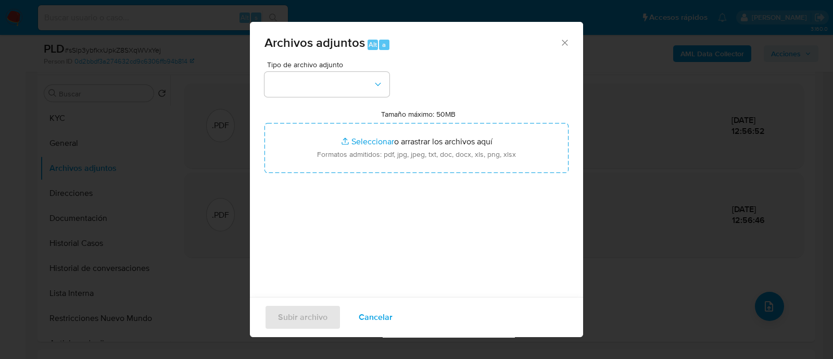
click at [307, 69] on div "Tipo de archivo adjunto" at bounding box center [326, 79] width 125 height 36
click at [304, 81] on button "button" at bounding box center [326, 84] width 125 height 25
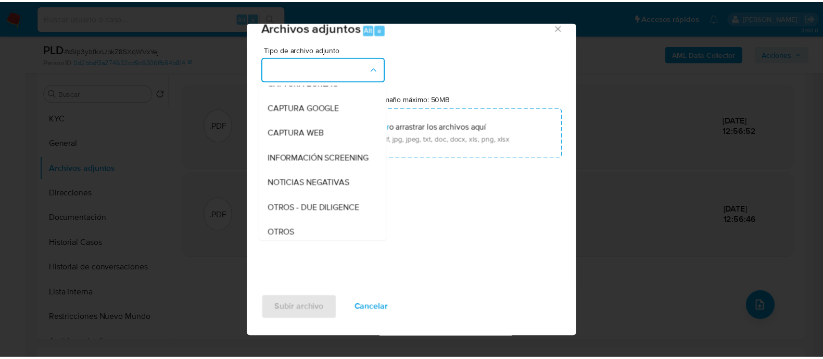
scroll to position [130, 0]
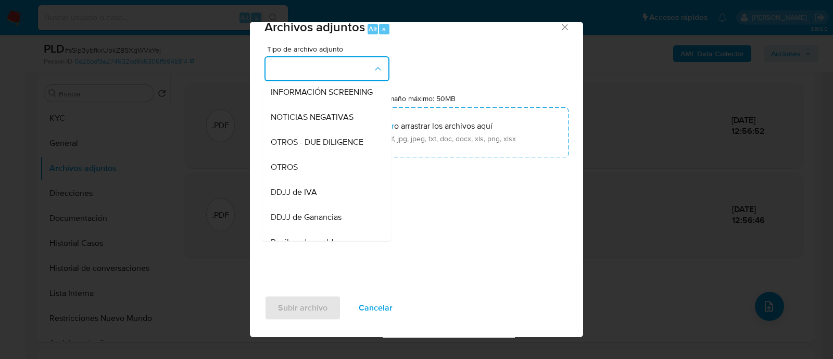
click at [304, 175] on div "OTROS" at bounding box center [324, 167] width 106 height 25
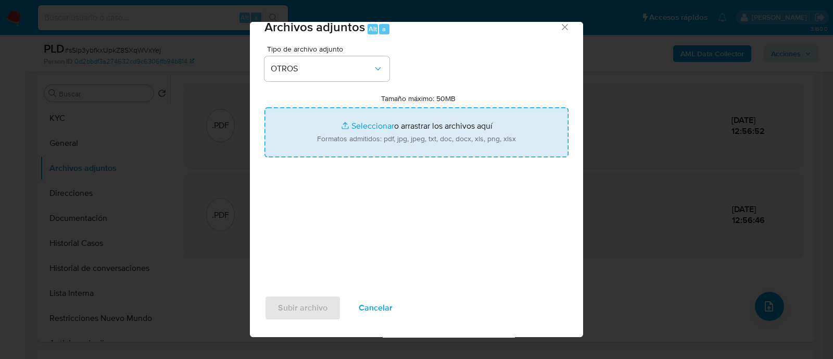
type input "C:\fakepath\Caselog sSIp3ybfkxUpkZ8SXqWVxYej_2025_08_19_04_31_28.docx"
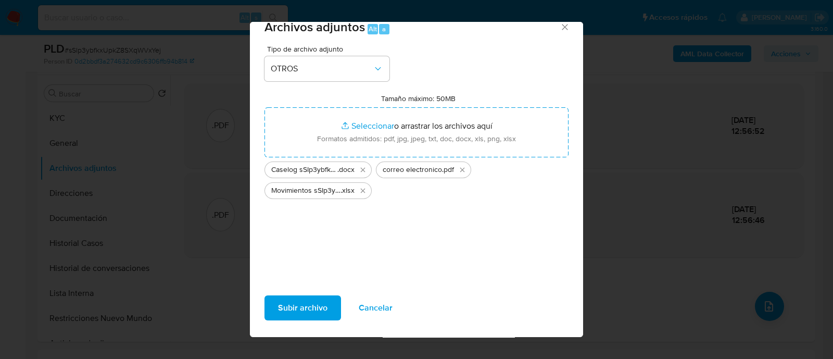
click at [307, 316] on span "Subir archivo" at bounding box center [302, 307] width 49 height 23
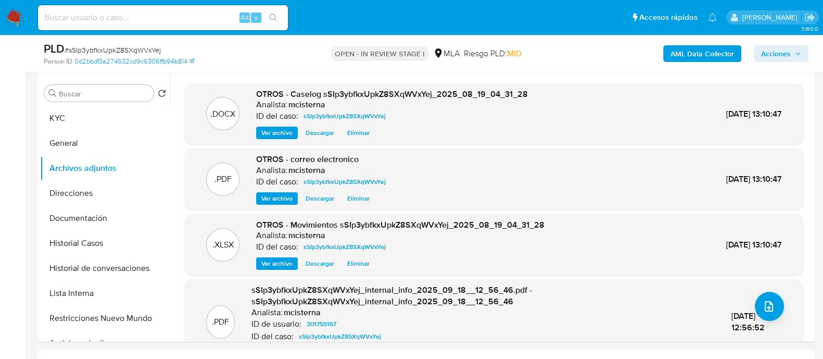
drag, startPoint x: 773, startPoint y: 56, endPoint x: 693, endPoint y: 62, distance: 79.9
click at [773, 56] on span "Acciones" at bounding box center [776, 53] width 30 height 17
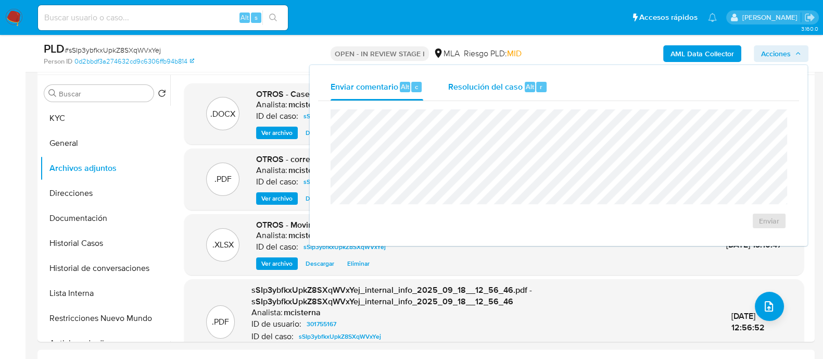
click at [536, 90] on div "r" at bounding box center [541, 87] width 10 height 10
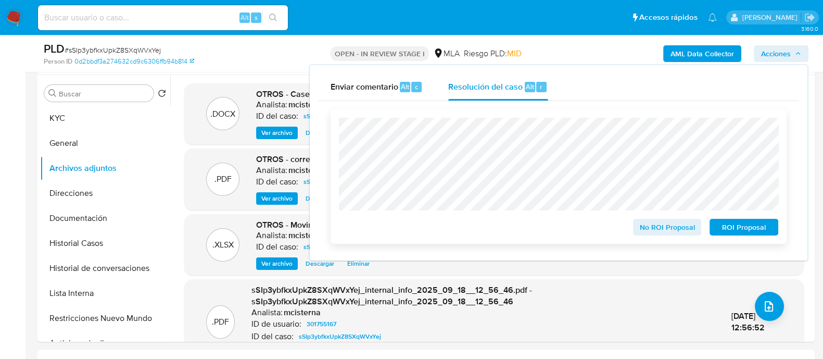
click at [743, 231] on span "ROI Proposal" at bounding box center [744, 227] width 54 height 15
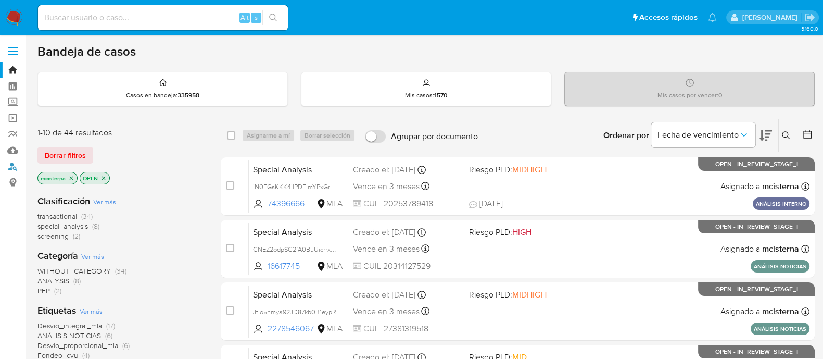
drag, startPoint x: 15, startPoint y: 165, endPoint x: 67, endPoint y: 164, distance: 52.1
click at [15, 165] on link "Buscador de personas" at bounding box center [62, 166] width 124 height 16
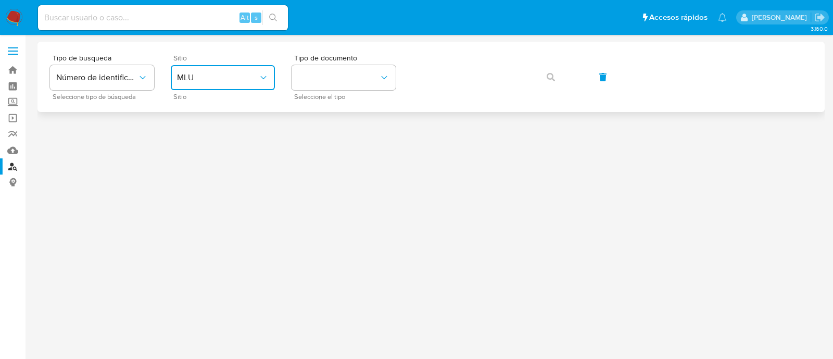
click at [221, 87] on button "MLU" at bounding box center [223, 77] width 104 height 25
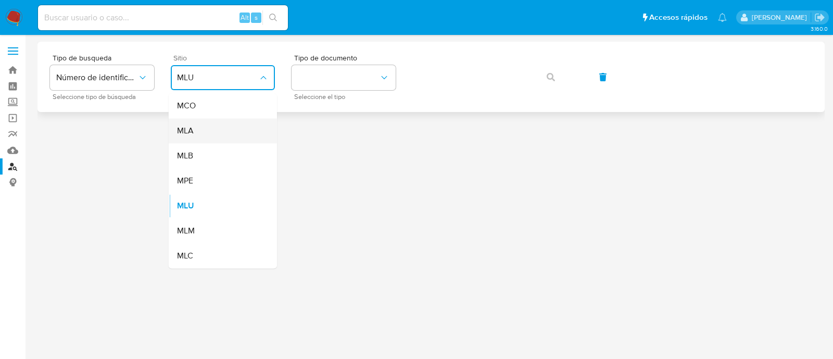
click at [226, 133] on div "MLA" at bounding box center [219, 130] width 85 height 25
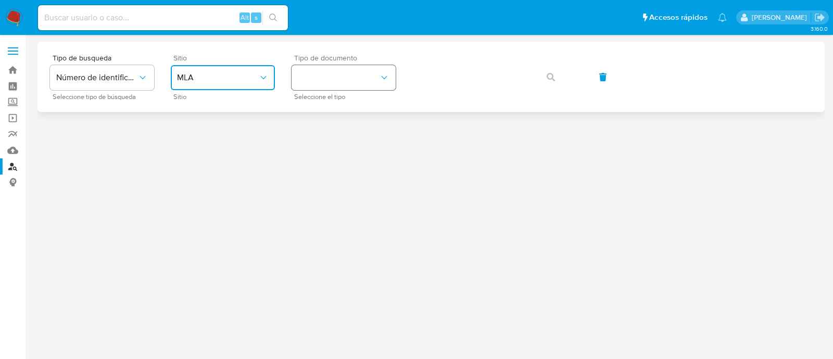
click at [337, 77] on button "identificationType" at bounding box center [344, 77] width 104 height 25
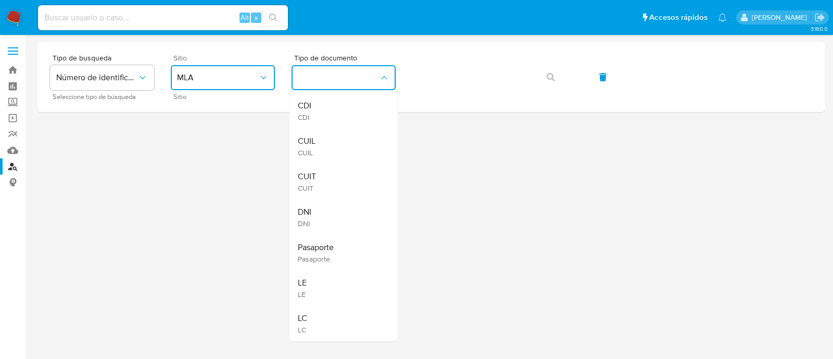
click at [321, 173] on div "CUIT CUIT" at bounding box center [340, 181] width 85 height 35
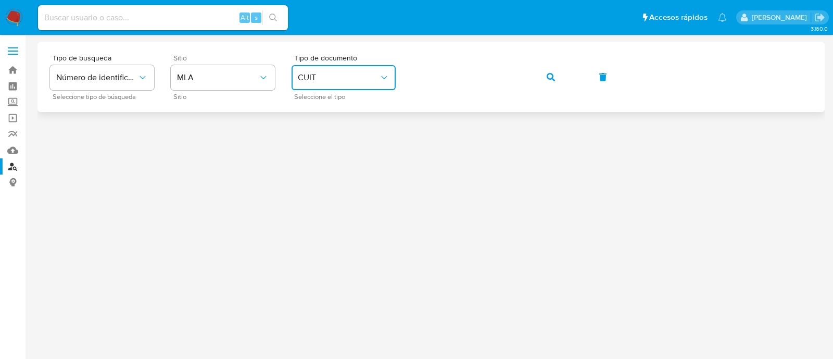
click at [550, 80] on icon "button" at bounding box center [551, 77] width 8 height 8
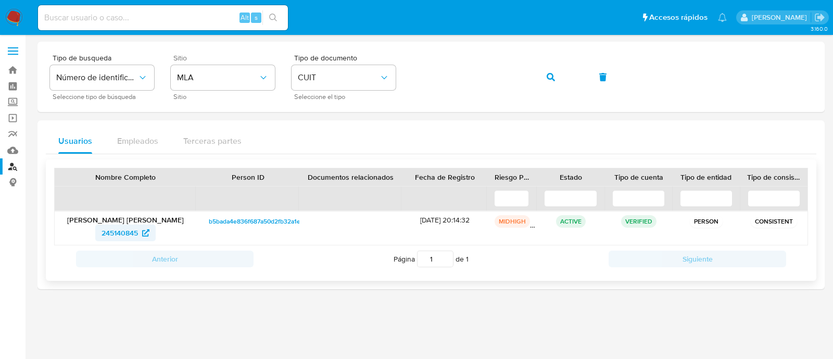
click at [136, 225] on span "245140845" at bounding box center [120, 232] width 36 height 17
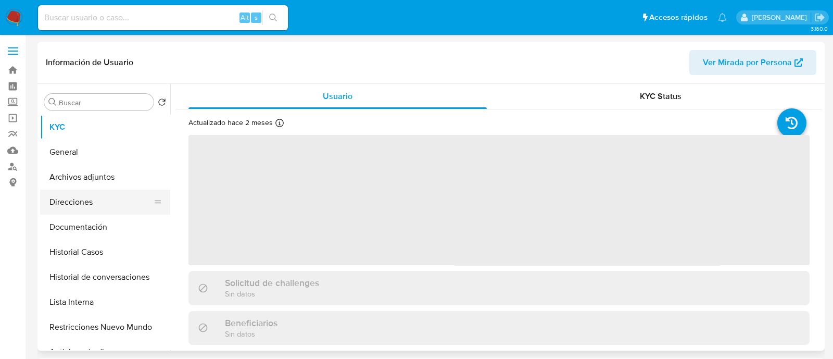
select select "10"
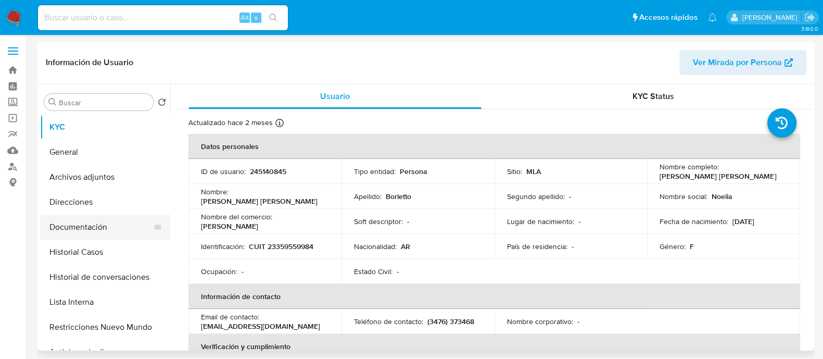
click at [107, 216] on button "Documentación" at bounding box center [101, 226] width 122 height 25
click at [108, 211] on button "Direcciones" at bounding box center [101, 202] width 122 height 25
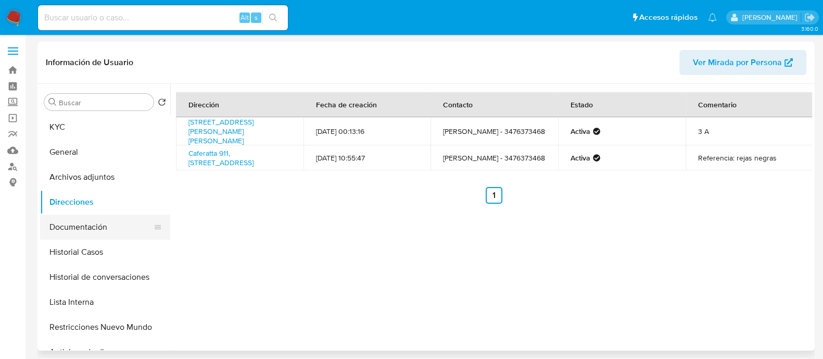
click at [98, 226] on button "Documentación" at bounding box center [101, 226] width 122 height 25
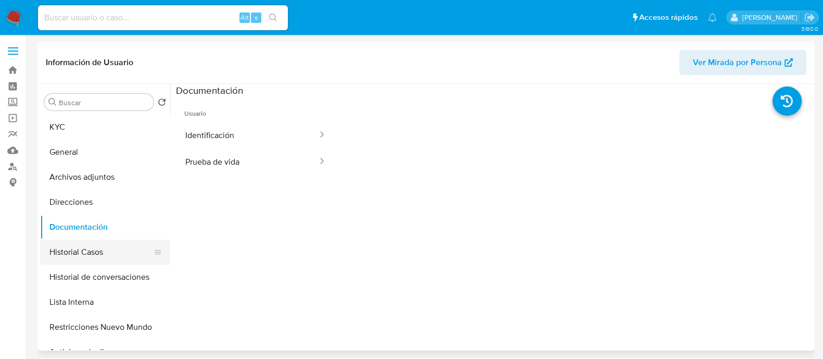
click at [99, 259] on button "Historial Casos" at bounding box center [101, 251] width 122 height 25
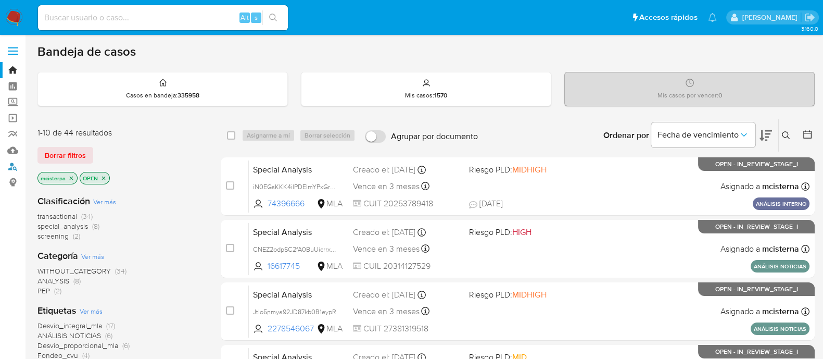
drag, startPoint x: 10, startPoint y: 168, endPoint x: 107, endPoint y: 173, distance: 96.5
click at [10, 168] on link "Buscador de personas" at bounding box center [62, 166] width 124 height 16
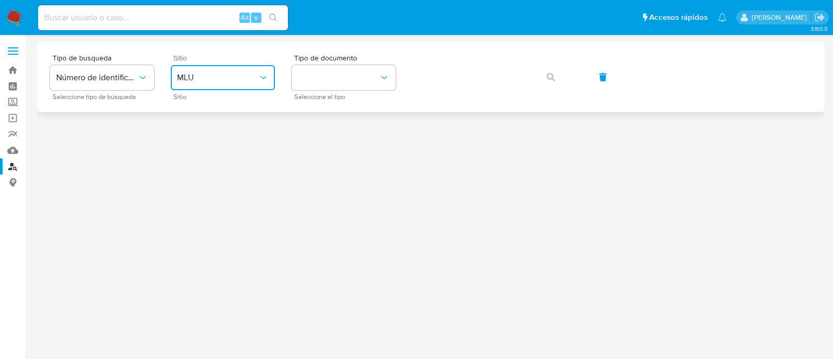
click at [229, 79] on span "MLU" at bounding box center [217, 77] width 81 height 10
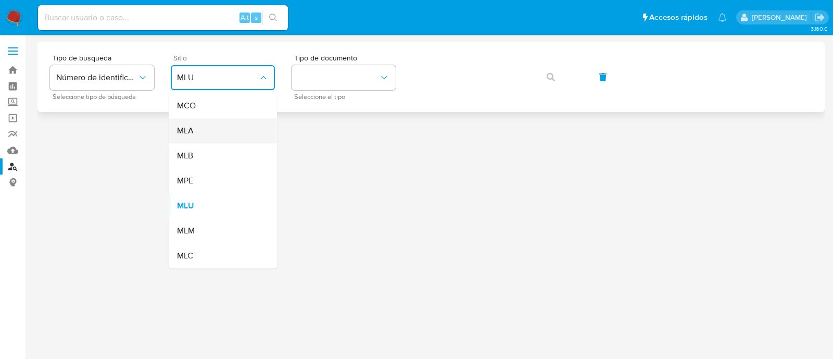
click at [211, 135] on div "MLA" at bounding box center [219, 130] width 85 height 25
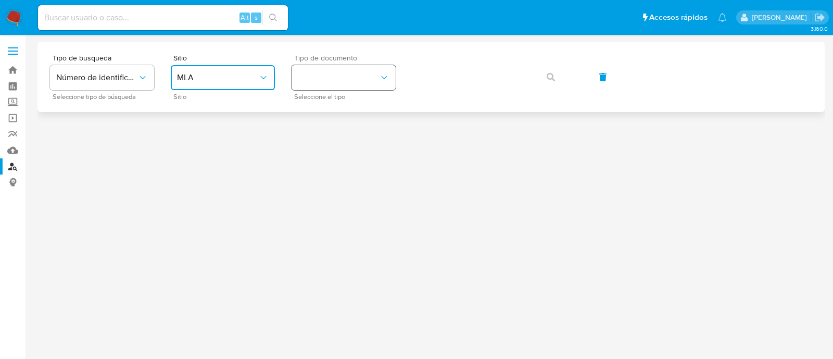
click at [346, 77] on button "identificationType" at bounding box center [344, 77] width 104 height 25
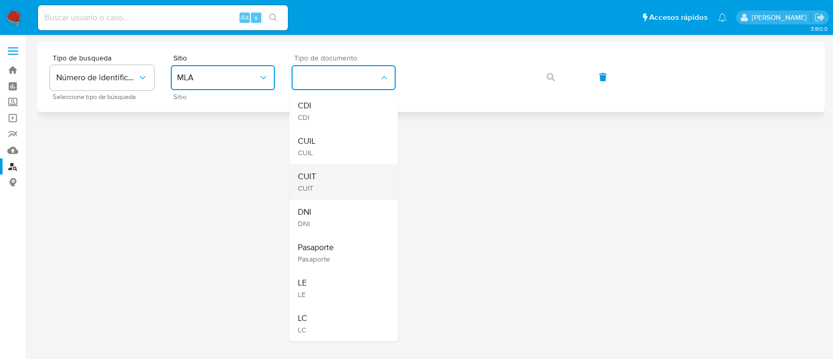
click at [334, 175] on div "CUIT CUIT" at bounding box center [340, 181] width 85 height 35
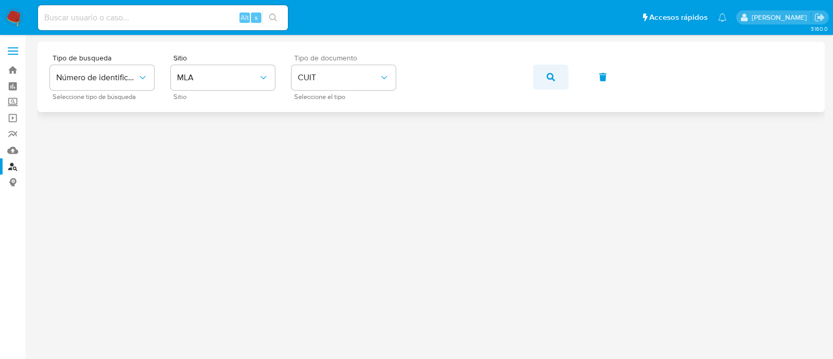
click at [538, 78] on button "button" at bounding box center [550, 77] width 35 height 25
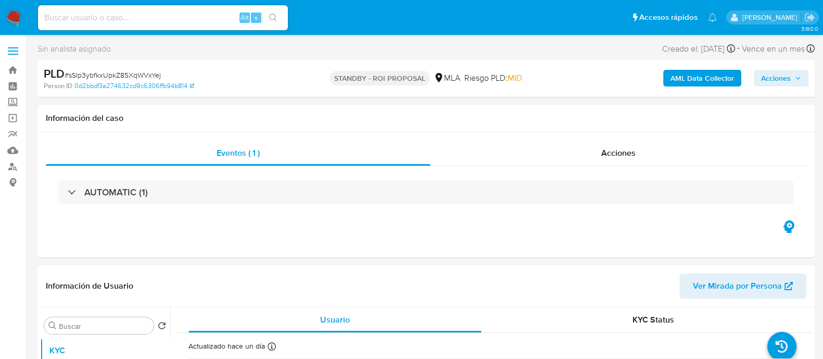
select select "10"
click at [212, 12] on input at bounding box center [163, 18] width 250 height 14
paste input "UGe16LGhEIr93kgTUkseRtwX"
type input "UGe16LGhEIr93kgTUkseRtwX"
click at [280, 14] on button "search-icon" at bounding box center [272, 17] width 21 height 15
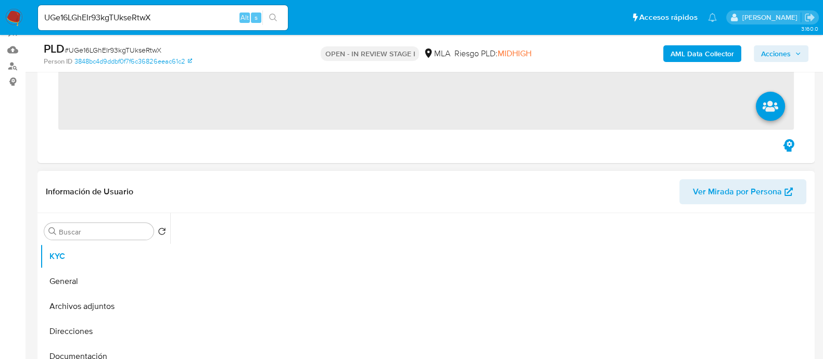
scroll to position [195, 0]
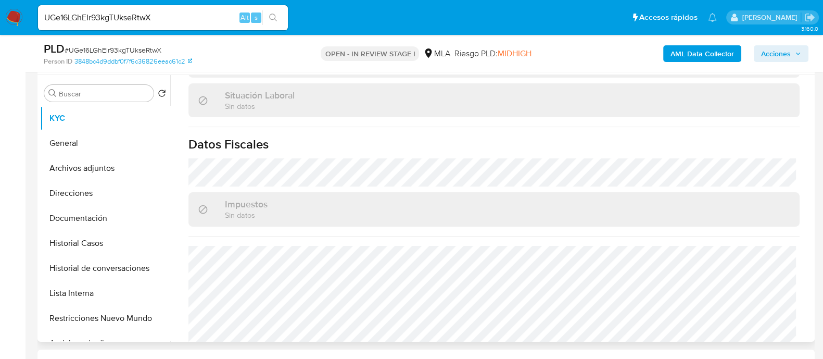
select select "10"
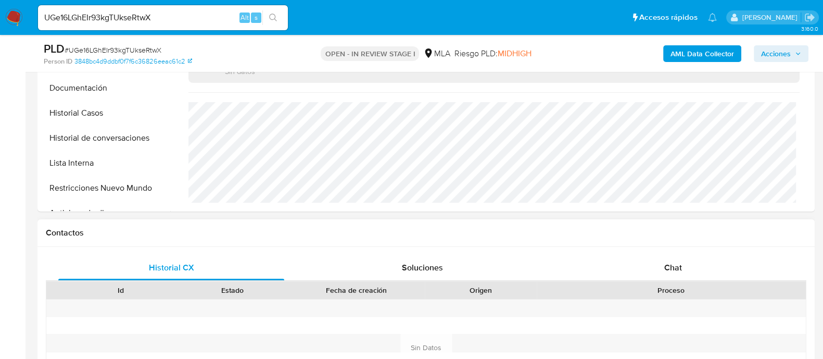
scroll to position [547, 0]
click at [661, 279] on div "Chat" at bounding box center [673, 267] width 226 height 25
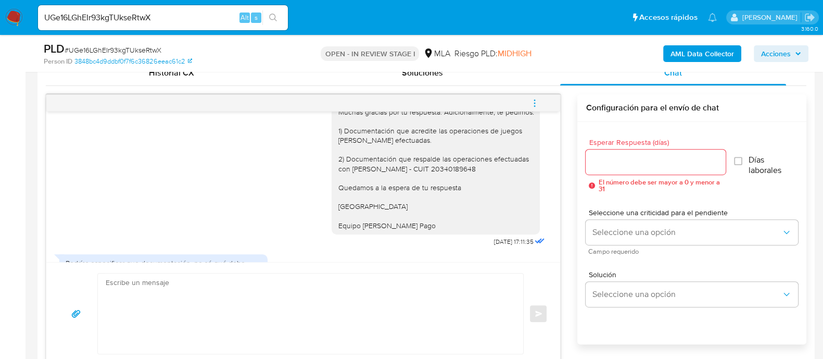
scroll to position [1016, 0]
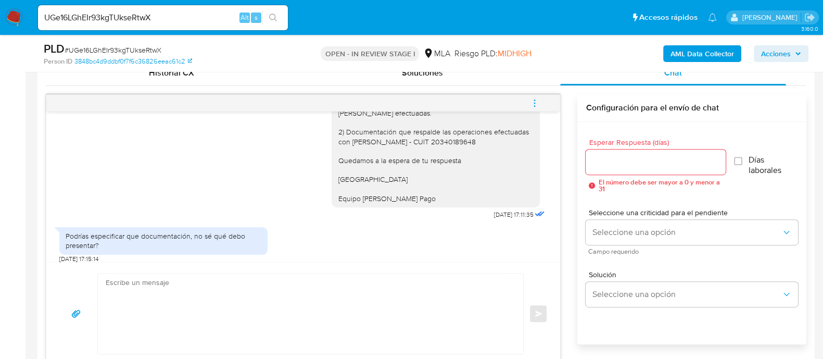
drag, startPoint x: 329, startPoint y: 149, endPoint x: 424, endPoint y: 212, distance: 114.6
click at [424, 203] on div "Hola Gabriela Patricia Collia Muchas gracias por tu respuesta. Adicionalmente, …" at bounding box center [436, 132] width 196 height 142
copy div "Hola Gabriela Patricia Collia Muchas gracias por tu respuesta. Adicionalmente, …"
click at [351, 316] on textarea at bounding box center [308, 313] width 405 height 80
paste textarea "Hola Gabriela Patricia Collia Muchas gracias por tu respuesta. Adicionalmente, …"
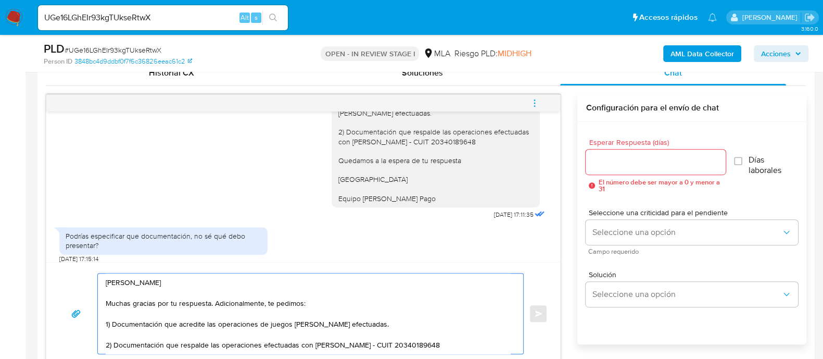
scroll to position [538, 0]
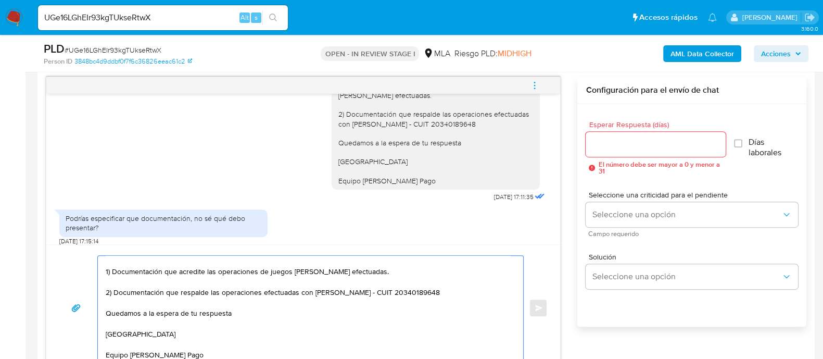
click at [155, 271] on textarea "Hola Gabriela Patricia Collia Muchas gracias por tu respuesta. Adicionalmente, …" at bounding box center [308, 308] width 405 height 104
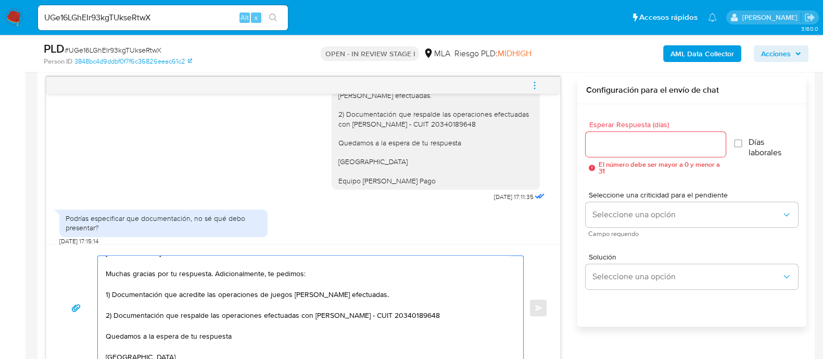
scroll to position [0, 0]
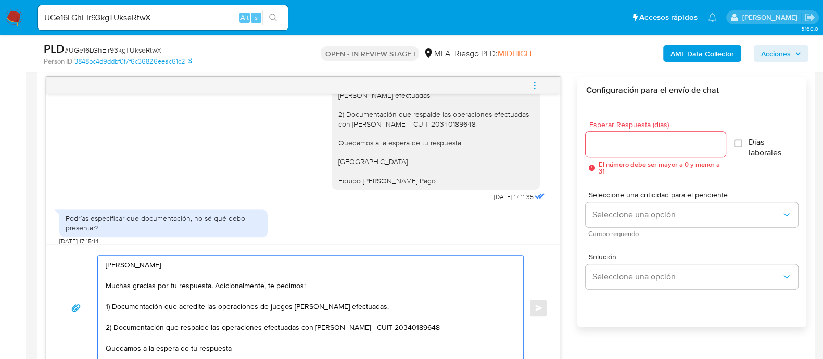
drag, startPoint x: 214, startPoint y: 286, endPoint x: 359, endPoint y: 286, distance: 145.3
click at [359, 286] on textarea "Hola Gabriela Patricia Collia Muchas gracias por tu respuesta. Adicionalmente, …" at bounding box center [308, 308] width 405 height 104
click at [143, 304] on textarea "Hola Gabriela Patricia Collia Muchas gracias por tu respuesta. Podes enviarnos:…" at bounding box center [308, 308] width 405 height 104
click at [334, 306] on textarea "Hola Gabriela Patricia Collia Muchas gracias por tu respuesta. Podes enviarnos:…" at bounding box center [308, 308] width 405 height 104
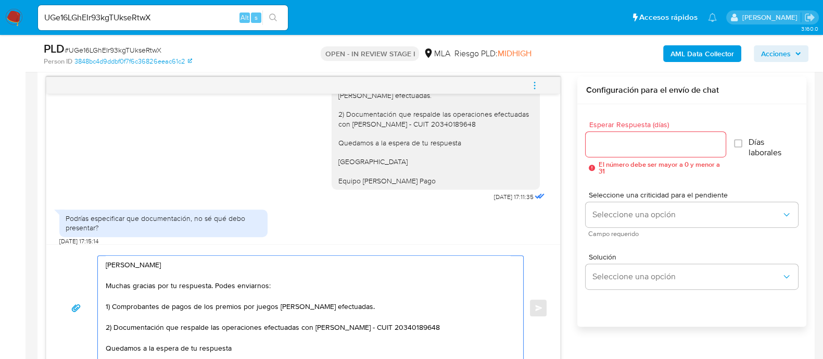
click at [334, 306] on textarea "Hola Gabriela Patricia Collia Muchas gracias por tu respuesta. Podes enviarnos:…" at bounding box center [308, 308] width 405 height 104
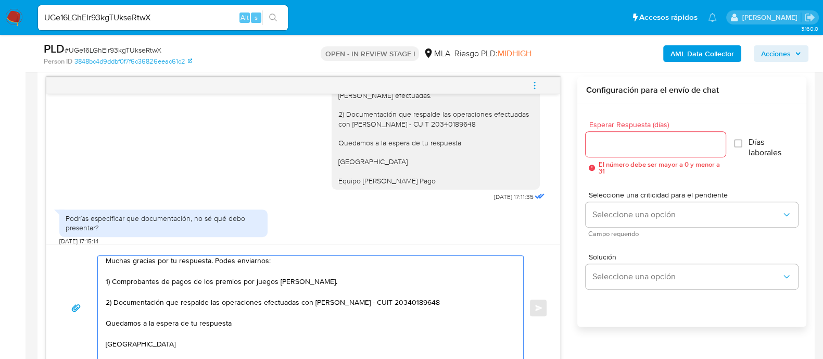
scroll to position [39, 0]
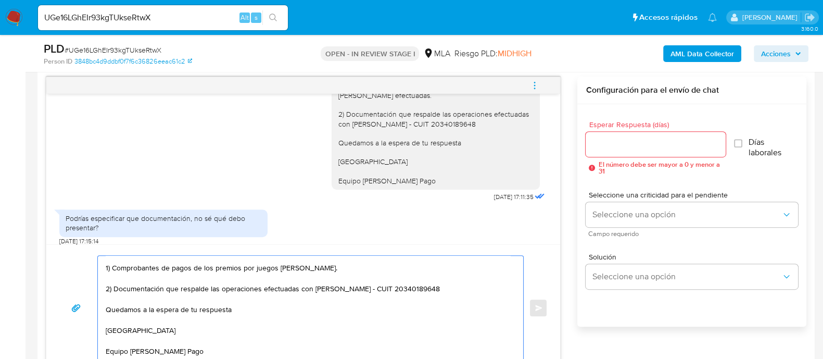
click at [142, 285] on textarea "Hola Gabriela Patricia Collia Muchas gracias por tu respuesta. Podes enviarnos:…" at bounding box center [308, 308] width 405 height 104
click at [145, 287] on textarea "Hola Gabriela Patricia Collia Muchas gracias por tu respuesta. Podes enviarnos:…" at bounding box center [308, 308] width 405 height 104
click at [147, 289] on textarea "Hola Gabriela Patricia Collia Muchas gracias por tu respuesta. Podes enviarnos:…" at bounding box center [308, 308] width 405 height 104
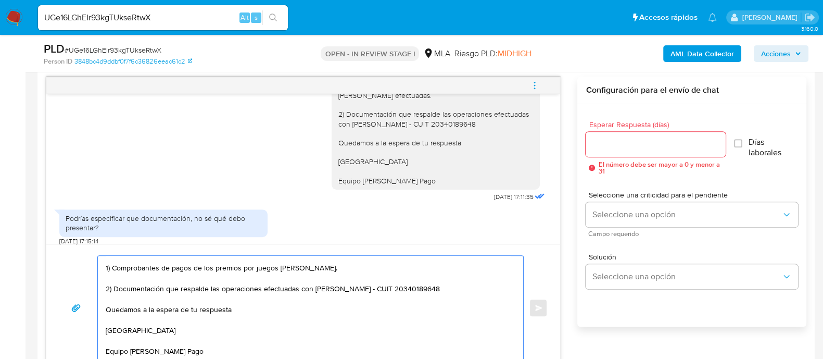
click at [147, 289] on textarea "Hola Gabriela Patricia Collia Muchas gracias por tu respuesta. Podes enviarnos:…" at bounding box center [308, 308] width 405 height 104
click at [224, 292] on textarea "Hola Gabriela Patricia Collia Muchas gracias por tu respuesta. Podes enviarnos:…" at bounding box center [308, 308] width 405 height 104
drag, startPoint x: 308, startPoint y: 286, endPoint x: 114, endPoint y: 290, distance: 194.2
click at [116, 290] on textarea "Hola Gabriela Patricia Collia Muchas gracias por tu respuesta. Podes enviarnos:…" at bounding box center [308, 308] width 405 height 104
click at [114, 290] on textarea "Hola Gabriela Patricia Collia Muchas gracias por tu respuesta. Podes enviarnos:…" at bounding box center [308, 308] width 405 height 104
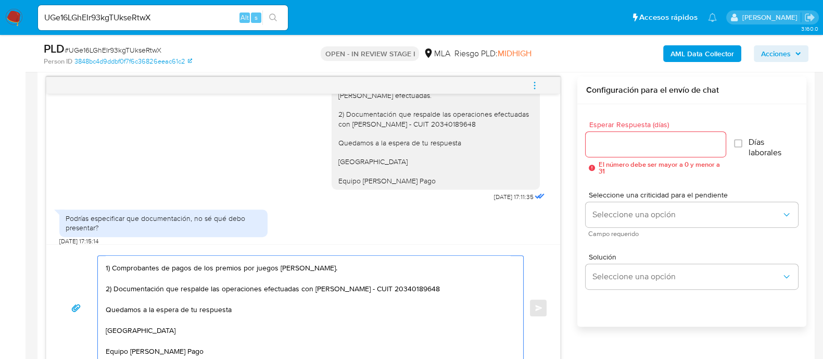
click at [190, 292] on textarea "Hola Gabriela Patricia Collia Muchas gracias por tu respuesta. Podes enviarnos:…" at bounding box center [308, 308] width 405 height 104
drag, startPoint x: 168, startPoint y: 288, endPoint x: 311, endPoint y: 287, distance: 143.2
click at [311, 287] on textarea "Hola Gabriela Patricia Collia Muchas gracias por tu respuesta. Podes enviarnos:…" at bounding box center [308, 308] width 405 height 104
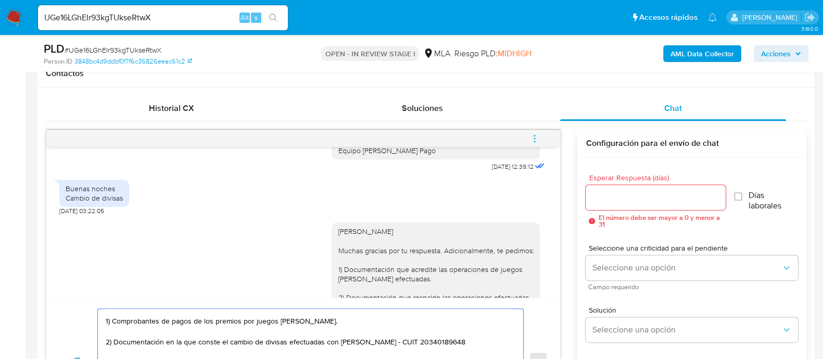
scroll to position [473, 0]
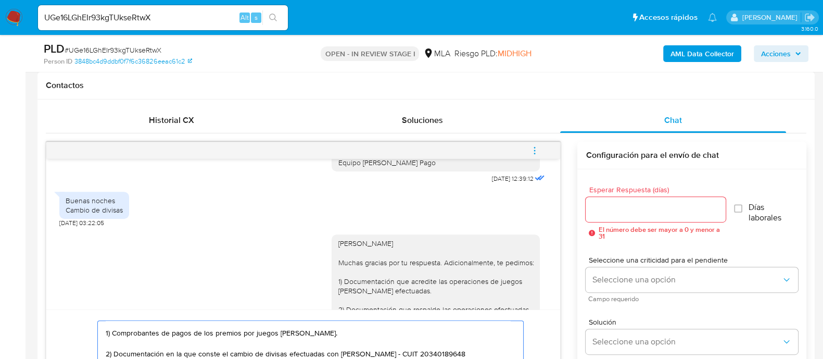
type textarea "Hola Gabriela Patricia Collia Muchas gracias por tu respuesta. Podes enviarnos:…"
click at [616, 204] on input "Esperar Respuesta (días)" at bounding box center [656, 210] width 140 height 14
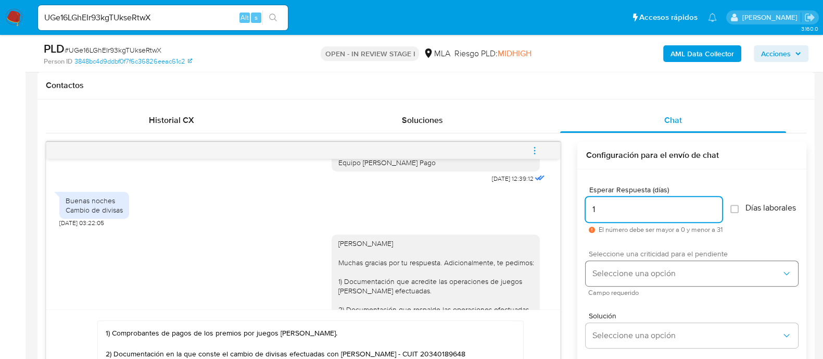
type input "1"
click at [627, 277] on span "Seleccione una opción" at bounding box center [687, 273] width 190 height 10
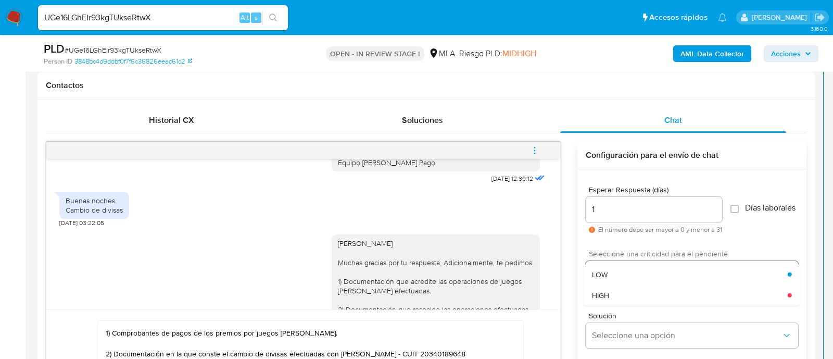
click at [622, 295] on div "HIGH" at bounding box center [690, 294] width 196 height 21
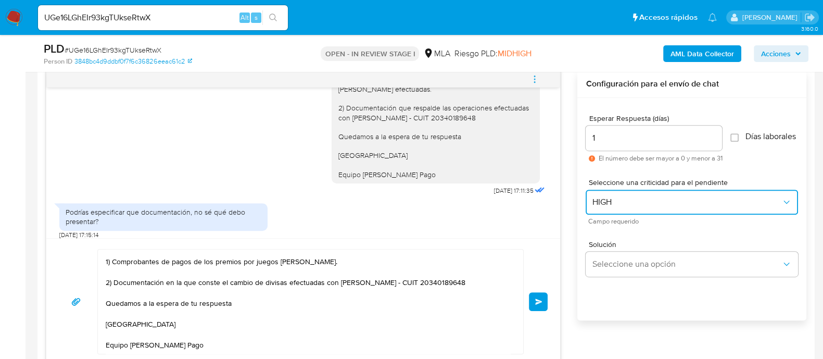
scroll to position [603, 0]
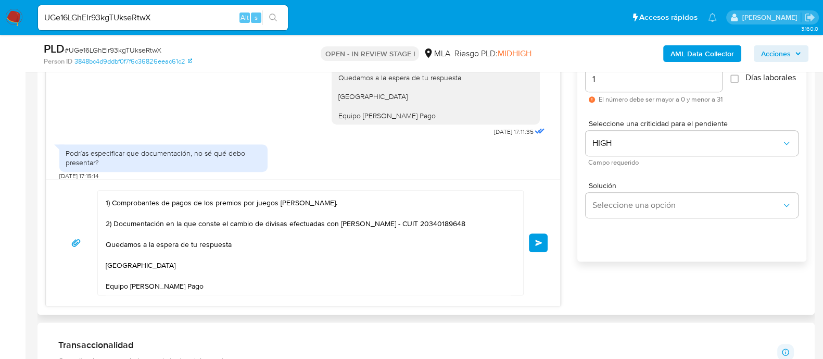
click at [526, 241] on div "Hola Gabriela Patricia Collia Muchas gracias por tu respuesta. Podes enviarnos:…" at bounding box center [303, 242] width 489 height 105
click at [534, 241] on button "Enviar" at bounding box center [538, 242] width 19 height 19
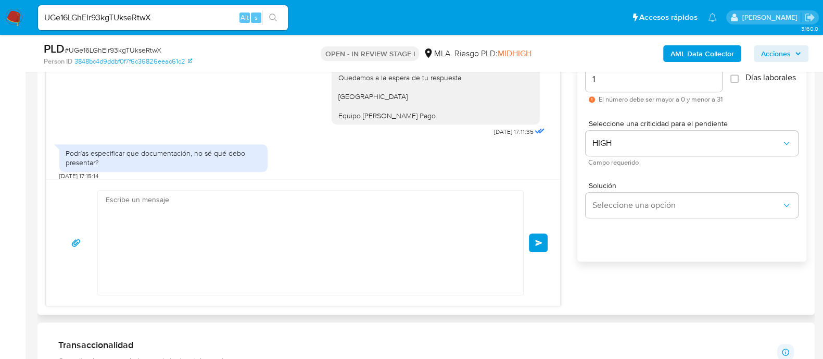
scroll to position [1254, 0]
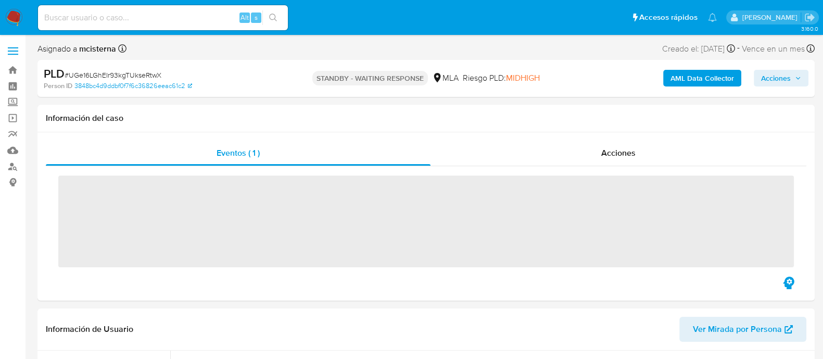
click at [142, 21] on input at bounding box center [163, 18] width 250 height 14
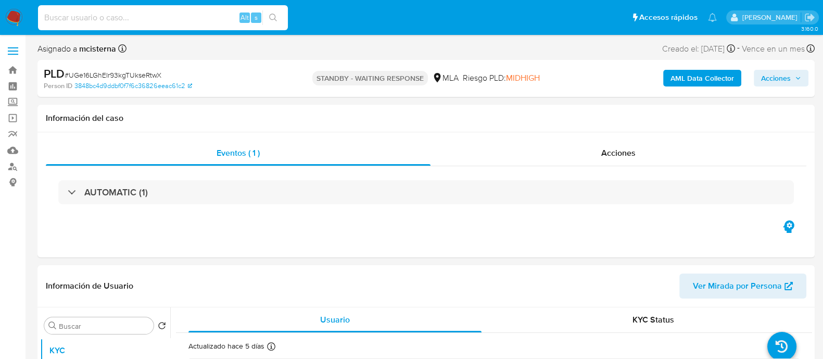
paste input "8bzVVzaD0YNUmLofk8ZKqWUx"
type input "8bzVVzaD0YNUmLofk8ZKqWUx"
click at [279, 20] on button "search-icon" at bounding box center [272, 17] width 21 height 15
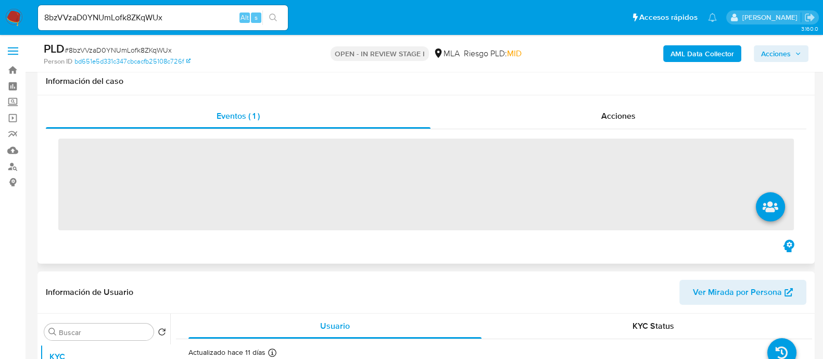
scroll to position [325, 0]
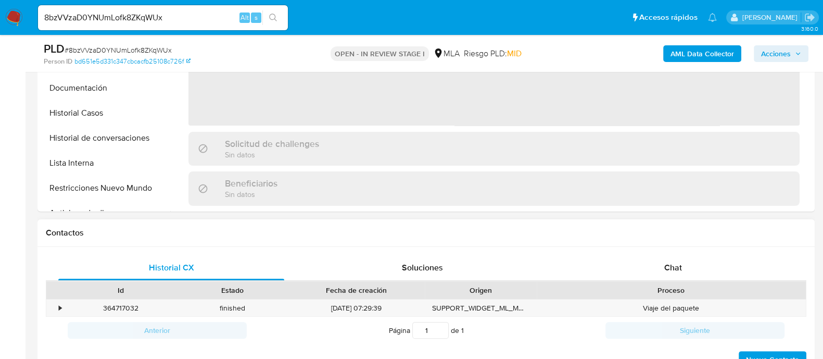
click at [656, 254] on div "Historial CX Soluciones Chat Id Estado Fecha de creación Origen Proceso • 36471…" at bounding box center [425, 312] width 777 height 131
select select "10"
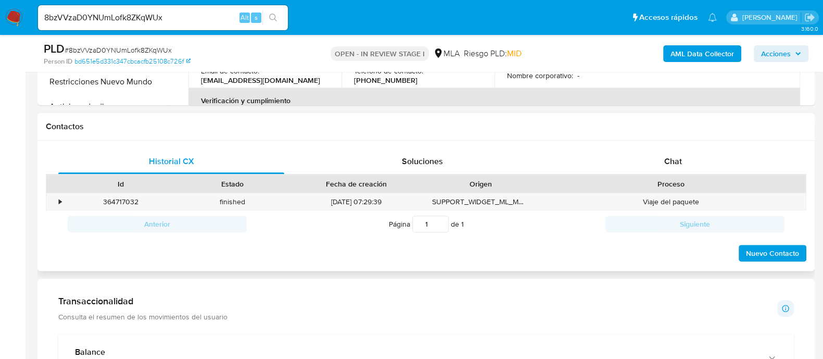
scroll to position [455, 0]
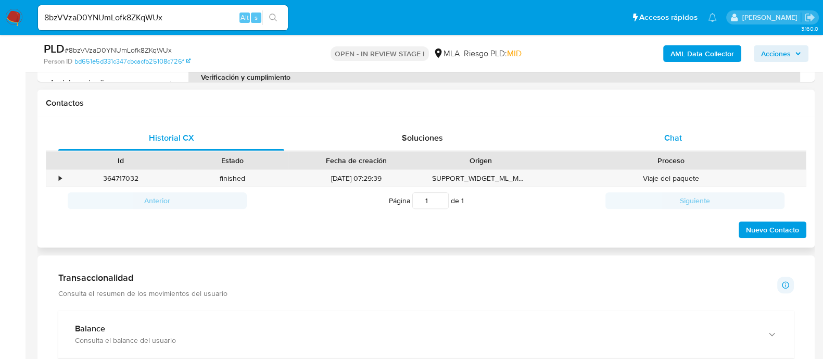
click at [653, 133] on div "Chat" at bounding box center [673, 137] width 226 height 25
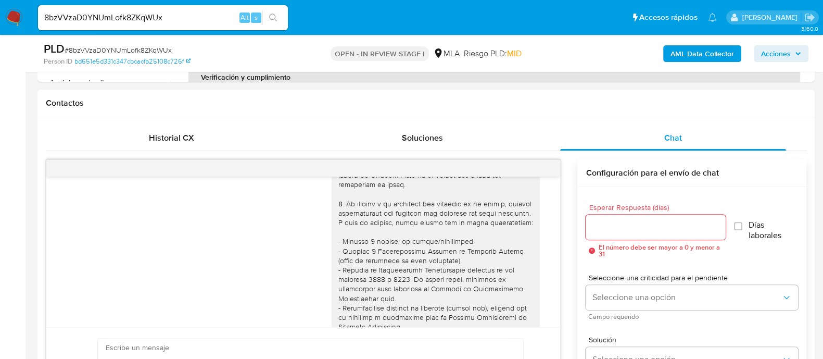
scroll to position [195, 0]
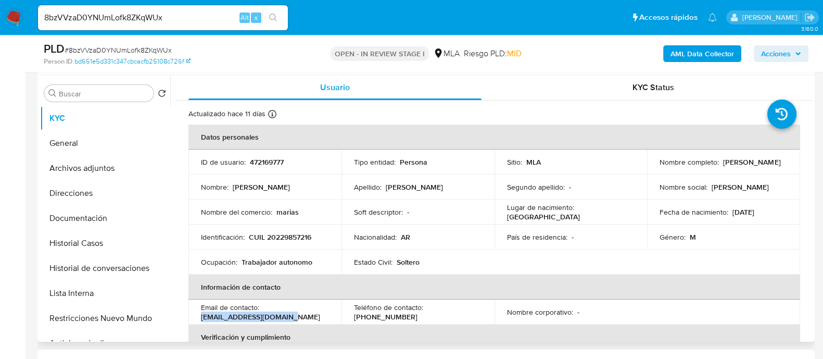
drag, startPoint x: 197, startPoint y: 313, endPoint x: 284, endPoint y: 317, distance: 86.5
click at [284, 317] on td "Email de contacto : claaudiooo721@gmail.com" at bounding box center [264, 311] width 153 height 25
copy p "[EMAIL_ADDRESS][DOMAIN_NAME]"
click at [286, 236] on p "CUIL 20229857216" at bounding box center [280, 236] width 62 height 9
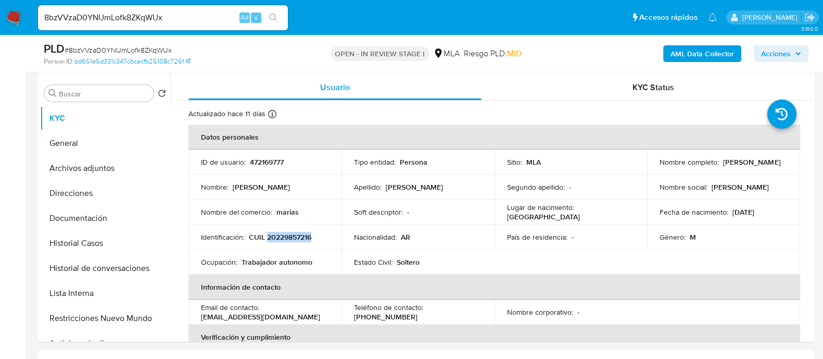
copy p "20229857216"
click at [113, 224] on button "Documentación" at bounding box center [101, 218] width 122 height 25
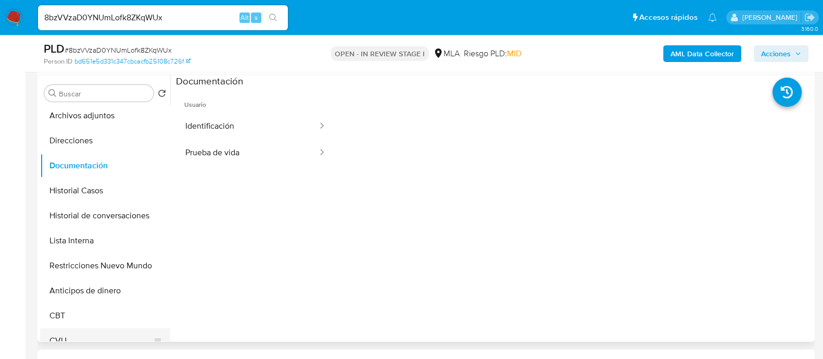
scroll to position [65, 0]
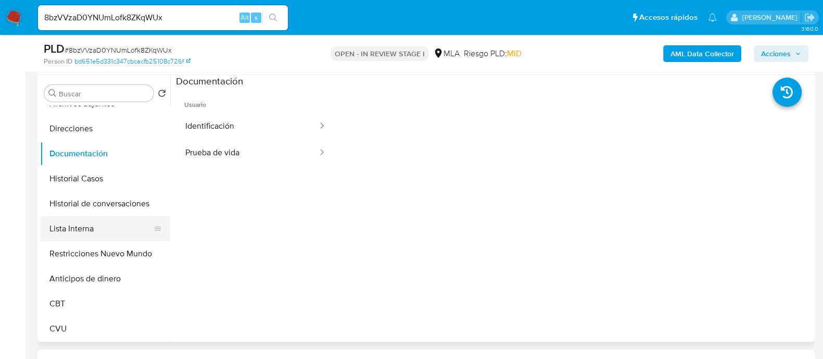
click at [91, 232] on button "Lista Interna" at bounding box center [101, 228] width 122 height 25
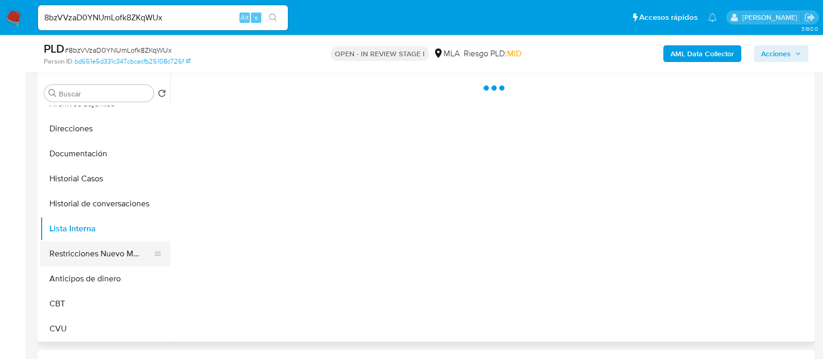
click at [86, 251] on button "Restricciones Nuevo Mundo" at bounding box center [101, 253] width 122 height 25
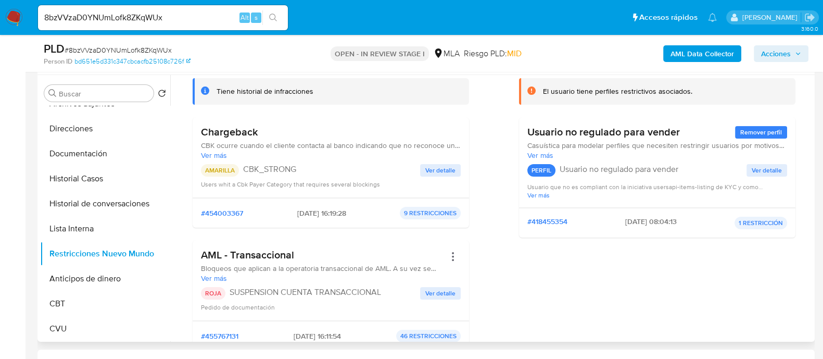
click at [430, 168] on span "Ver detalle" at bounding box center [440, 170] width 30 height 10
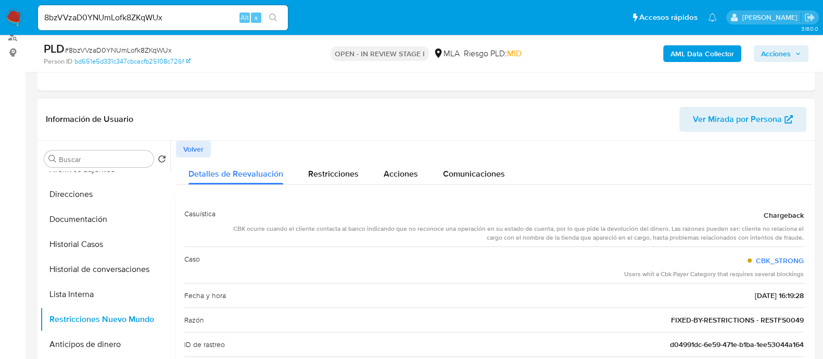
click at [192, 144] on span "Volver" at bounding box center [193, 149] width 20 height 15
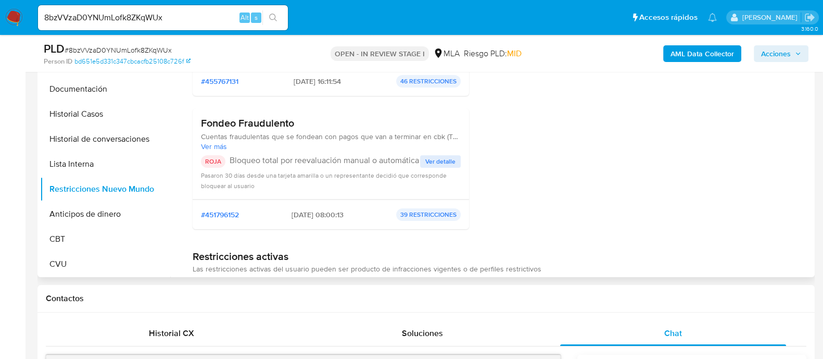
scroll to position [260, 0]
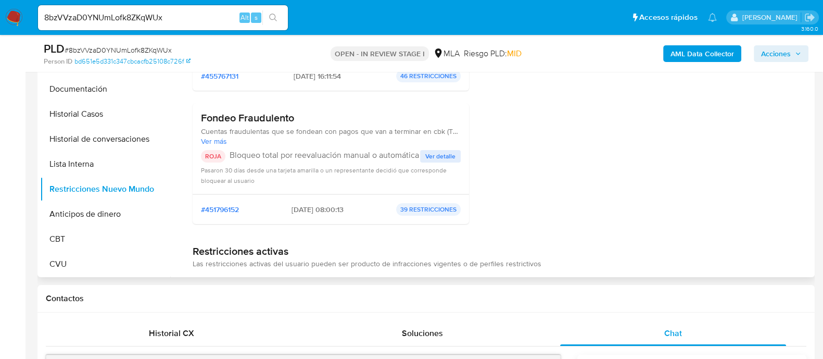
click at [428, 156] on span "Ver detalle" at bounding box center [440, 156] width 30 height 10
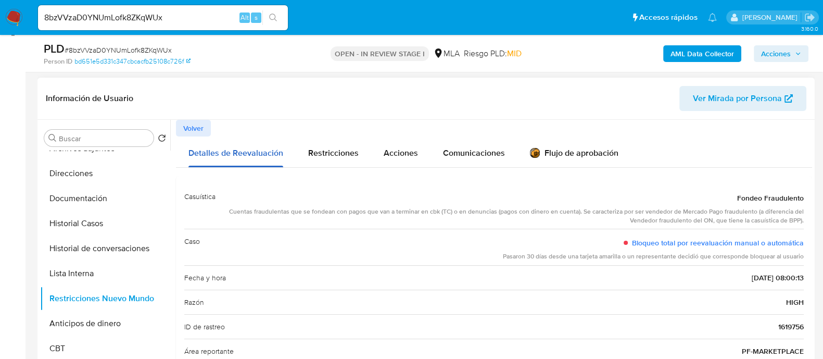
scroll to position [130, 0]
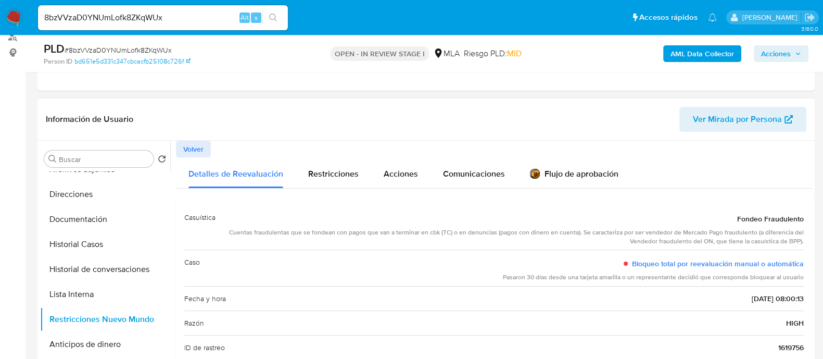
click at [180, 147] on button "Volver" at bounding box center [193, 149] width 35 height 17
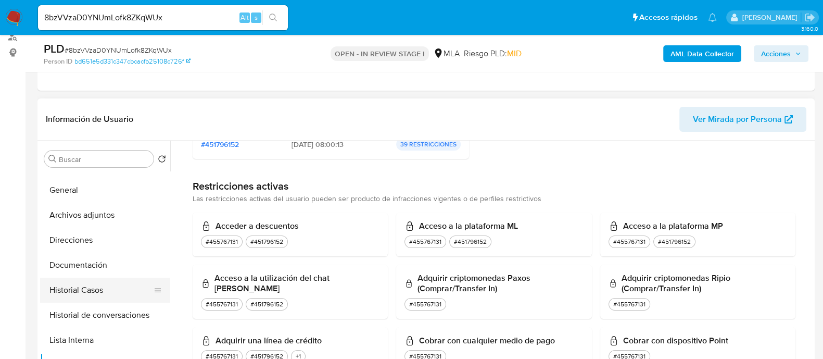
scroll to position [0, 0]
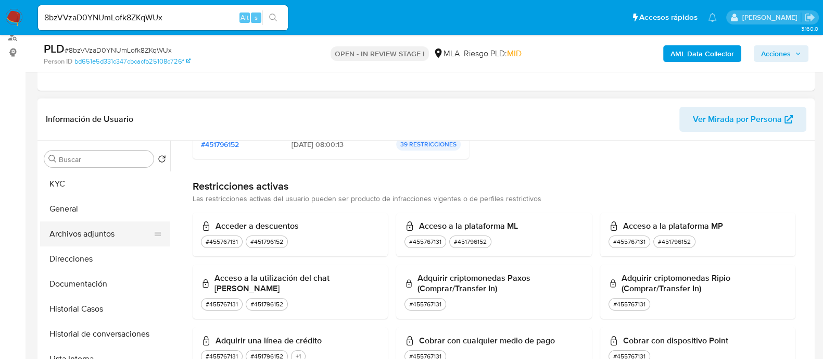
click at [119, 238] on button "Archivos adjuntos" at bounding box center [101, 233] width 122 height 25
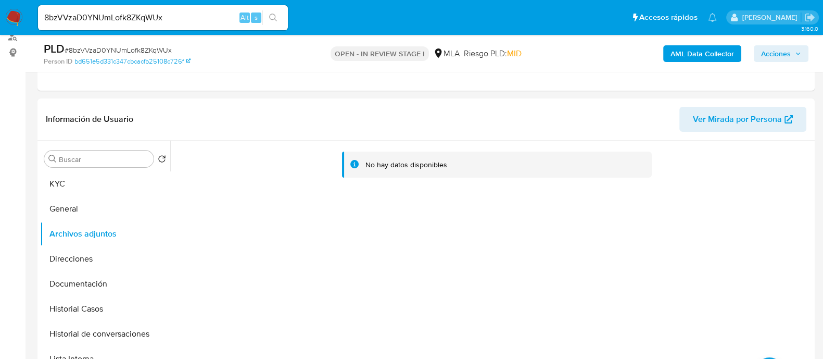
click at [698, 53] on b "AML Data Collector" at bounding box center [703, 53] width 64 height 17
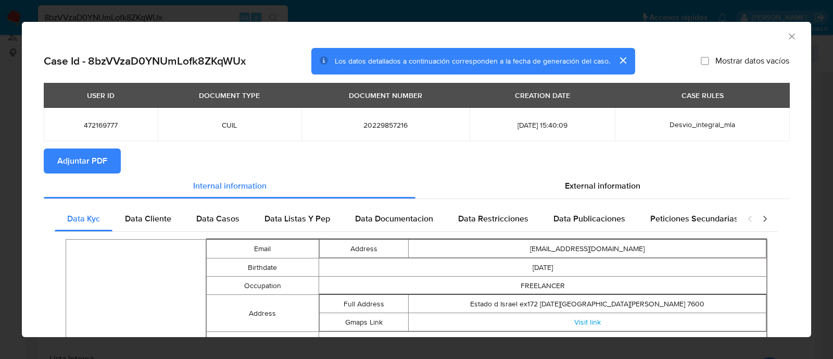
click at [91, 157] on span "Adjuntar PDF" at bounding box center [82, 160] width 50 height 23
click at [91, 128] on span "472169777" at bounding box center [100, 124] width 89 height 9
copy span "472169777"
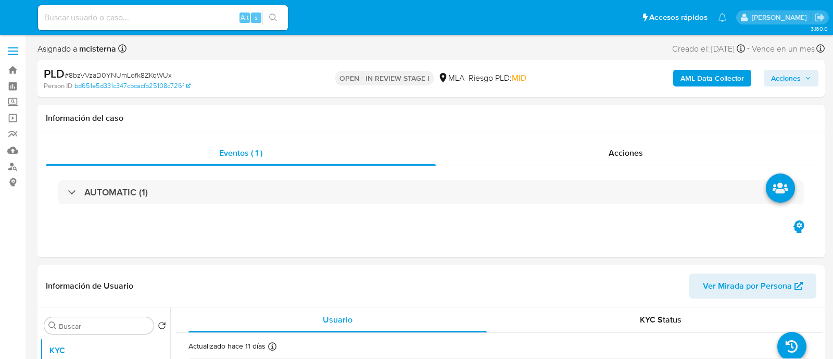
select select "10"
